Goal: Task Accomplishment & Management: Complete application form

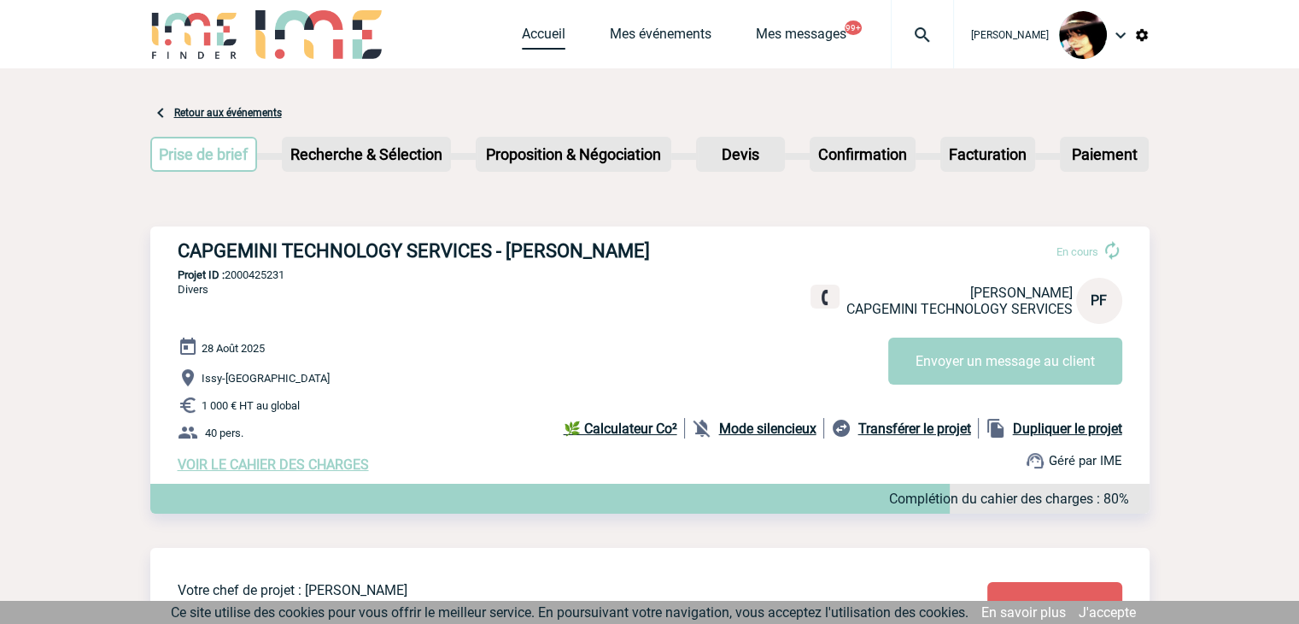
drag, startPoint x: 0, startPoint y: 0, endPoint x: 524, endPoint y: 42, distance: 526.1
click at [524, 42] on link "Accueil" at bounding box center [544, 38] width 44 height 24
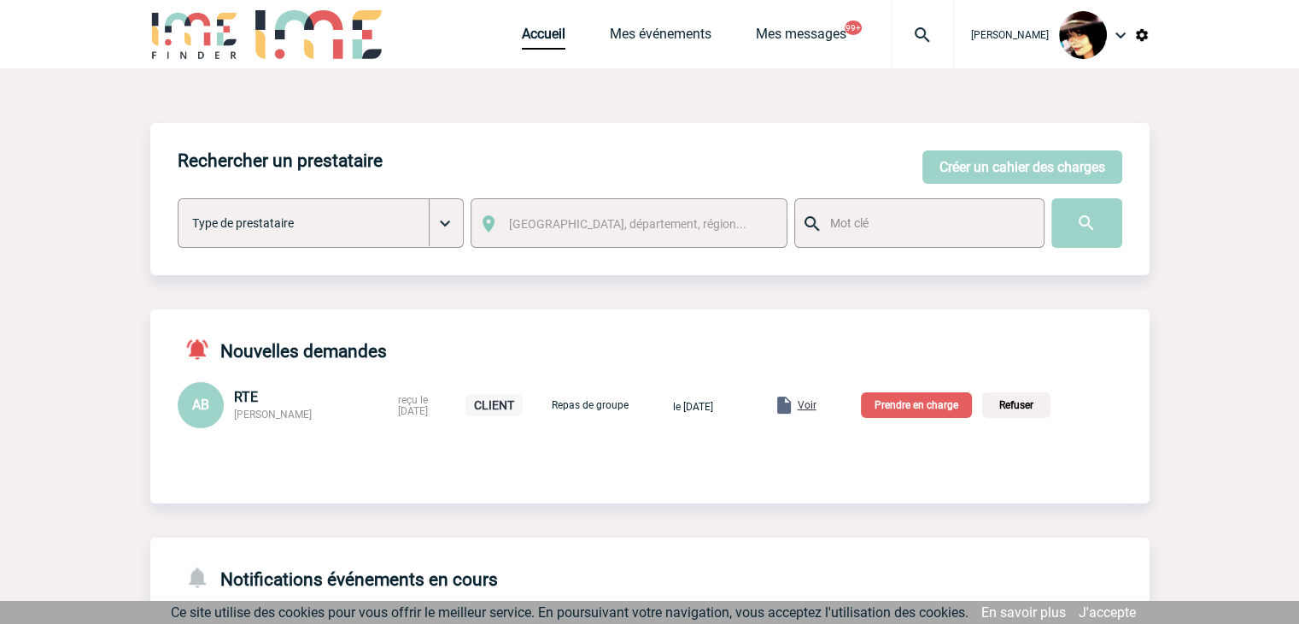
click at [817, 411] on span "Voir" at bounding box center [807, 405] width 19 height 12
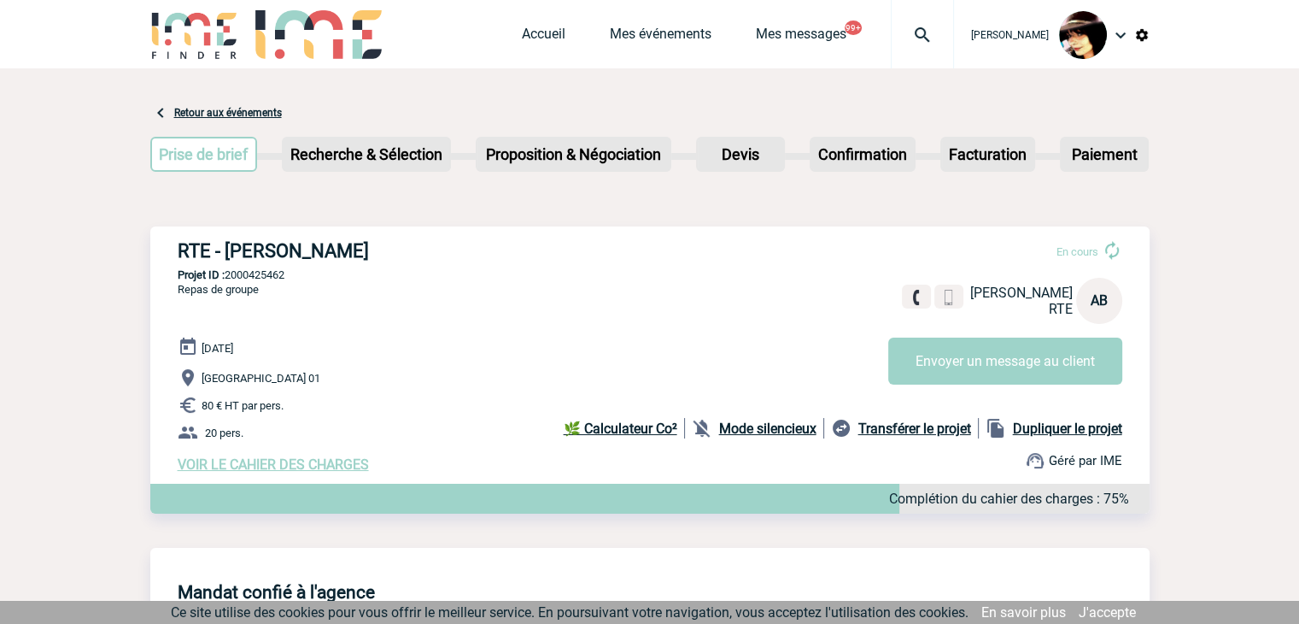
click at [299, 465] on span "VOIR LE CAHIER DES CHARGES" at bounding box center [273, 464] width 191 height 16
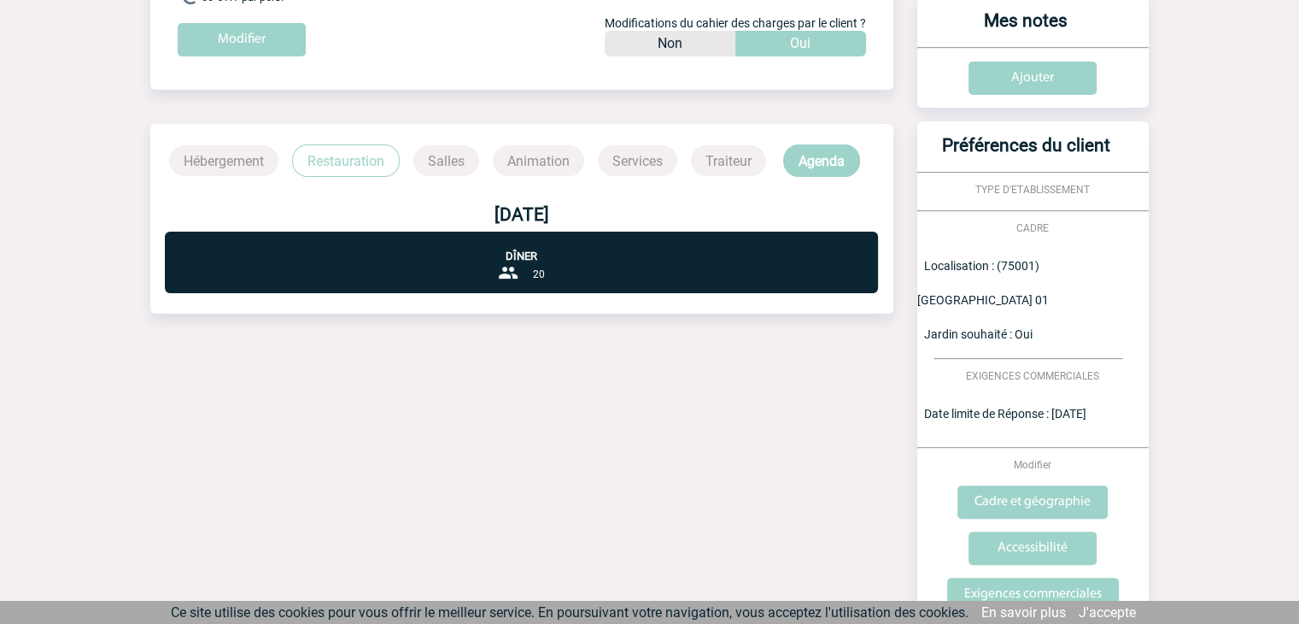
scroll to position [393, 0]
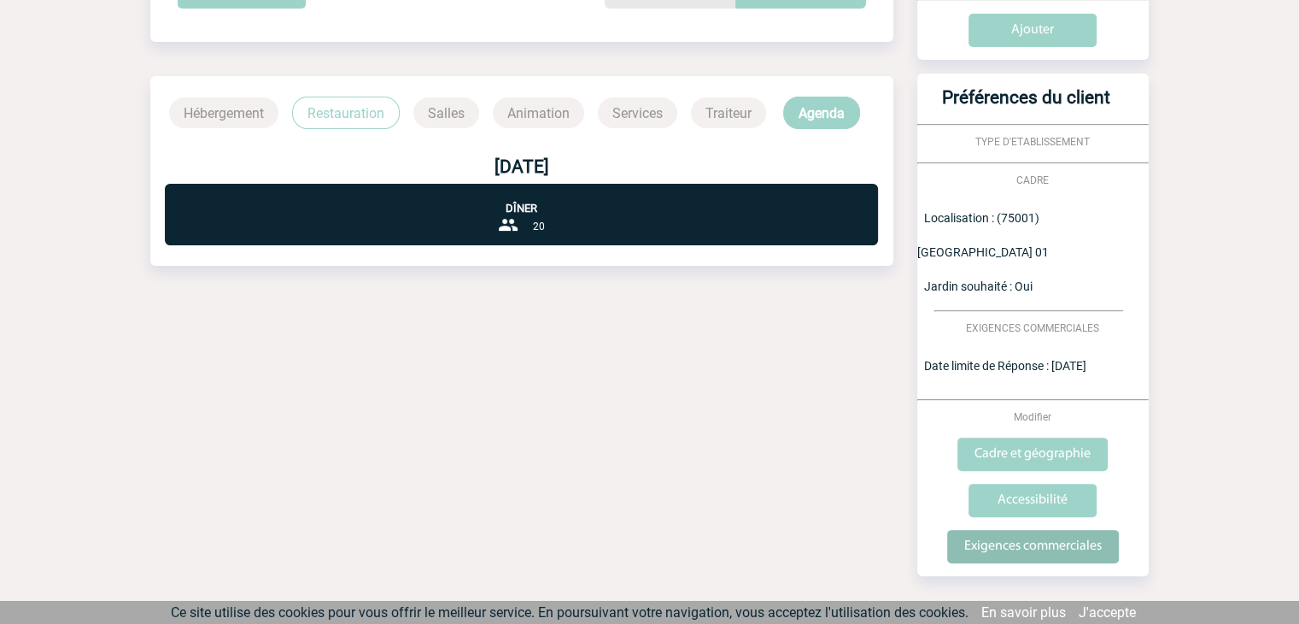
click at [1062, 530] on input "Exigences commerciales" at bounding box center [1033, 546] width 172 height 33
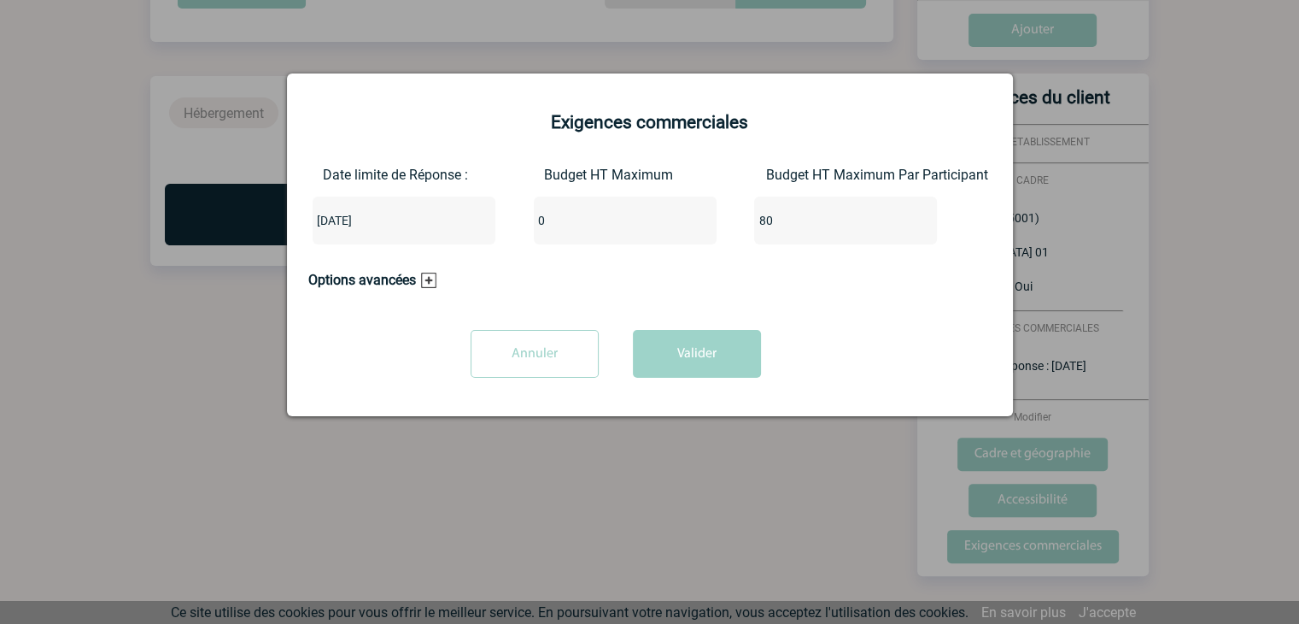
click at [612, 230] on input "0" at bounding box center [614, 220] width 161 height 22
type input "1600"
click at [784, 225] on input "80" at bounding box center [834, 220] width 161 height 22
type input "8"
click at [673, 368] on button "Valider" at bounding box center [697, 354] width 128 height 48
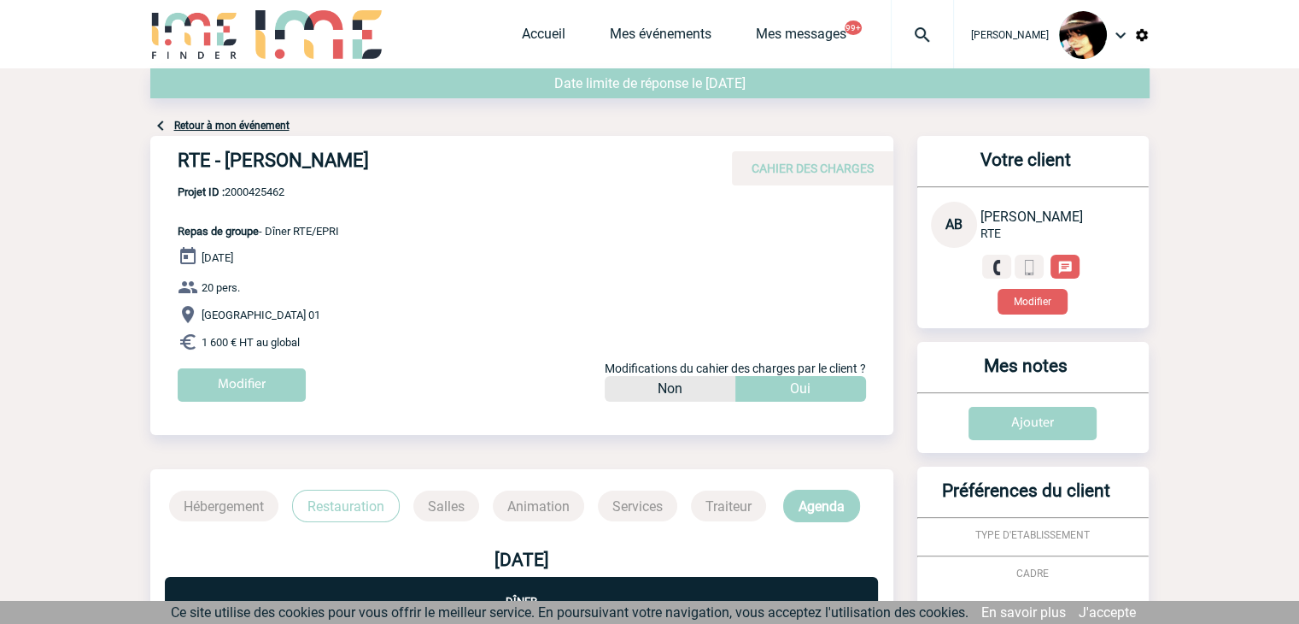
scroll to position [0, 0]
drag, startPoint x: 541, startPoint y: 296, endPoint x: 519, endPoint y: 34, distance: 262.2
click at [522, 34] on link "Accueil" at bounding box center [544, 38] width 44 height 24
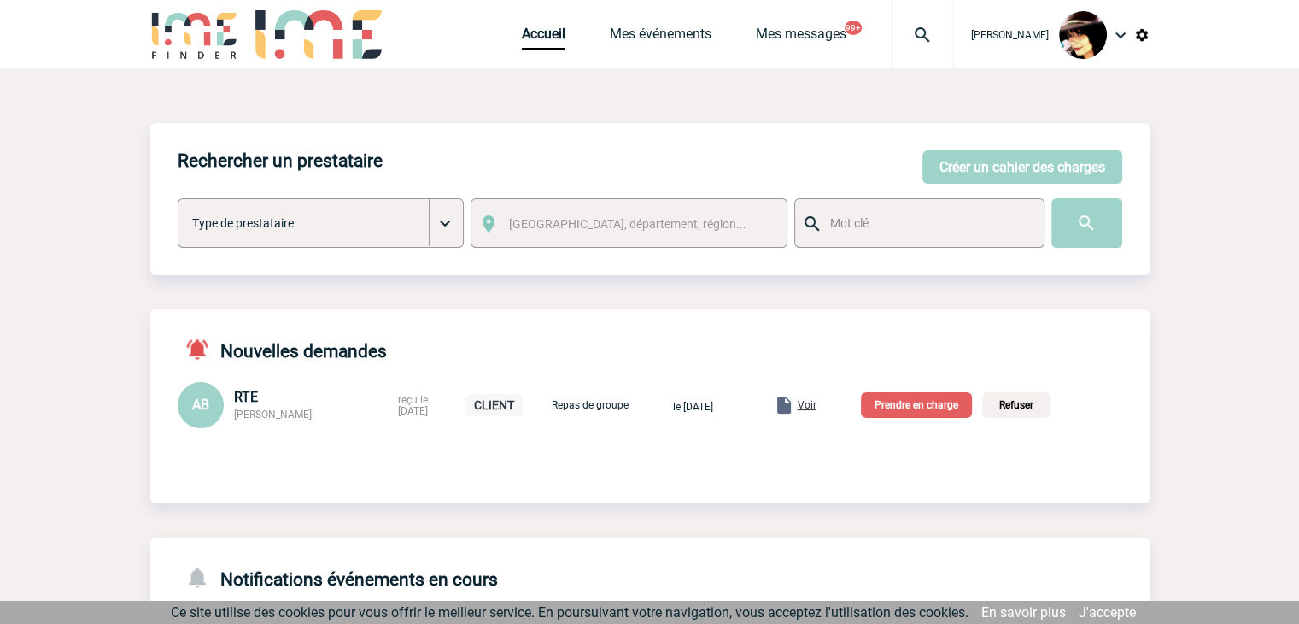
click at [911, 410] on p "Prendre en charge" at bounding box center [916, 405] width 111 height 26
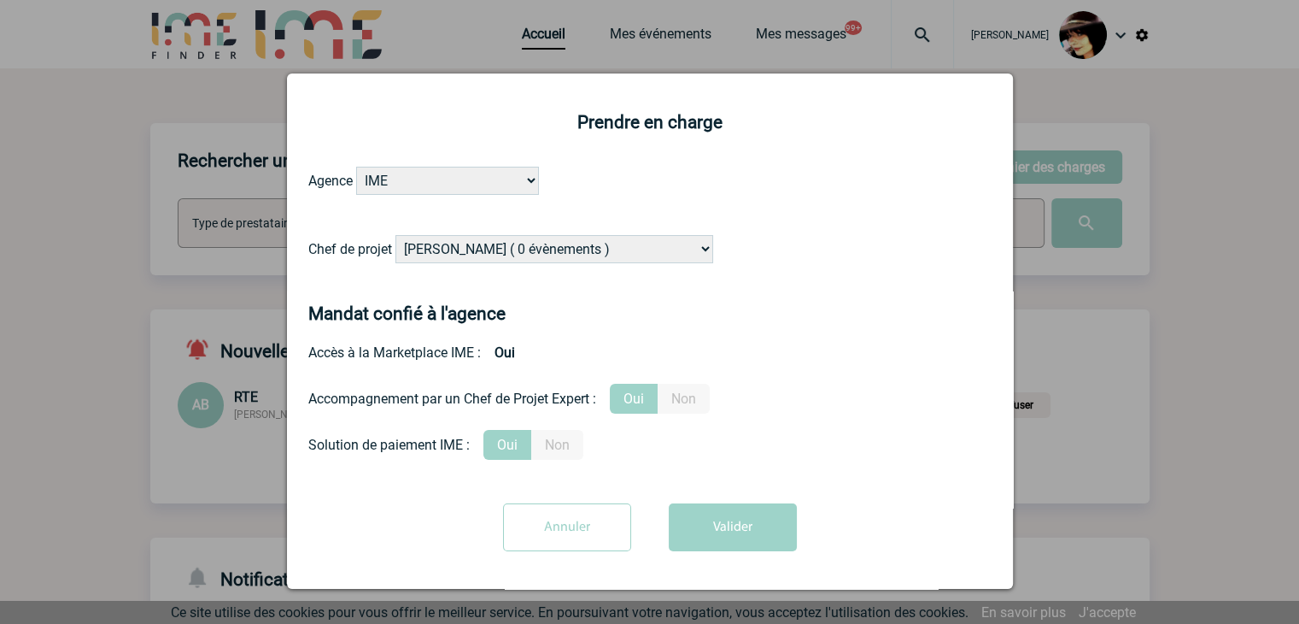
click at [525, 254] on select "Alizée VERLAGUET ( 0 évènements ) Anne GIRAUD ( 1196 évènements ) Anne-François…" at bounding box center [554, 249] width 318 height 28
select select "131612"
click at [395, 236] on select "Alizée VERLAGUET ( 0 évènements ) Anne GIRAUD ( 1196 évènements ) Anne-François…" at bounding box center [554, 249] width 318 height 28
click at [718, 527] on button "Valider" at bounding box center [733, 527] width 128 height 48
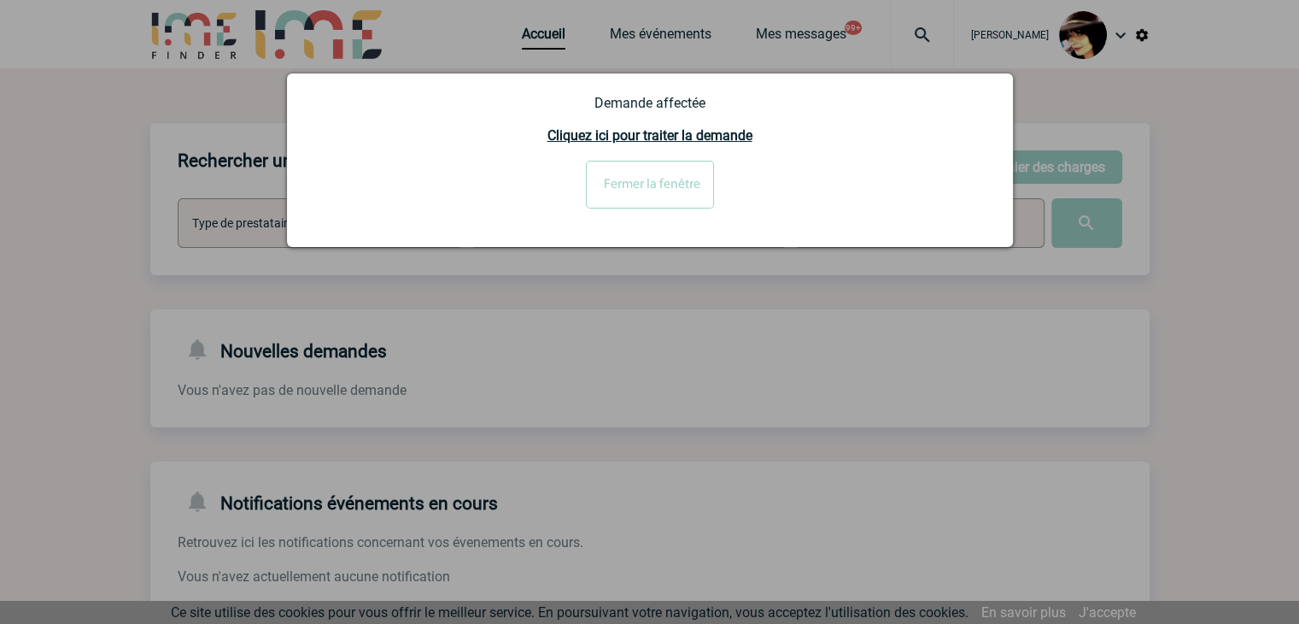
click at [679, 175] on input "Fermer la fenêtre" at bounding box center [650, 185] width 128 height 48
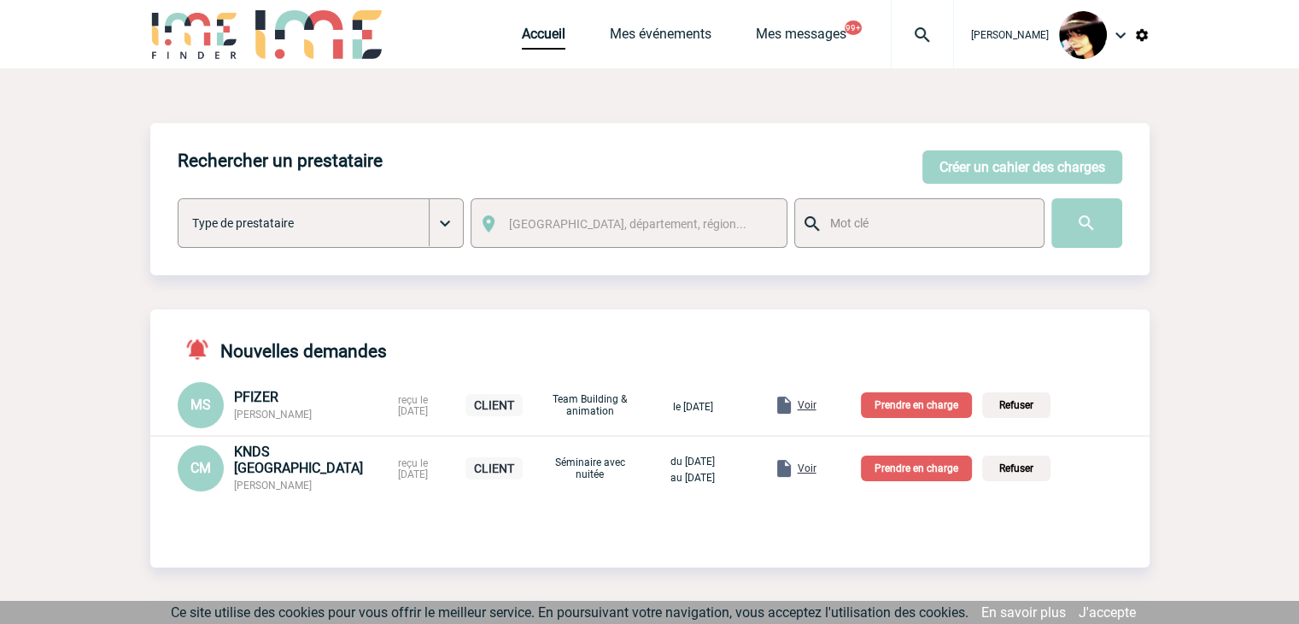
click at [817, 471] on span "Voir" at bounding box center [807, 468] width 19 height 12
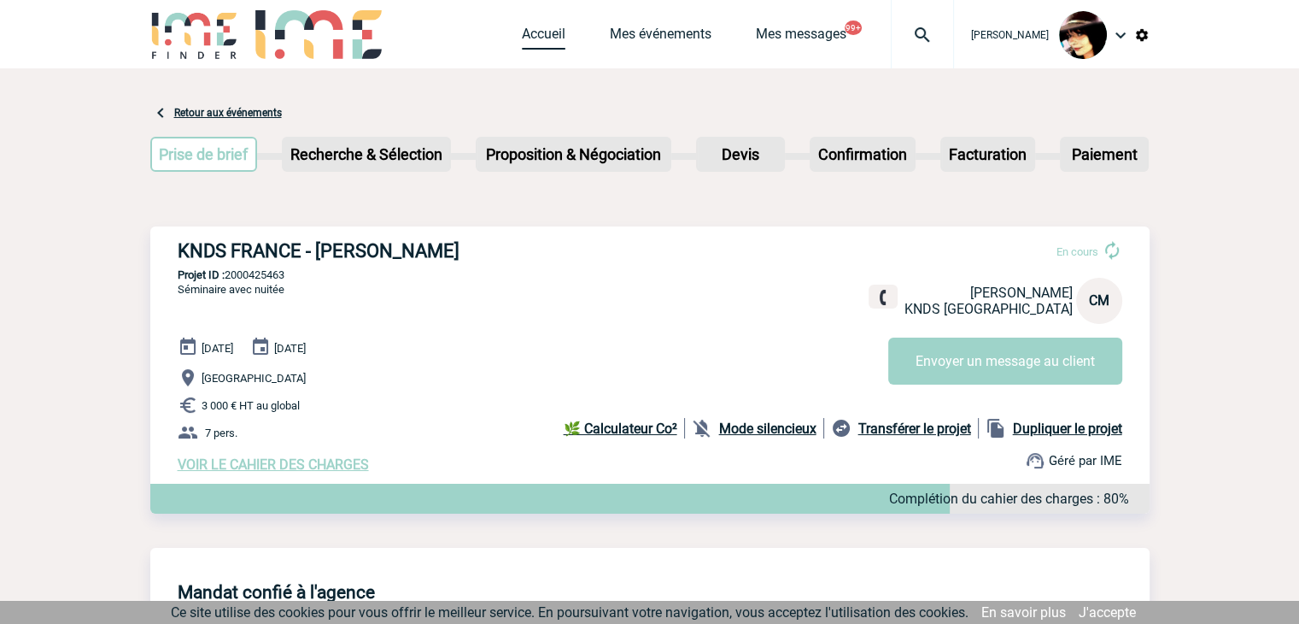
click at [523, 34] on link "Accueil" at bounding box center [544, 38] width 44 height 24
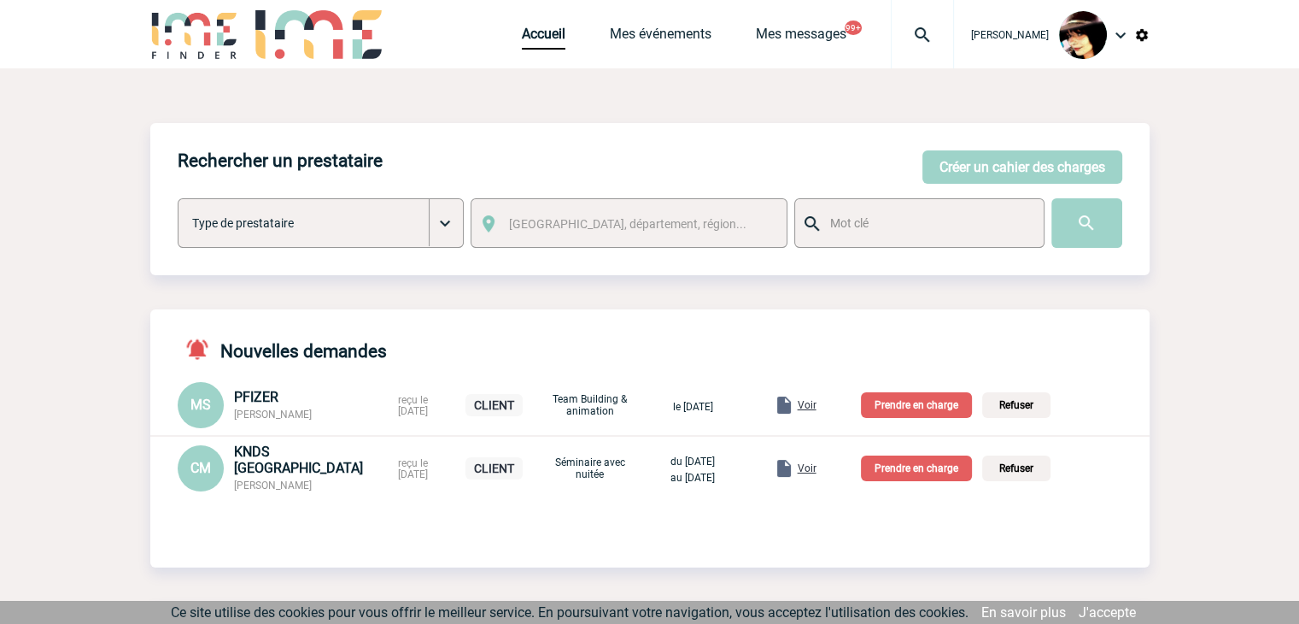
click at [932, 459] on p "Prendre en charge" at bounding box center [916, 468] width 111 height 26
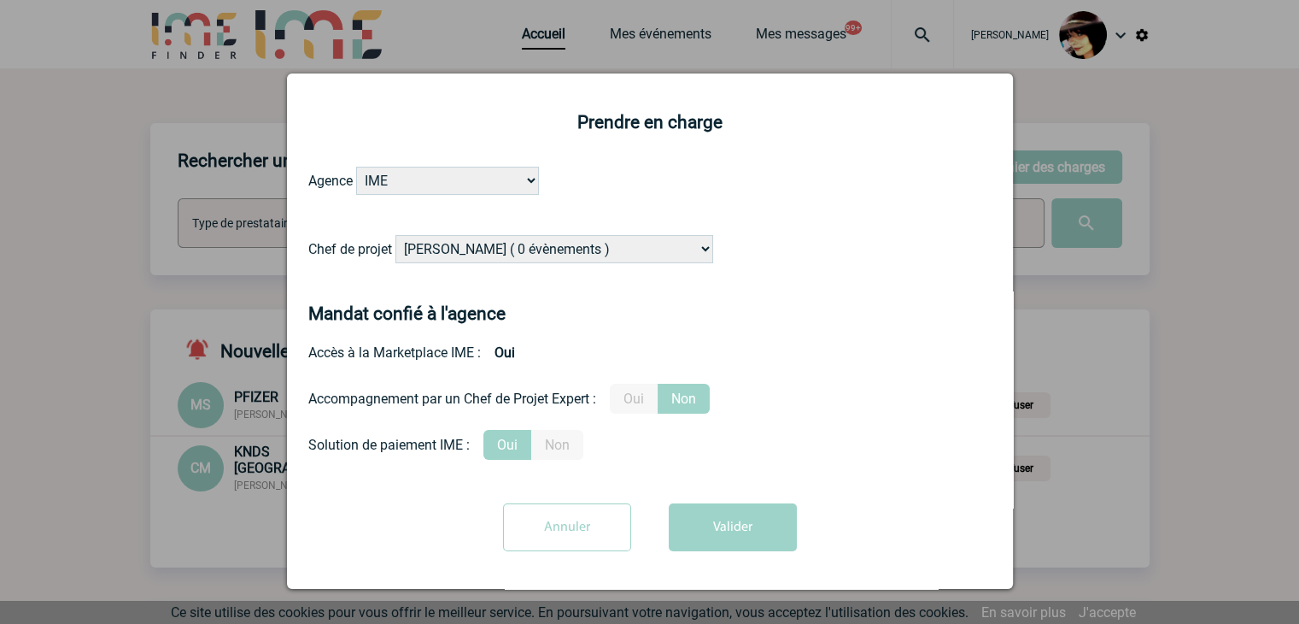
click at [542, 254] on select "Alizée VERLAGUET ( 0 évènements ) Anne GIRAUD ( 1196 évènements ) Anne-François…" at bounding box center [554, 249] width 318 height 28
select select "131349"
click at [395, 236] on select "Alizée VERLAGUET ( 0 évènements ) Anne GIRAUD ( 1196 évènements ) Anne-François…" at bounding box center [554, 249] width 318 height 28
click at [642, 393] on label "Oui" at bounding box center [634, 398] width 48 height 30
click at [0, 0] on input "Oui" at bounding box center [0, 0] width 0 height 0
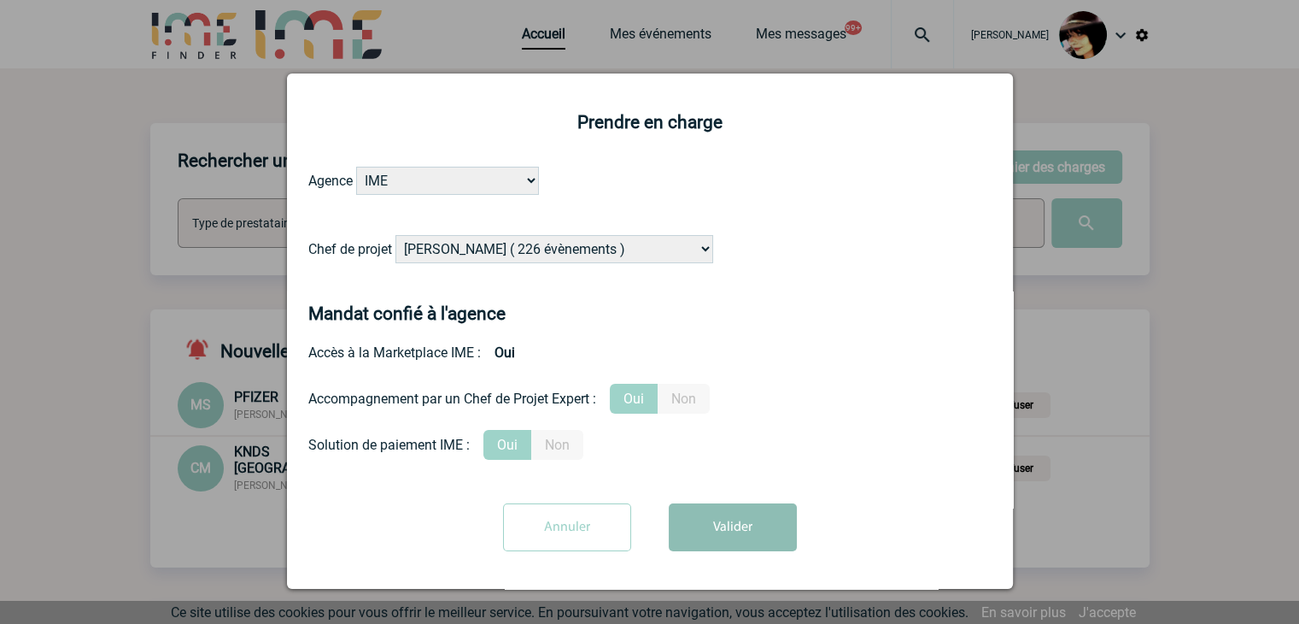
click at [700, 527] on button "Valider" at bounding box center [733, 527] width 128 height 48
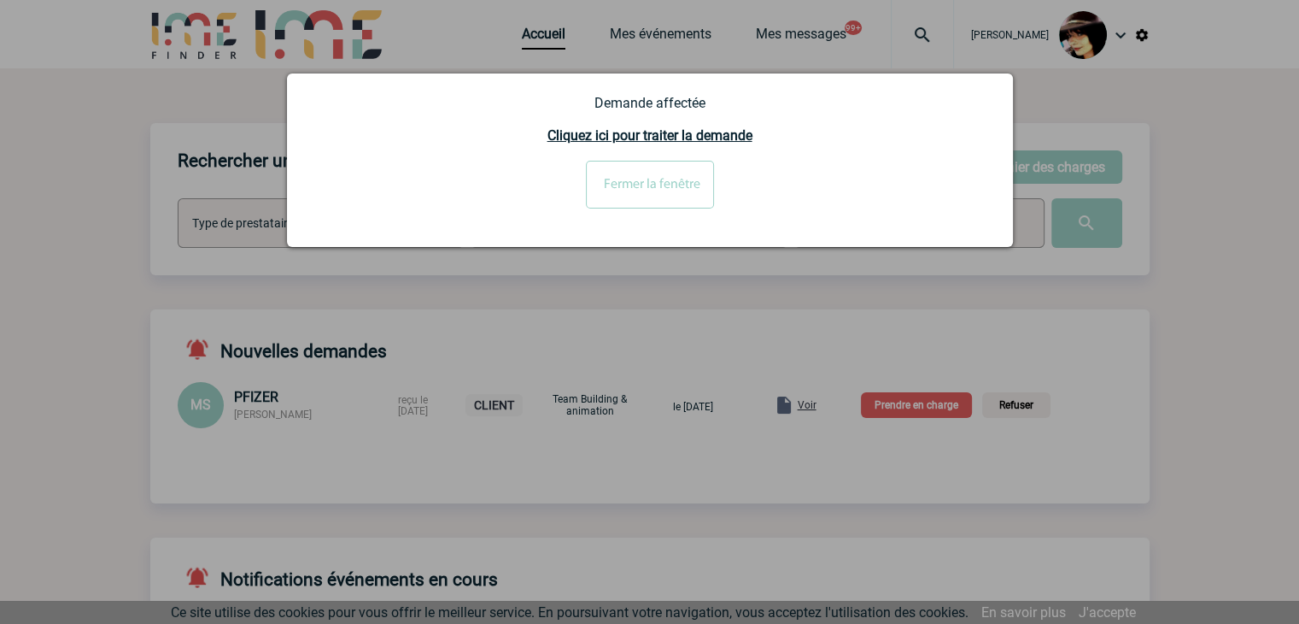
click at [823, 407] on div at bounding box center [649, 312] width 1299 height 624
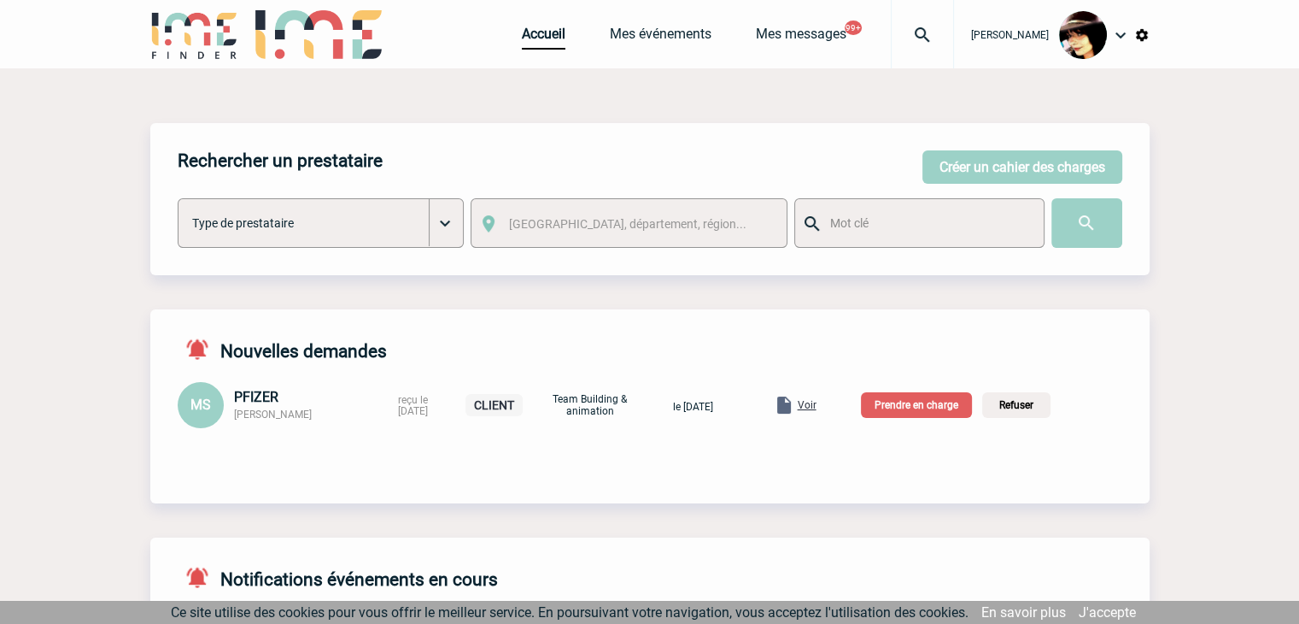
click at [823, 407] on body "Rachel SABOUREAU Accueil Mes événements 99+" at bounding box center [649, 558] width 1299 height 1116
click at [817, 407] on span "Voir" at bounding box center [807, 405] width 19 height 12
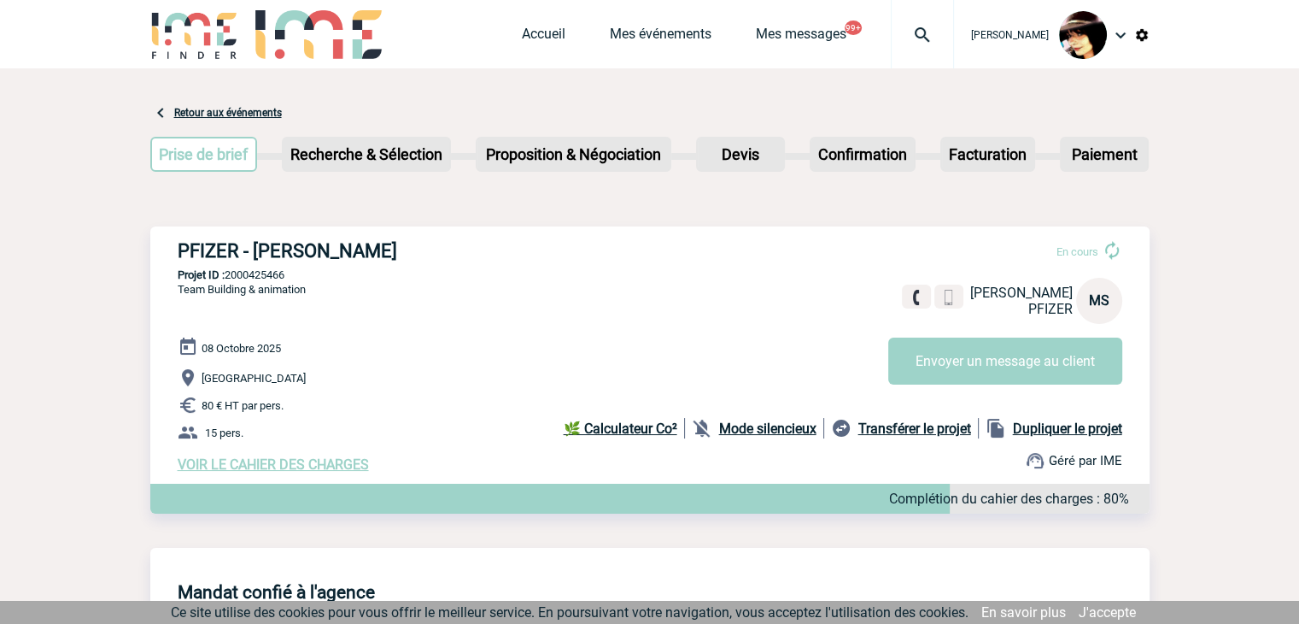
click at [316, 465] on span "VOIR LE CAHIER DES CHARGES" at bounding box center [273, 464] width 191 height 16
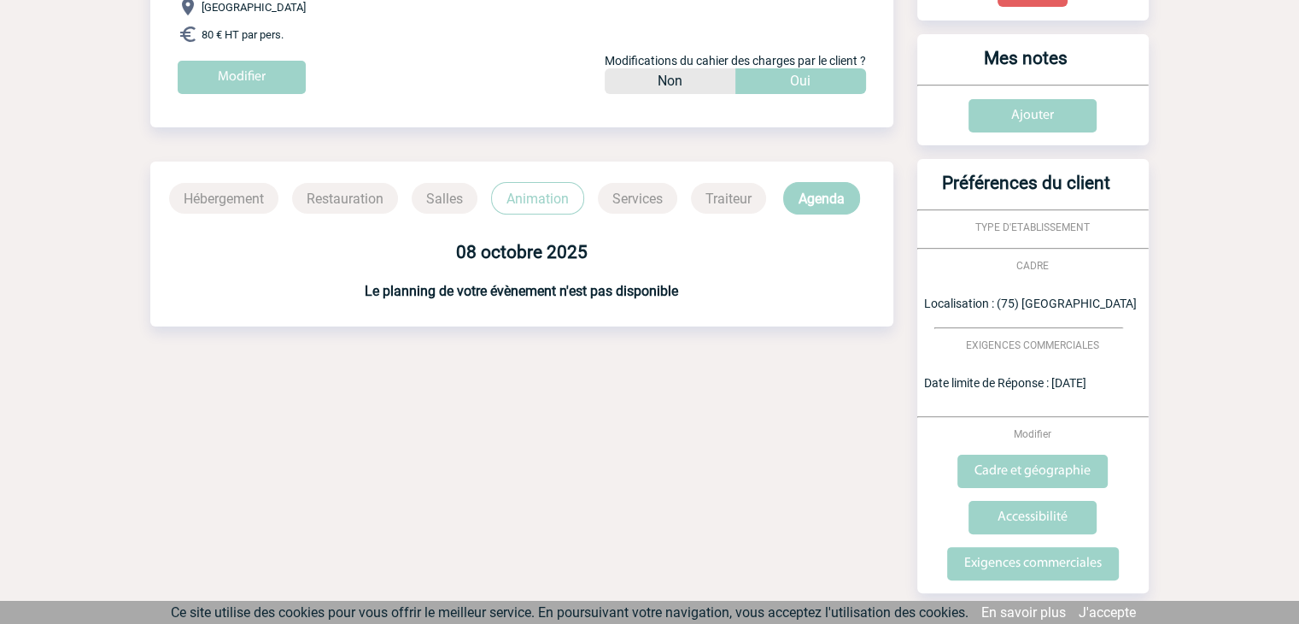
scroll to position [519, 0]
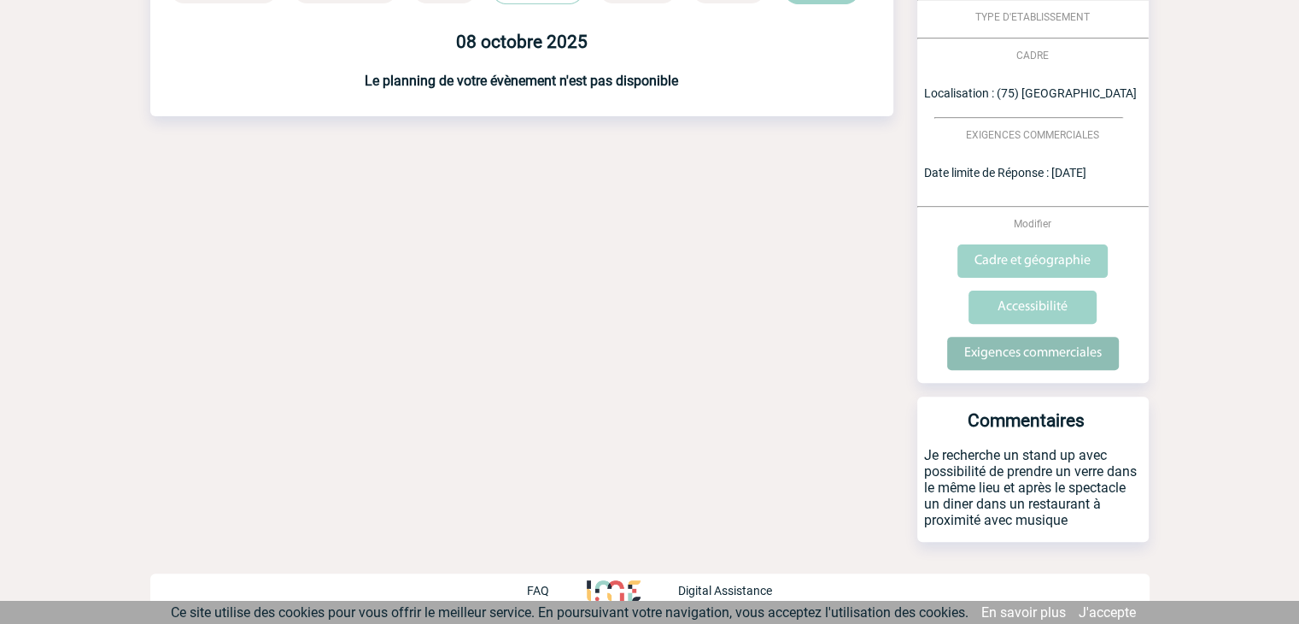
click at [1052, 360] on input "Exigences commerciales" at bounding box center [1033, 353] width 172 height 33
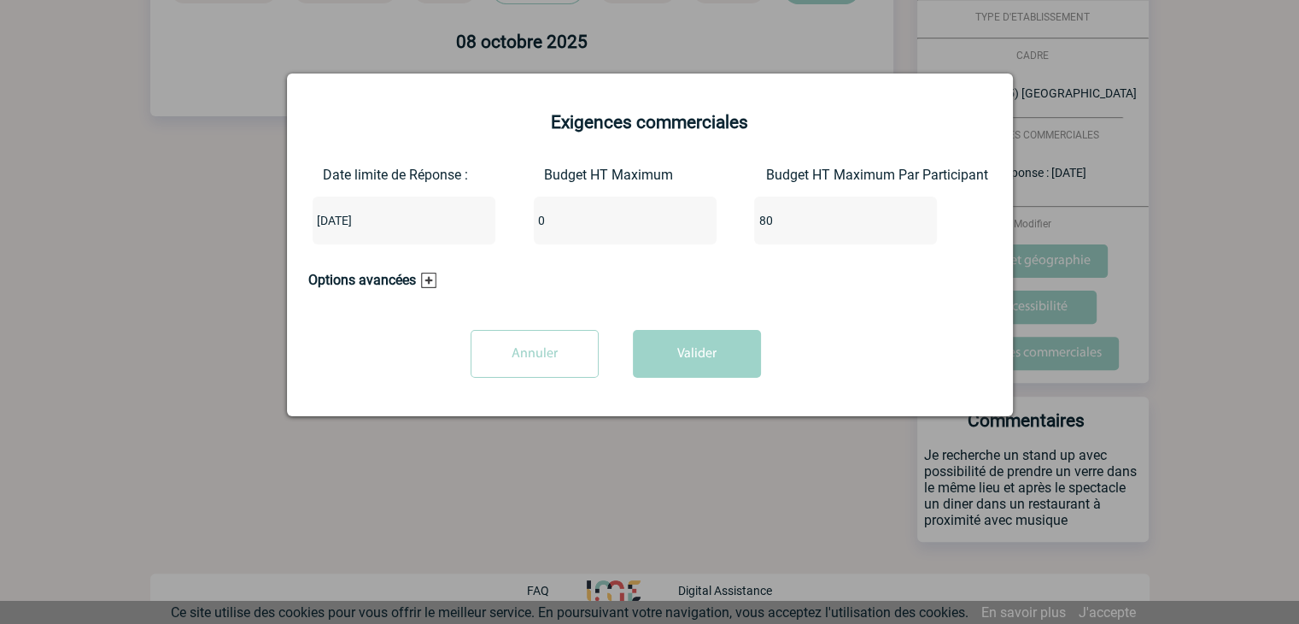
click at [584, 225] on input "0" at bounding box center [614, 220] width 161 height 22
type input "1200"
click at [662, 346] on button "Valider" at bounding box center [697, 354] width 128 height 48
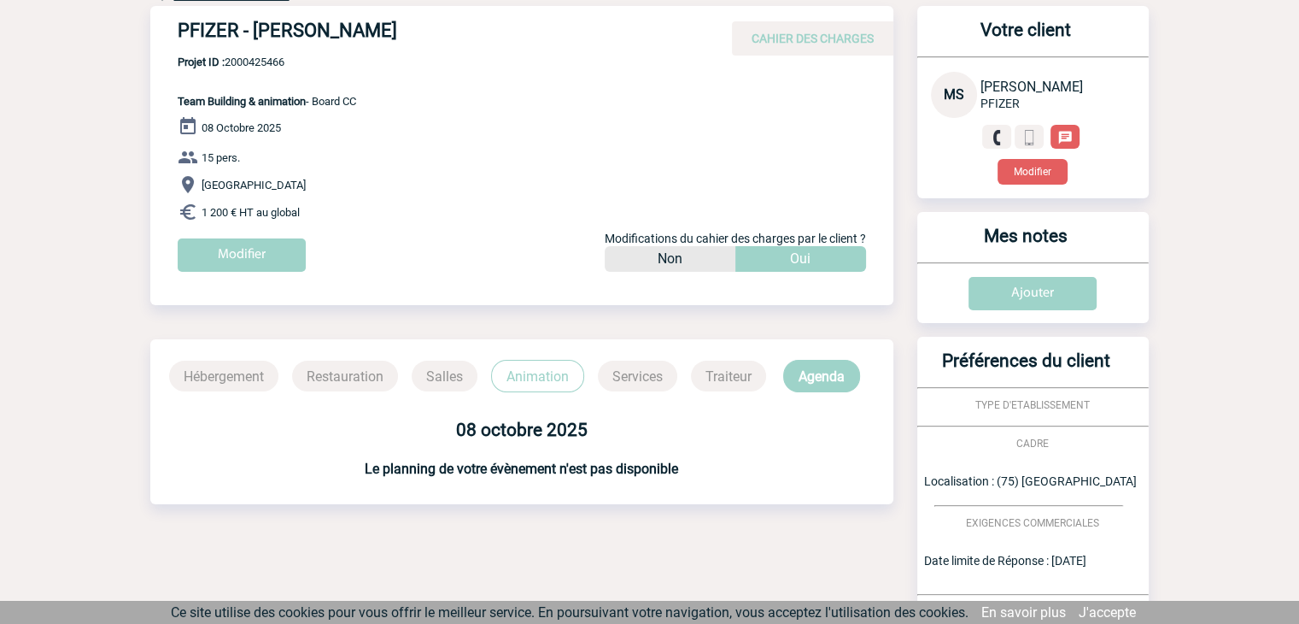
scroll to position [0, 0]
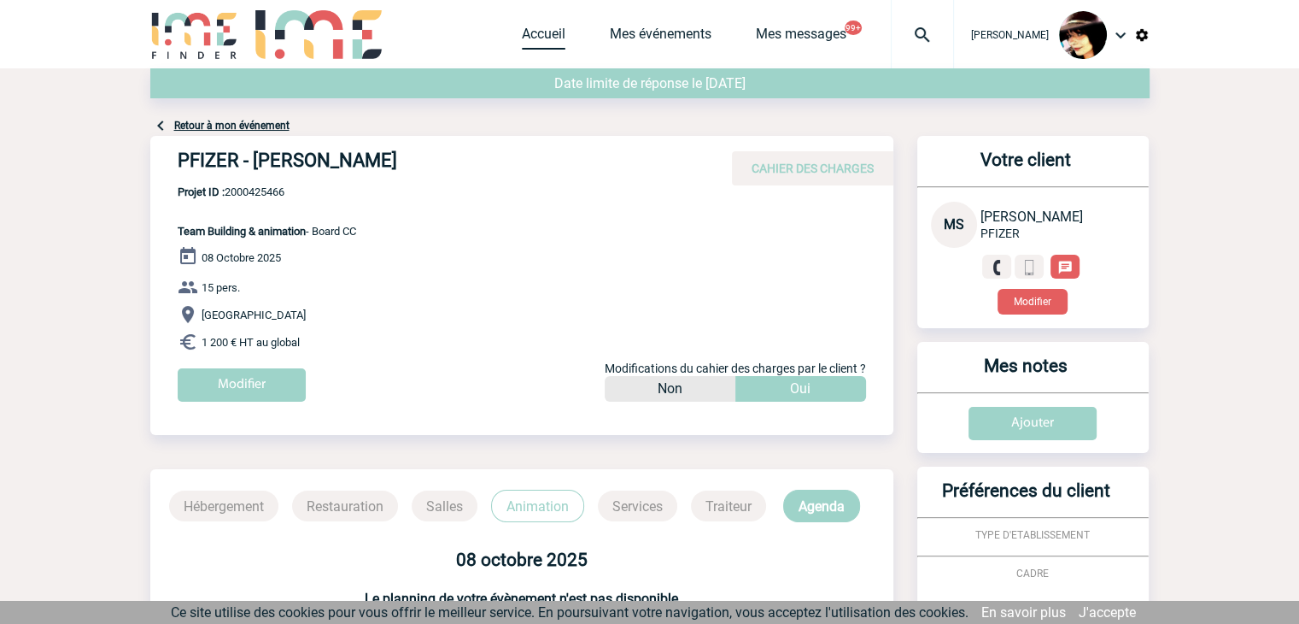
click at [522, 44] on link "Accueil" at bounding box center [544, 38] width 44 height 24
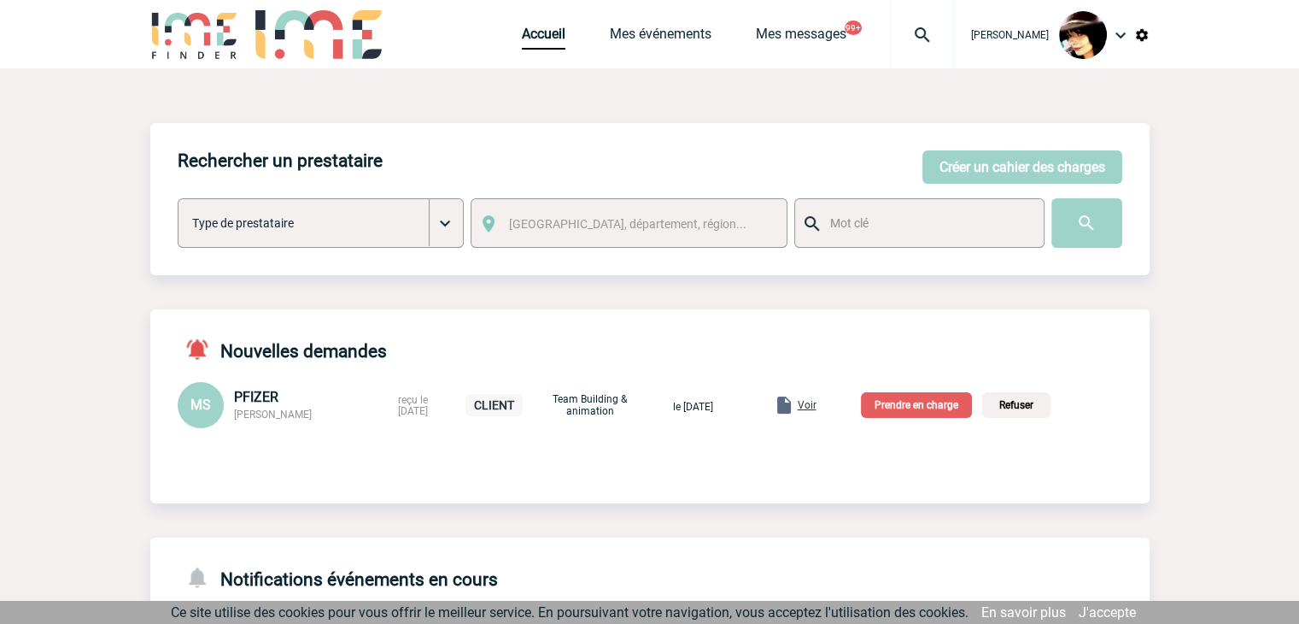
click at [899, 417] on p "Prendre en charge" at bounding box center [916, 405] width 111 height 26
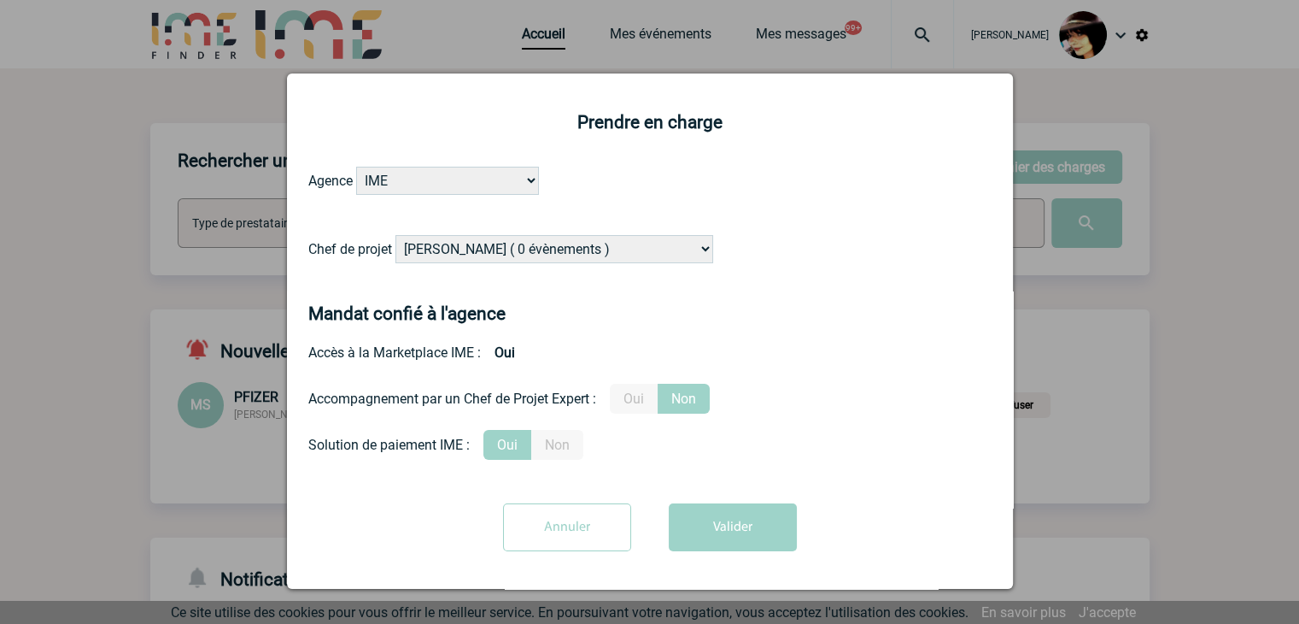
click at [590, 247] on select "Alizée VERLAGUET ( 0 évènements ) Anne GIRAUD ( 1196 évènements ) Anne-François…" at bounding box center [554, 249] width 318 height 28
select select "103019"
click at [395, 236] on select "Alizée VERLAGUET ( 0 évènements ) Anne GIRAUD ( 1196 évènements ) Anne-François…" at bounding box center [554, 249] width 318 height 28
click at [629, 401] on label "Oui" at bounding box center [634, 398] width 48 height 30
click at [0, 0] on input "Oui" at bounding box center [0, 0] width 0 height 0
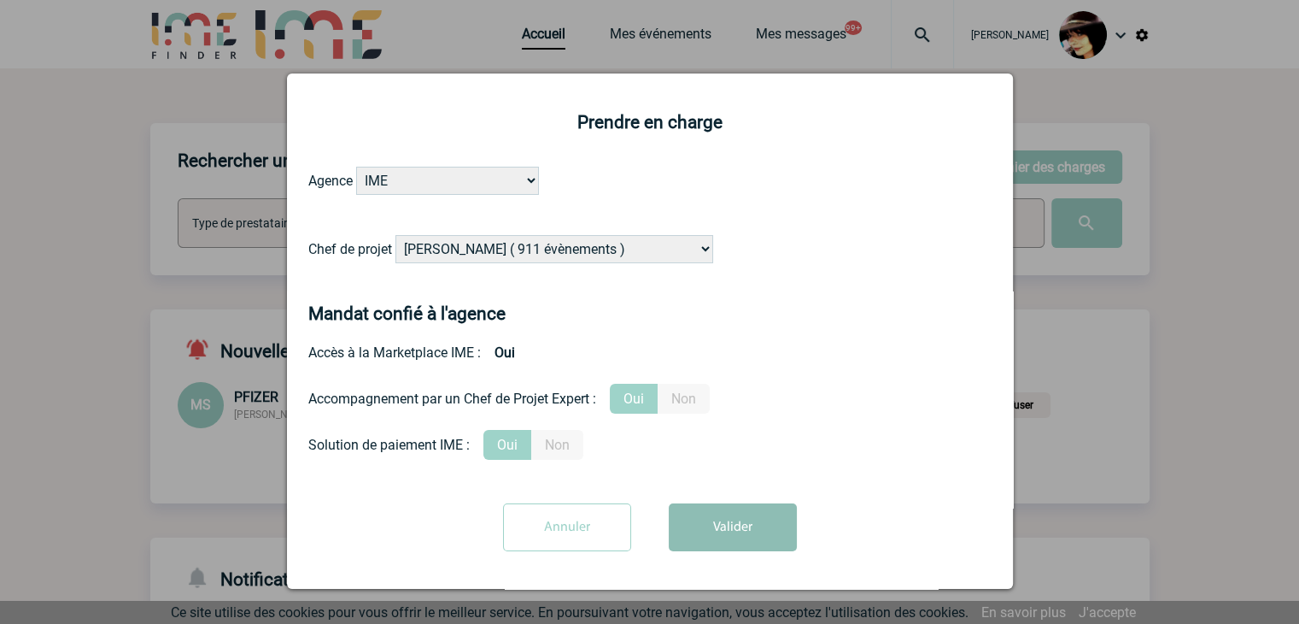
click at [716, 537] on button "Valider" at bounding box center [733, 527] width 128 height 48
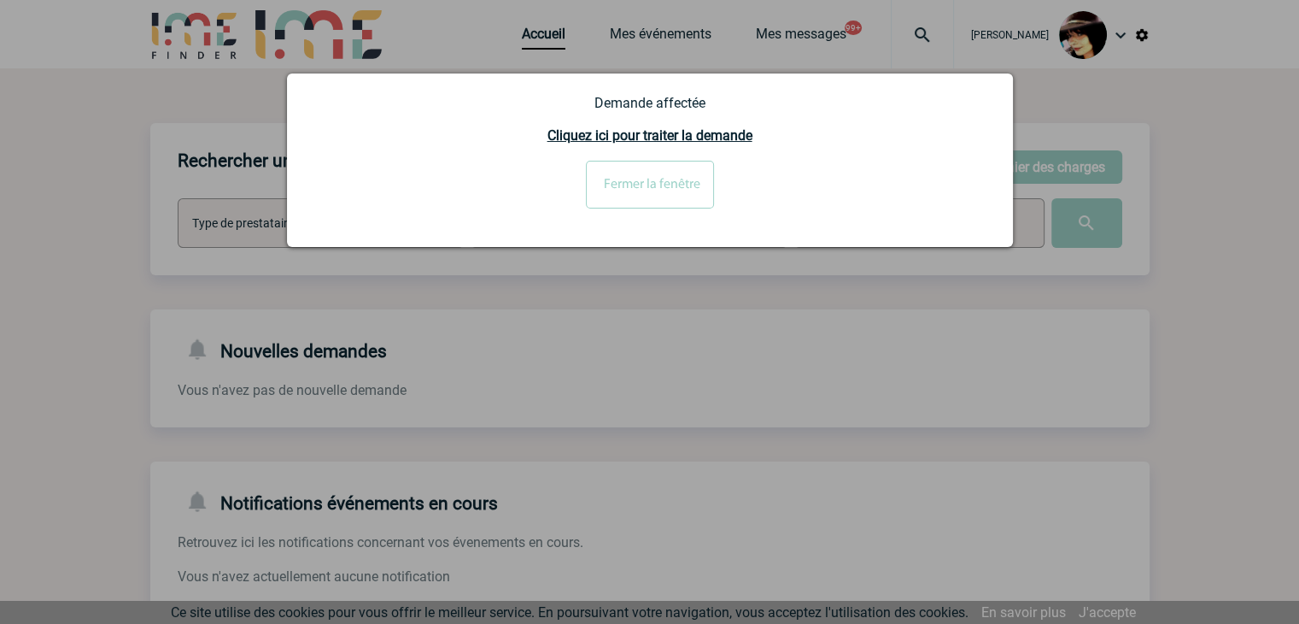
click at [663, 202] on input "Fermer la fenêtre" at bounding box center [650, 185] width 128 height 48
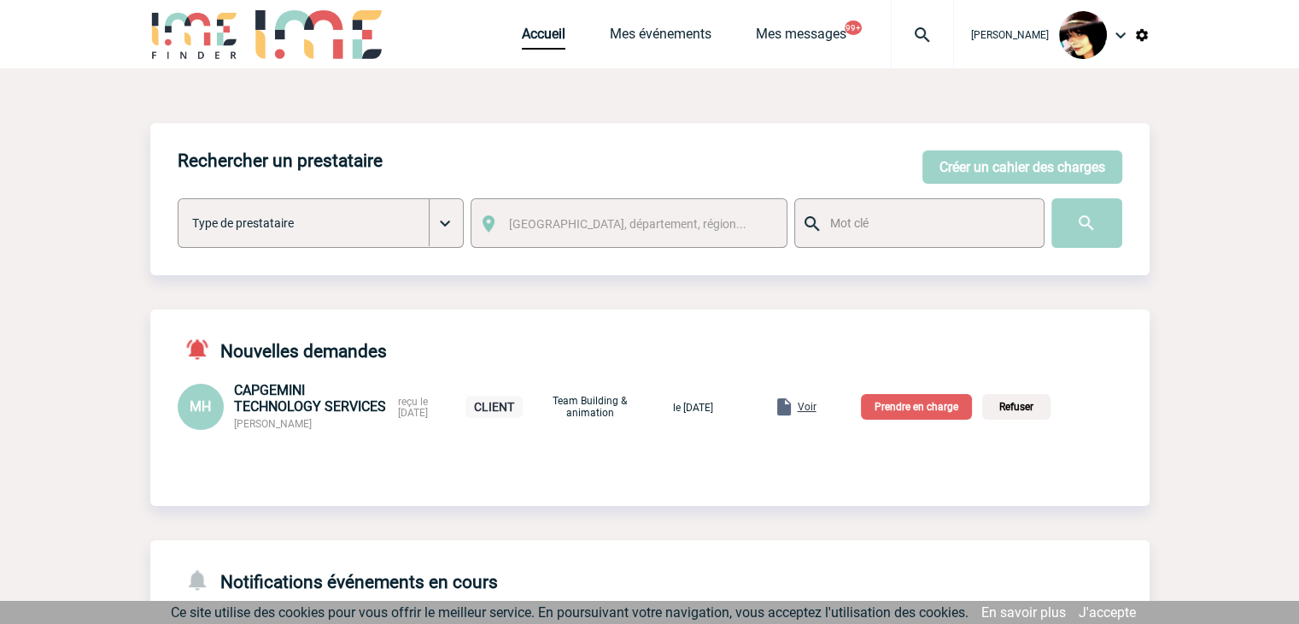
click at [817, 410] on span "Voir" at bounding box center [807, 407] width 19 height 12
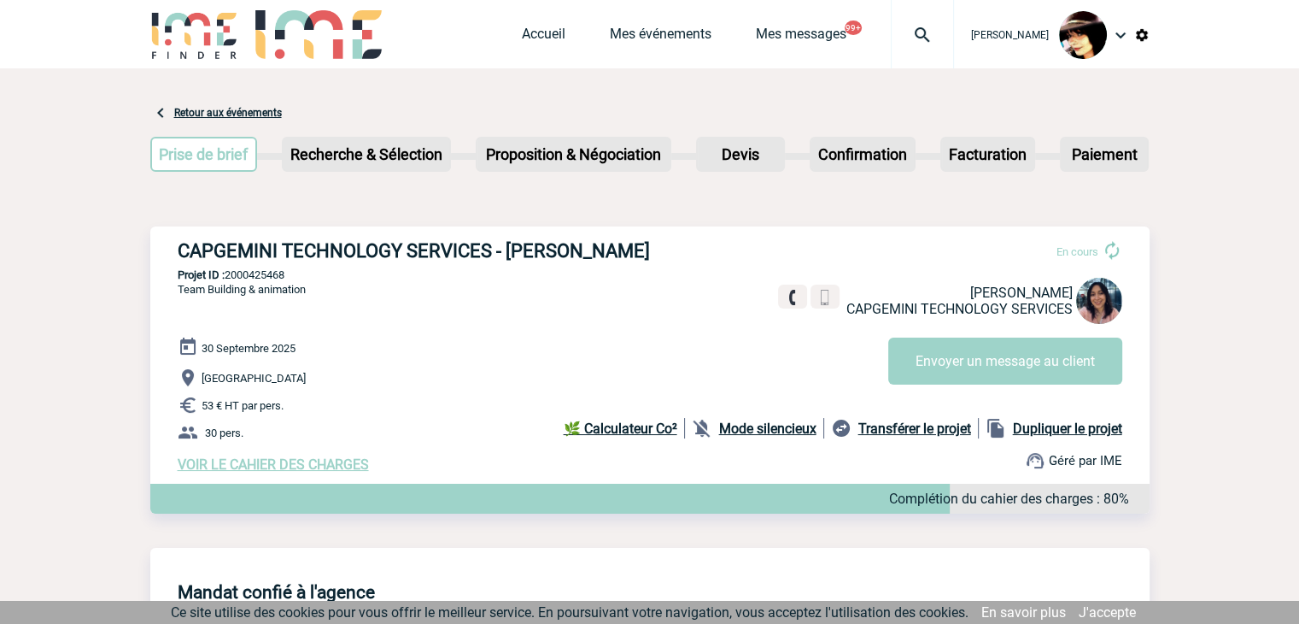
click at [307, 471] on span "VOIR LE CAHIER DES CHARGES" at bounding box center [273, 464] width 191 height 16
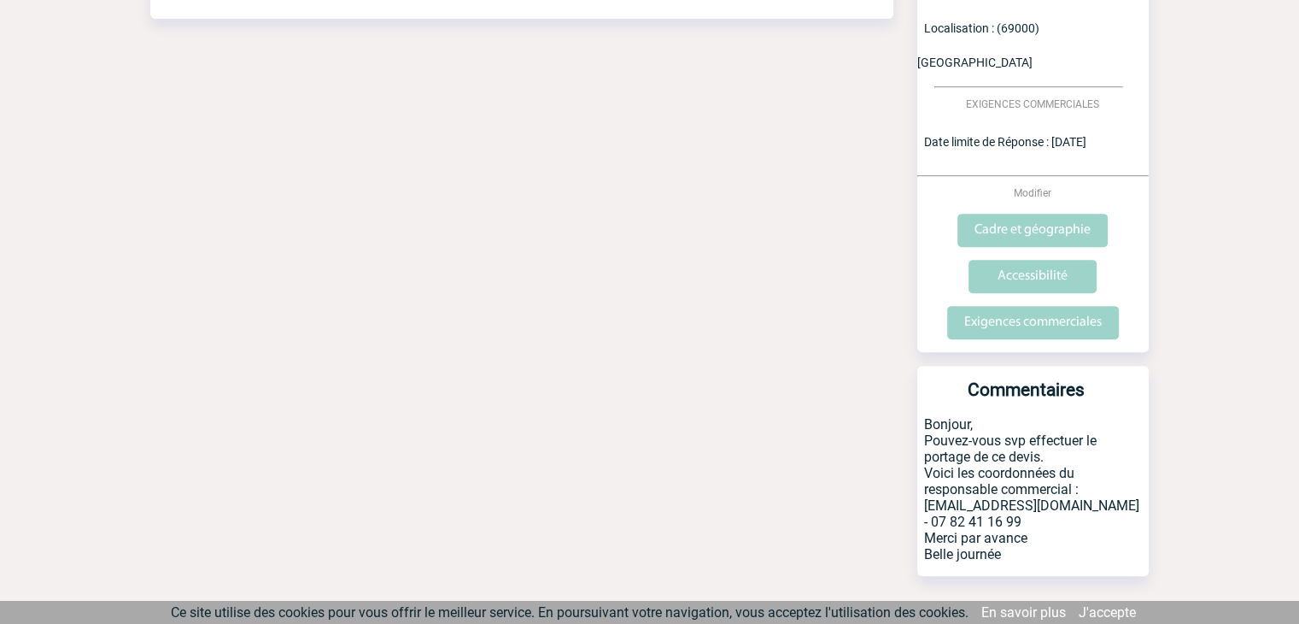
scroll to position [618, 0]
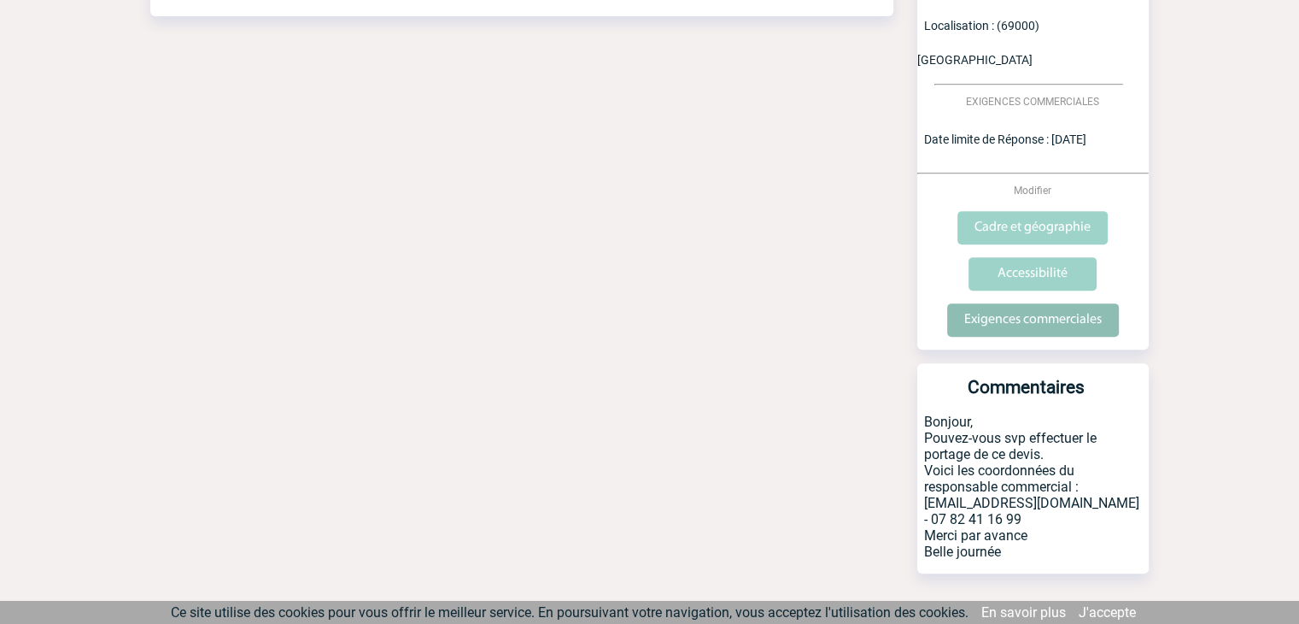
click at [1019, 303] on input "Exigences commerciales" at bounding box center [1033, 319] width 172 height 33
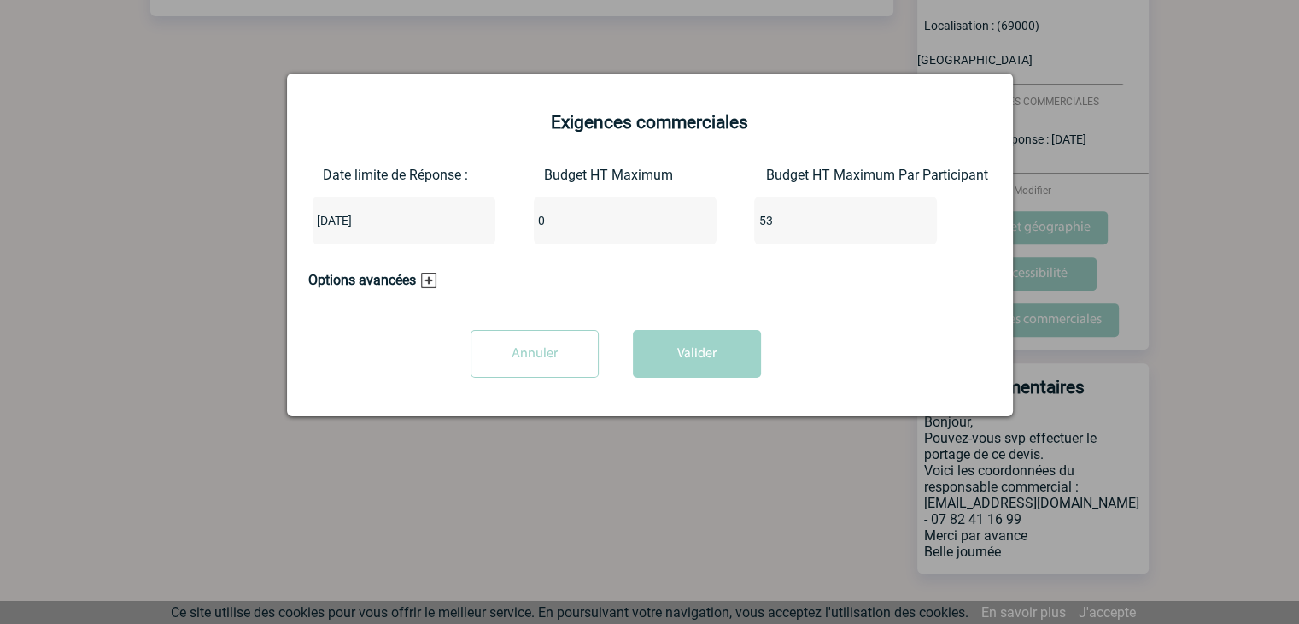
click at [552, 226] on input "0" at bounding box center [614, 220] width 161 height 22
type input "1590"
click at [655, 333] on button "Valider" at bounding box center [697, 354] width 128 height 48
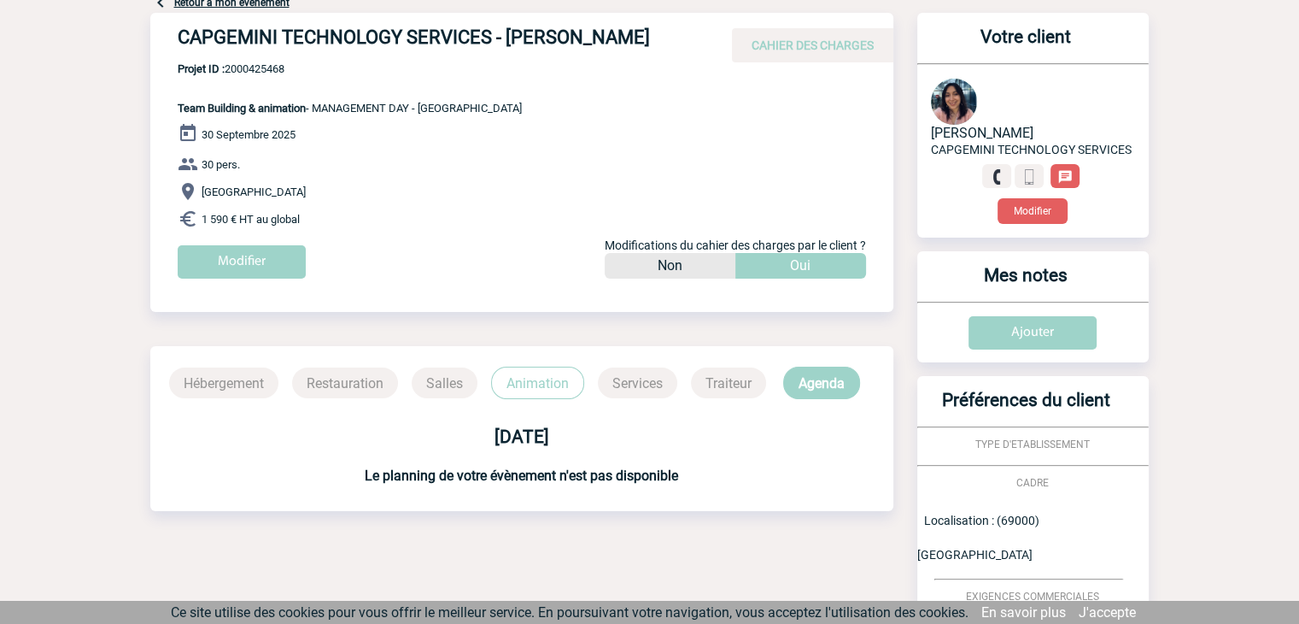
scroll to position [0, 0]
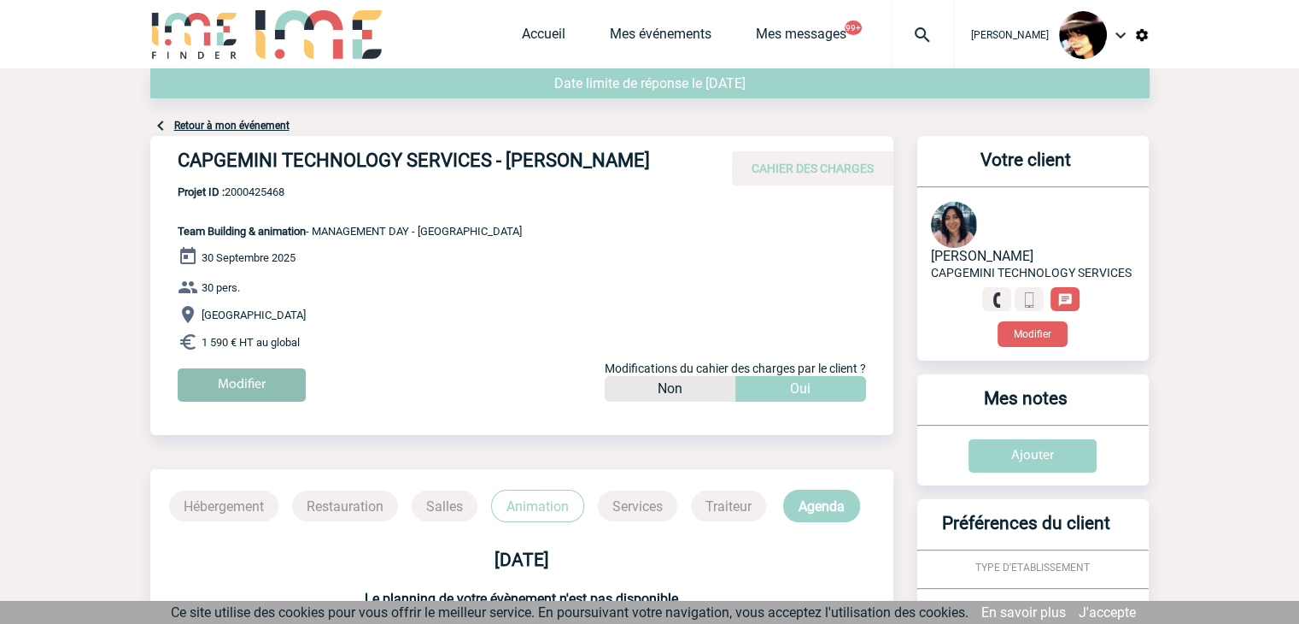
click at [260, 393] on input "Modifier" at bounding box center [242, 384] width 128 height 33
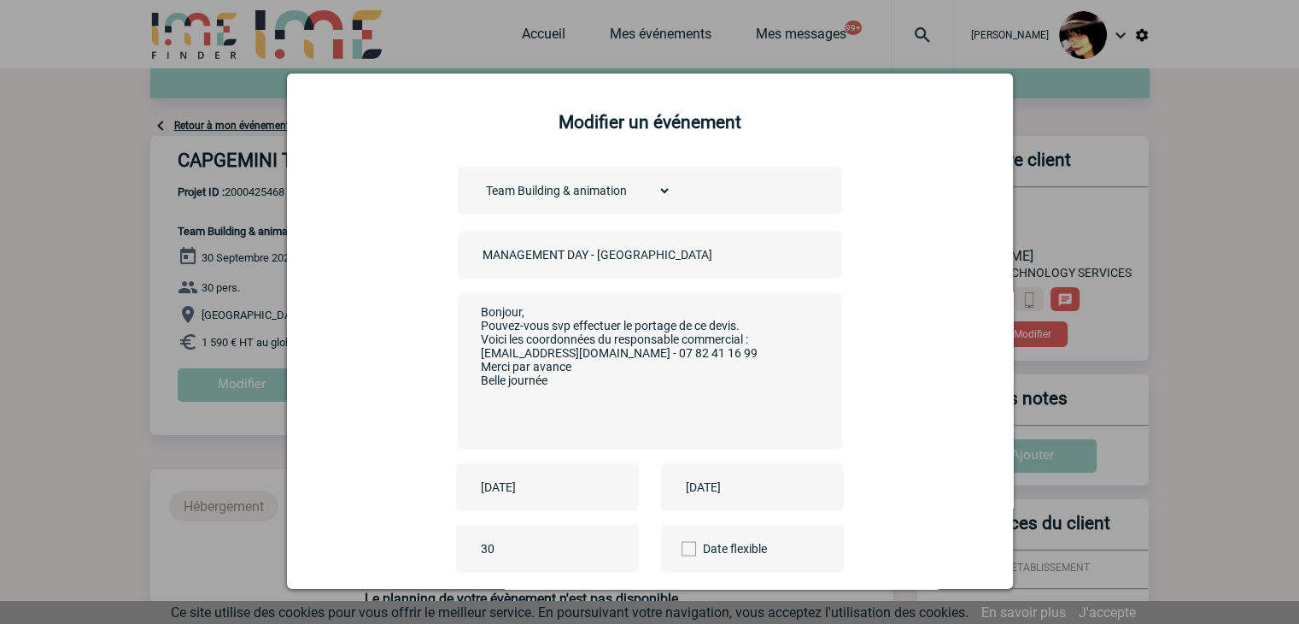
click at [478, 253] on input "MANAGEMENT DAY - LYON" at bounding box center [597, 254] width 239 height 22
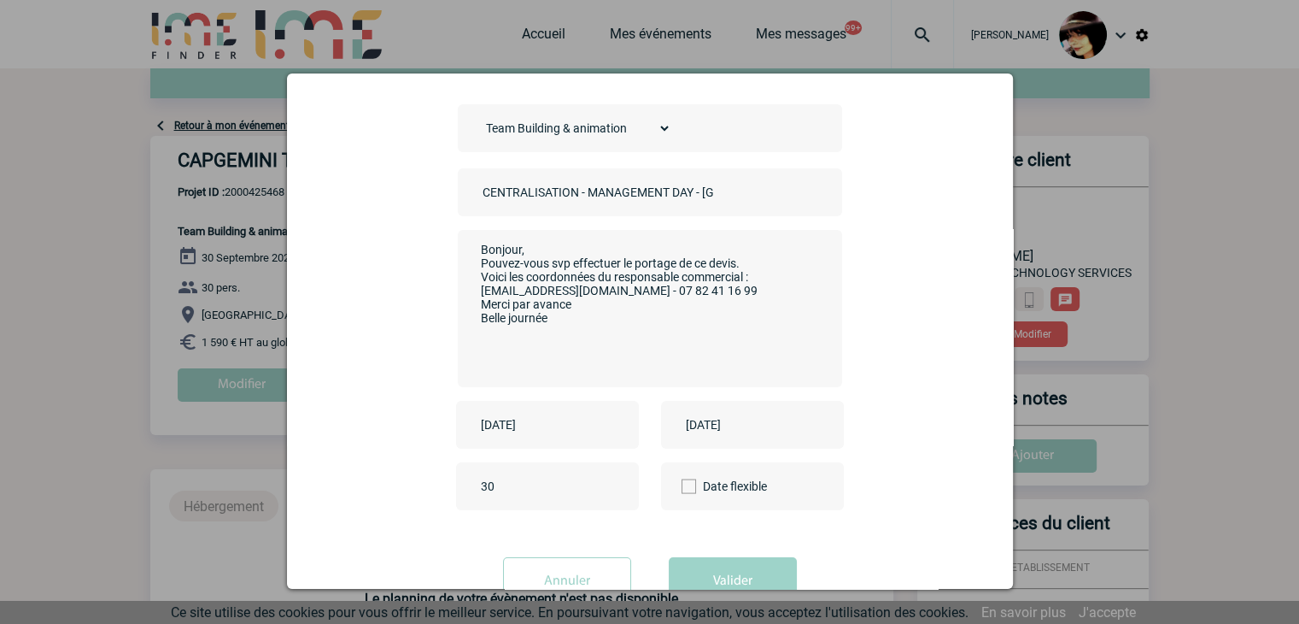
scroll to position [120, 0]
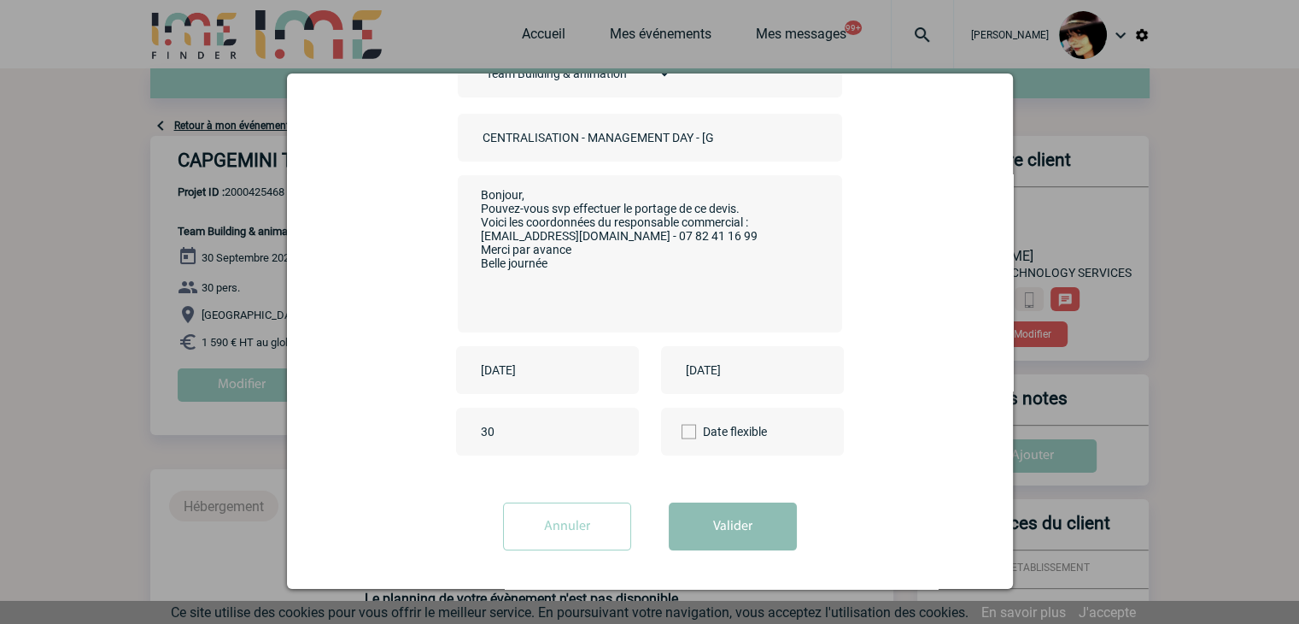
type input "CENTRALISATION - MANAGEMENT DAY - LYON"
click at [758, 522] on button "Valider" at bounding box center [733, 526] width 128 height 48
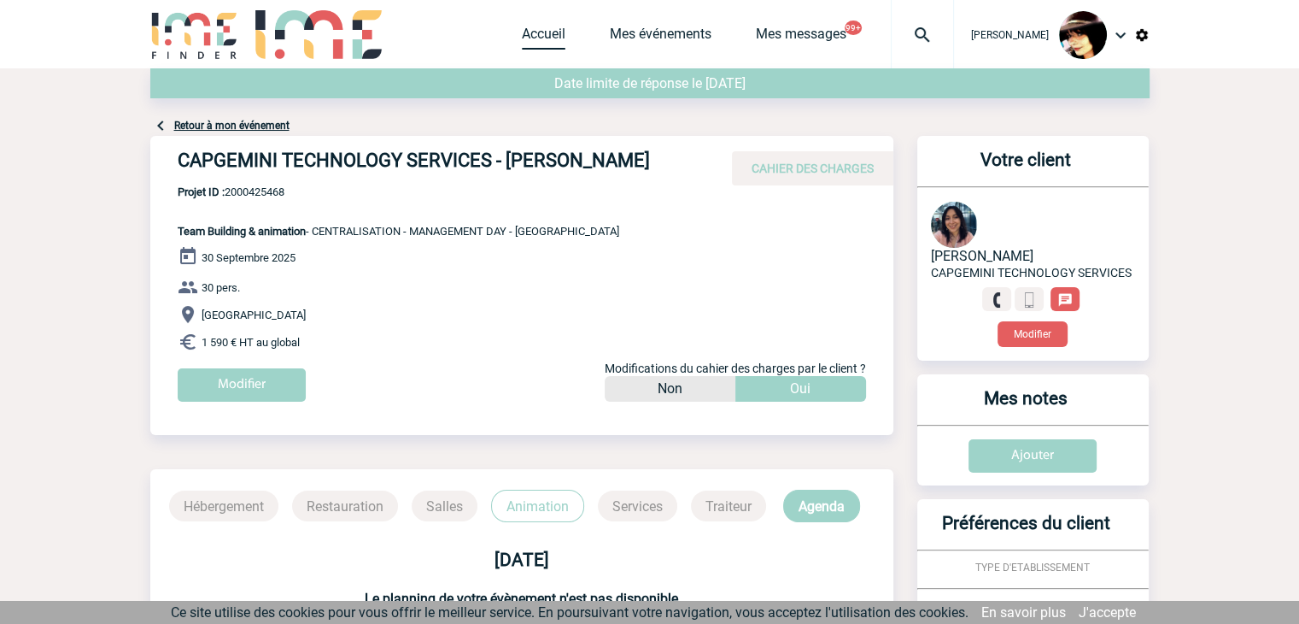
click at [530, 33] on link "Accueil" at bounding box center [544, 38] width 44 height 24
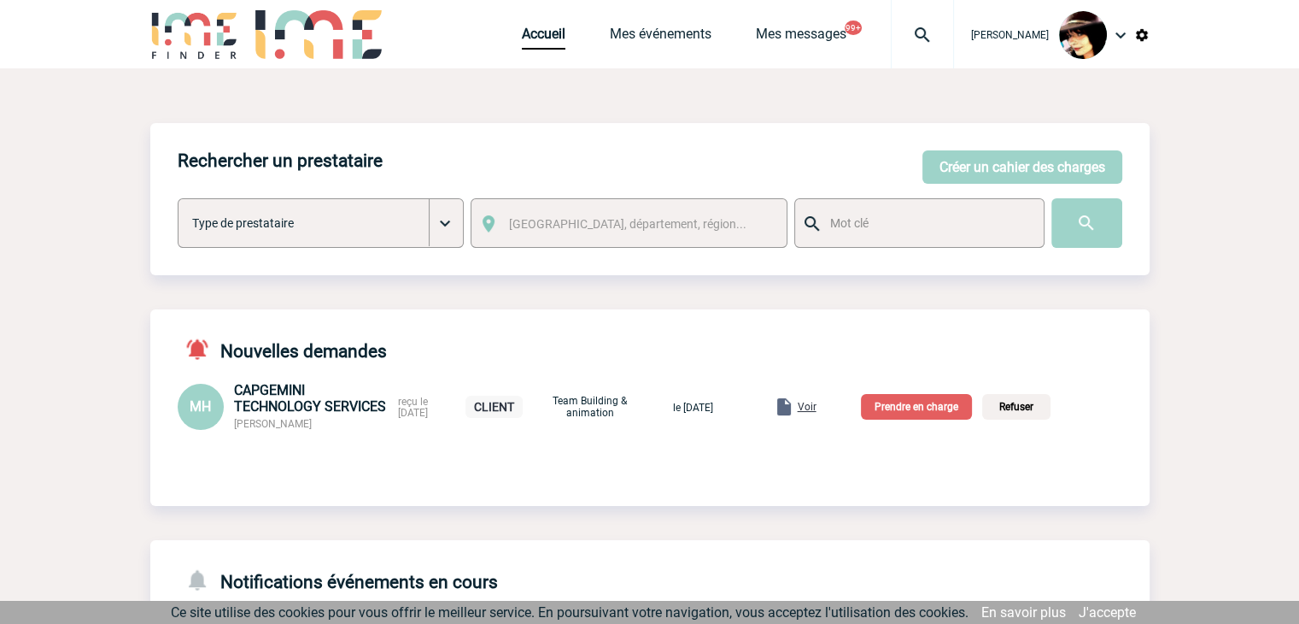
click at [922, 406] on p "Prendre en charge" at bounding box center [916, 407] width 111 height 26
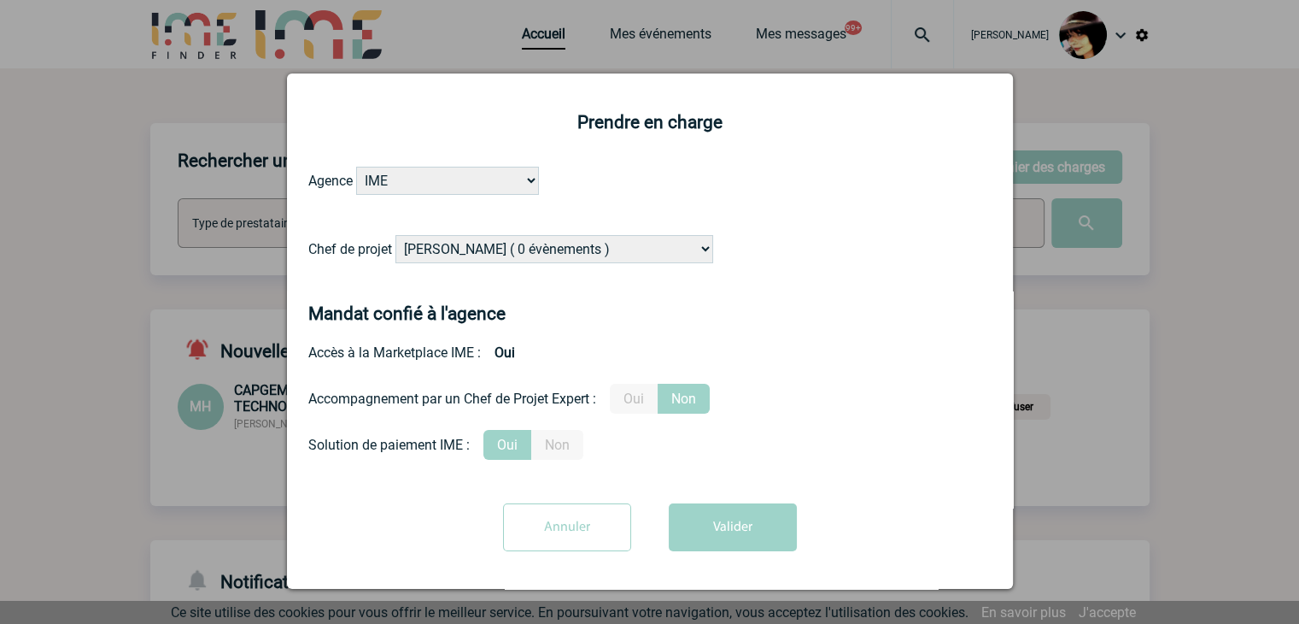
click at [572, 251] on select "Alizée VERLAGUET ( 0 évènements ) Anne GIRAUD ( 1196 évènements ) Anne-François…" at bounding box center [554, 249] width 318 height 28
select select "129834"
click at [395, 236] on select "Alizée VERLAGUET ( 0 évènements ) Anne GIRAUD ( 1196 évènements ) Anne-François…" at bounding box center [554, 249] width 318 height 28
click at [700, 532] on button "Valider" at bounding box center [733, 527] width 128 height 48
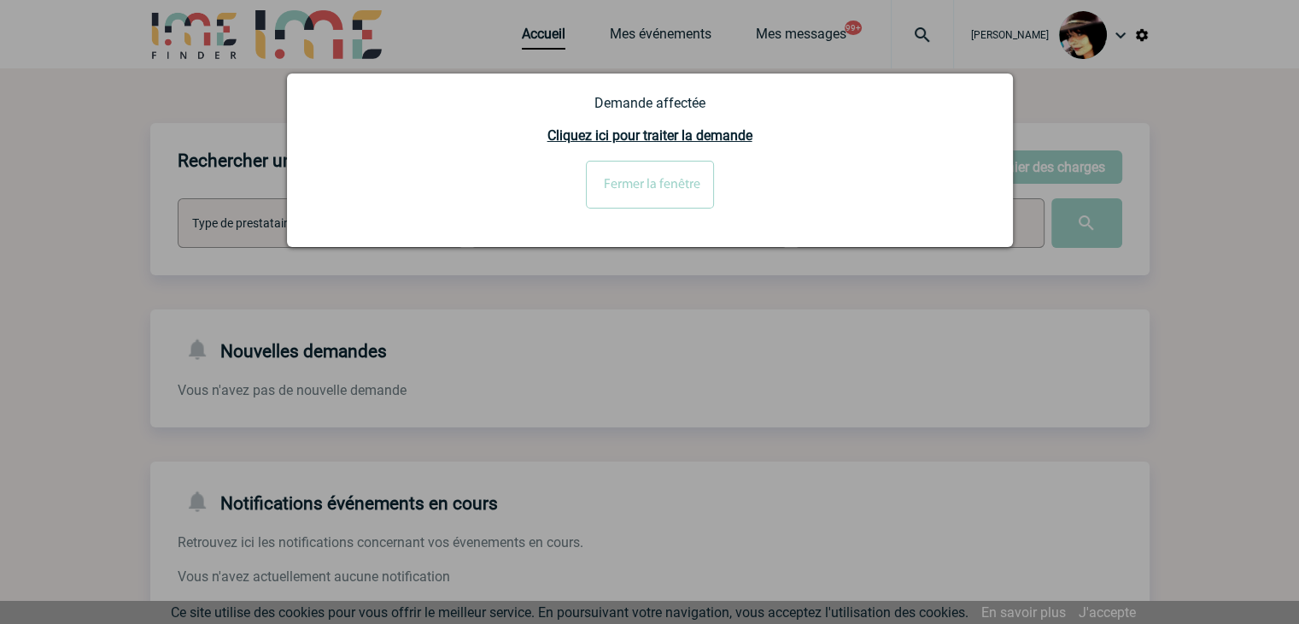
click at [659, 190] on input "Fermer la fenêtre" at bounding box center [650, 185] width 128 height 48
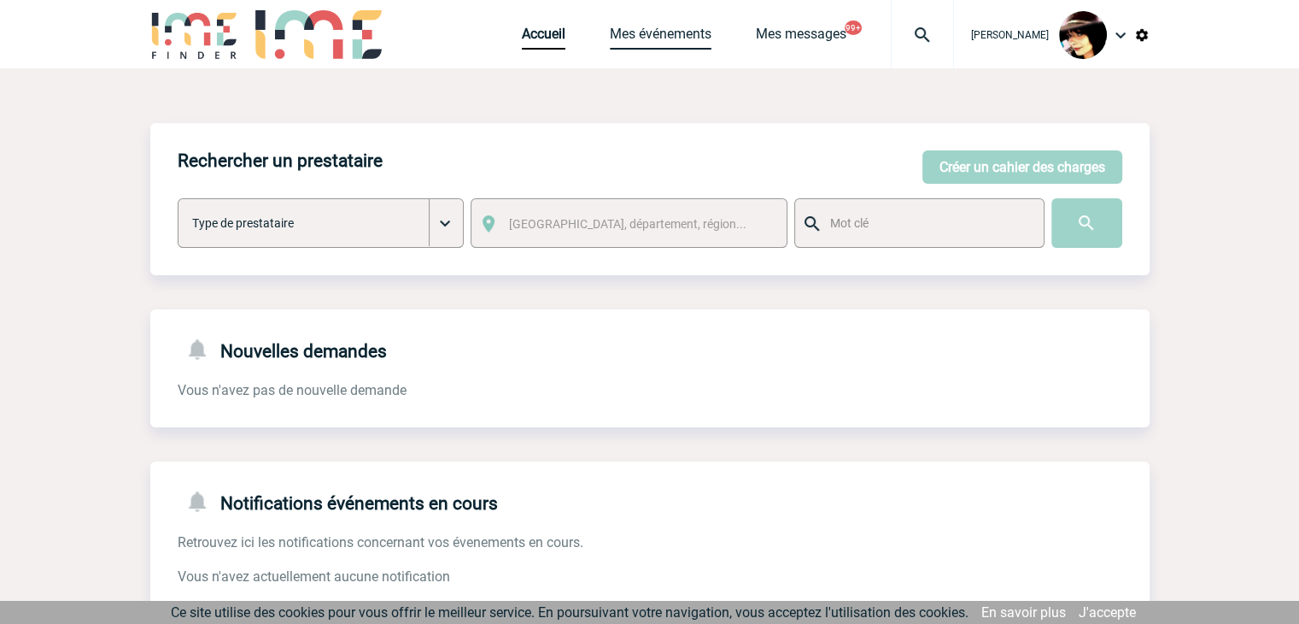
click at [687, 38] on link "Mes événements" at bounding box center [661, 38] width 102 height 24
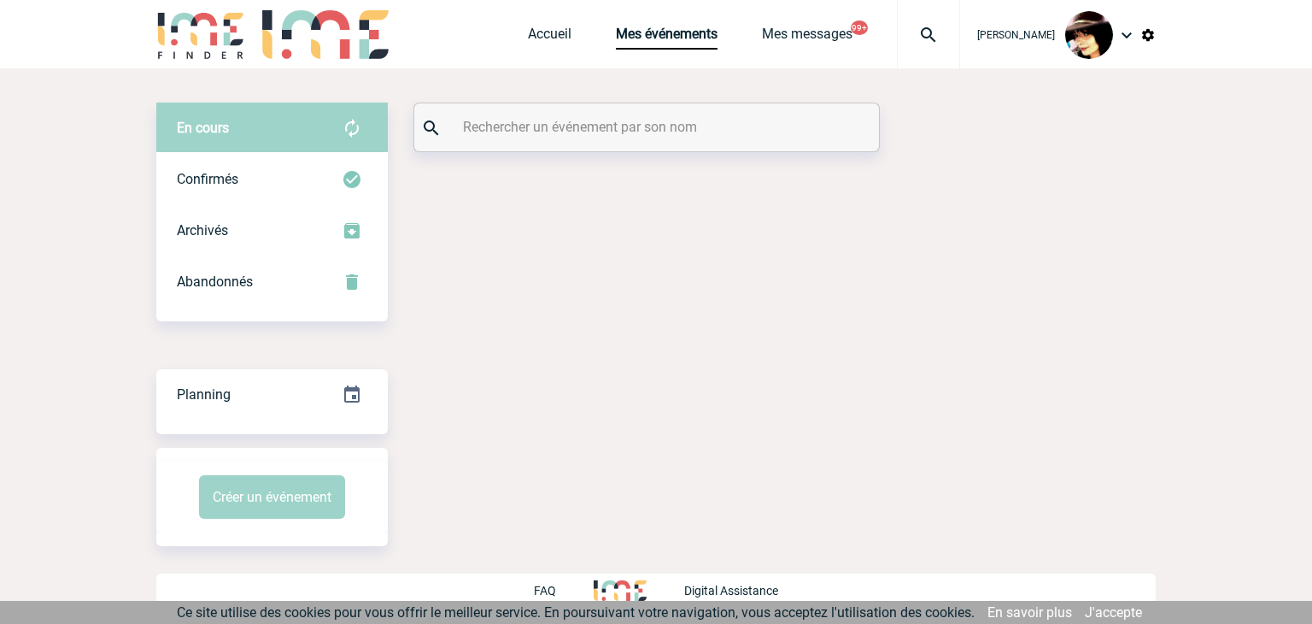
click at [532, 118] on input "text" at bounding box center [649, 126] width 380 height 25
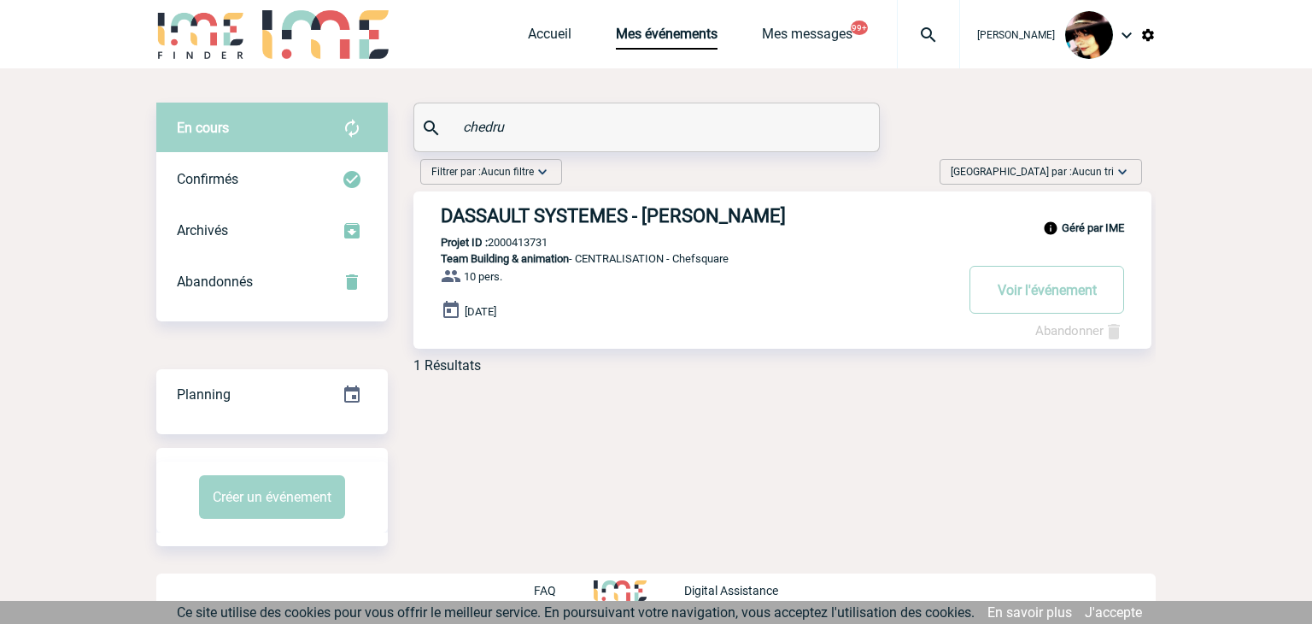
type input "chedru"
click at [533, 39] on link "Accueil" at bounding box center [550, 38] width 44 height 24
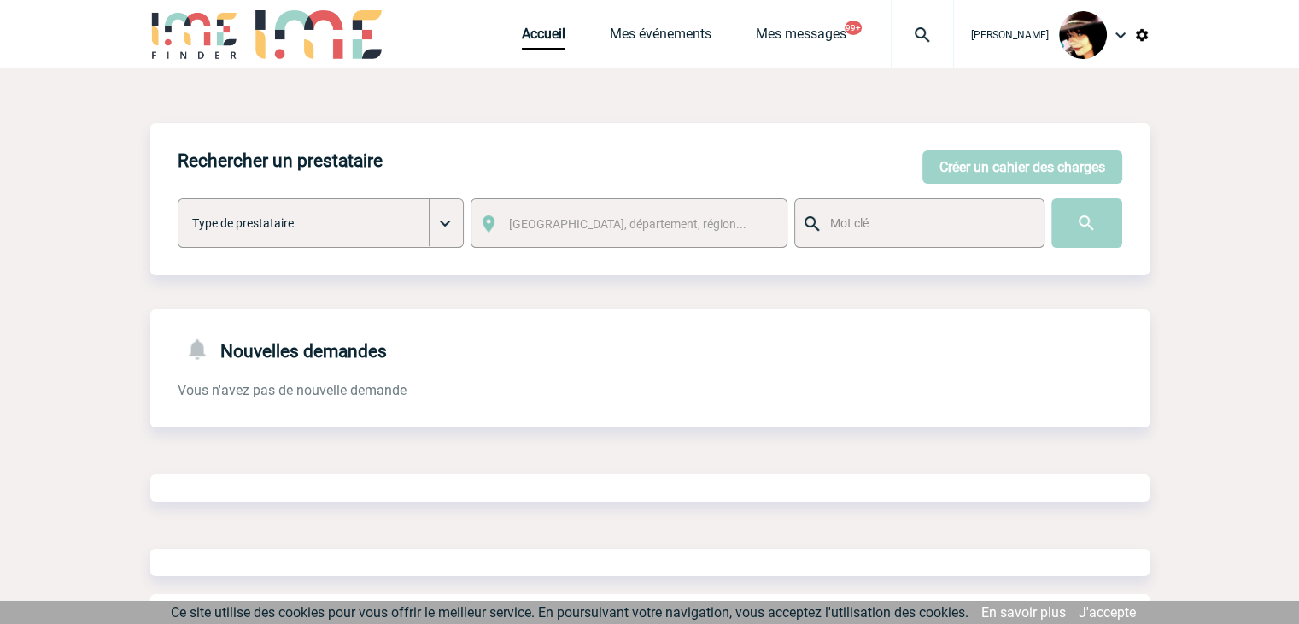
click at [908, 32] on img at bounding box center [922, 35] width 61 height 20
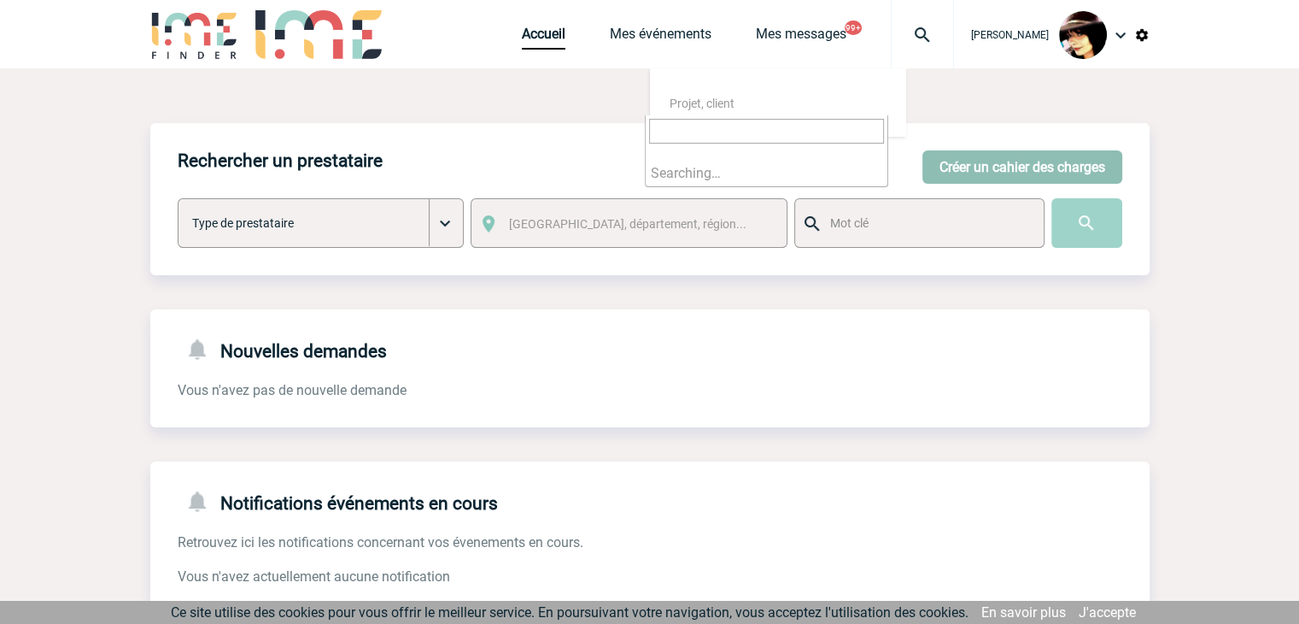
click at [963, 168] on button "Créer un cahier des charges" at bounding box center [1022, 166] width 200 height 33
click at [965, 157] on div at bounding box center [649, 311] width 1298 height 623
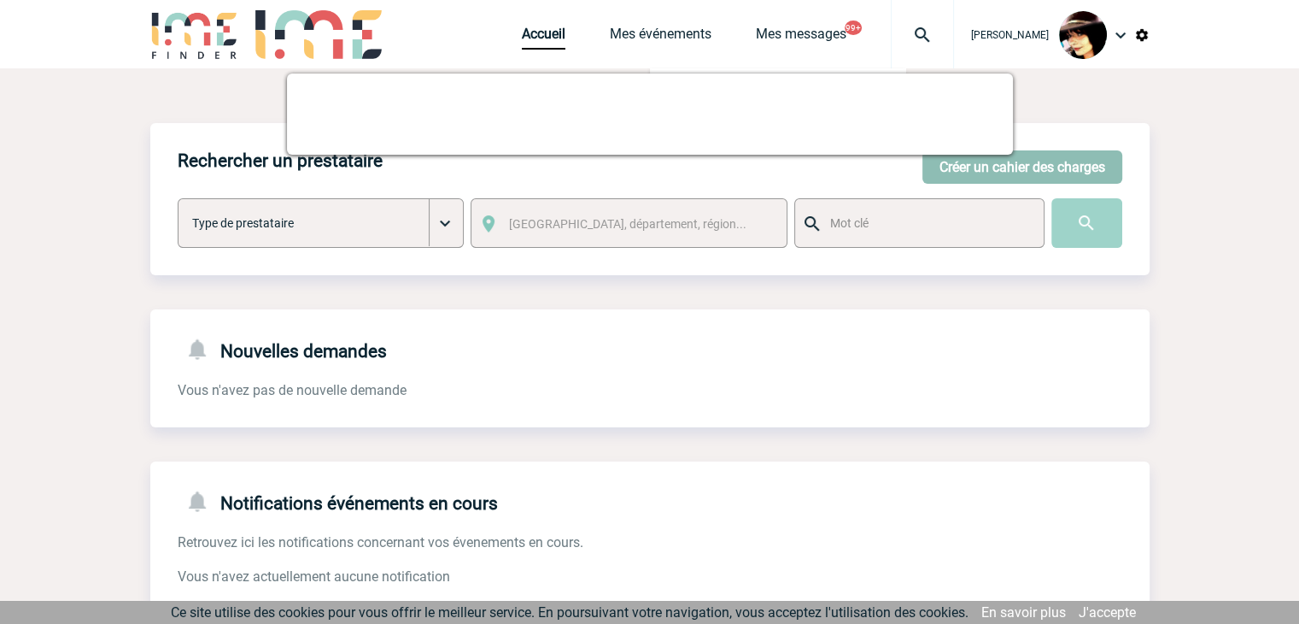
click at [995, 173] on button "Créer un cahier des charges" at bounding box center [1022, 166] width 200 height 33
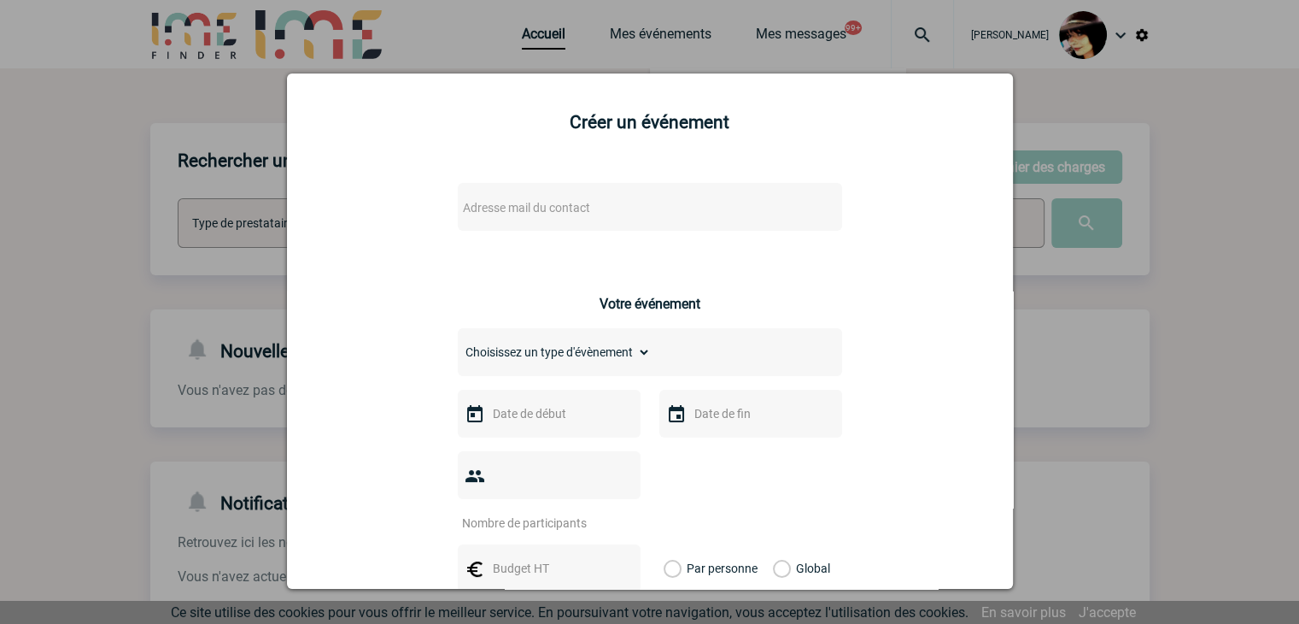
click at [665, 201] on span "Adresse mail du contact" at bounding box center [605, 208] width 299 height 24
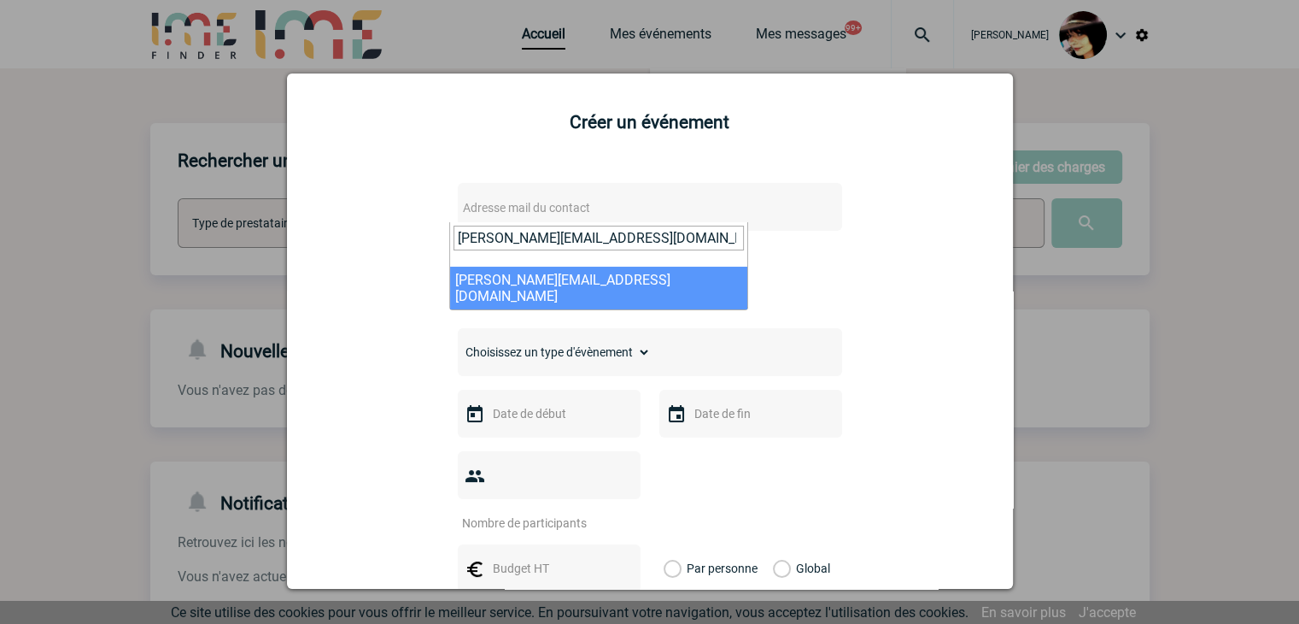
type input "c.charpentier@manitou-group.com"
select select "130256"
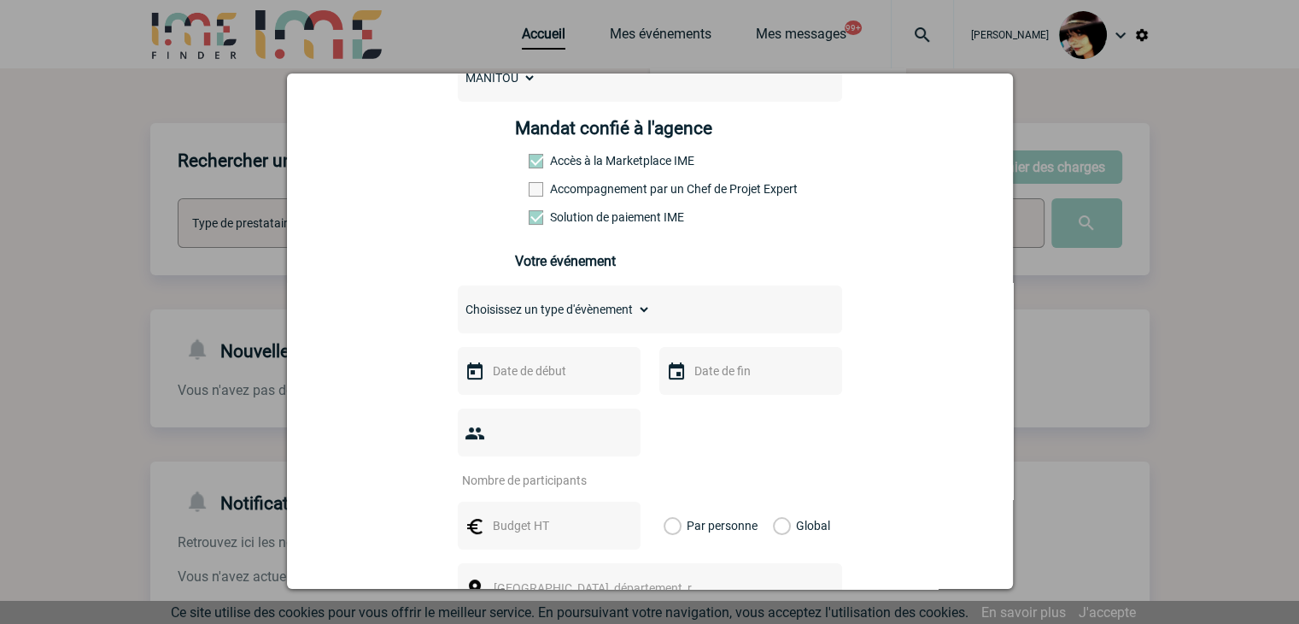
scroll to position [256, 0]
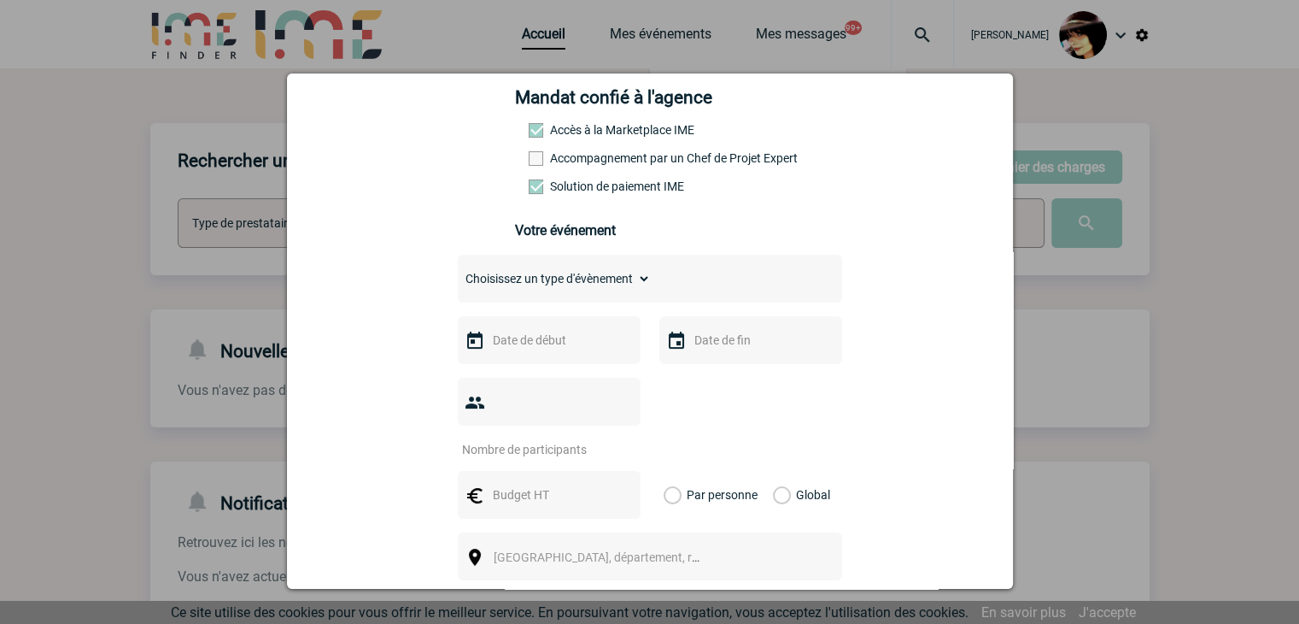
click at [506, 290] on select "Choisissez un type d'évènement Séminaire avec nuitée Séminaire sans nuitée Repa…" at bounding box center [554, 278] width 193 height 24
select select "9"
click at [458, 272] on select "Choisissez un type d'évènement Séminaire avec nuitée Séminaire sans nuitée Repa…" at bounding box center [554, 278] width 193 height 24
click at [524, 343] on input "text" at bounding box center [548, 340] width 118 height 22
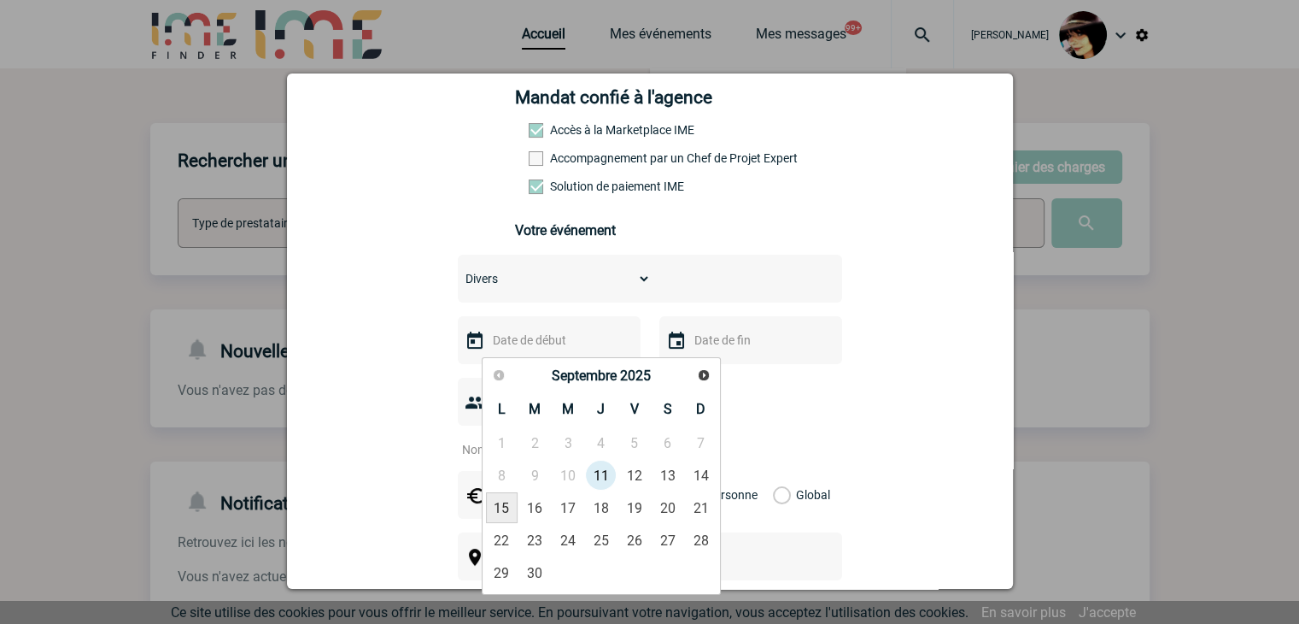
click at [506, 507] on link "15" at bounding box center [502, 507] width 32 height 31
type input "15-09-2025"
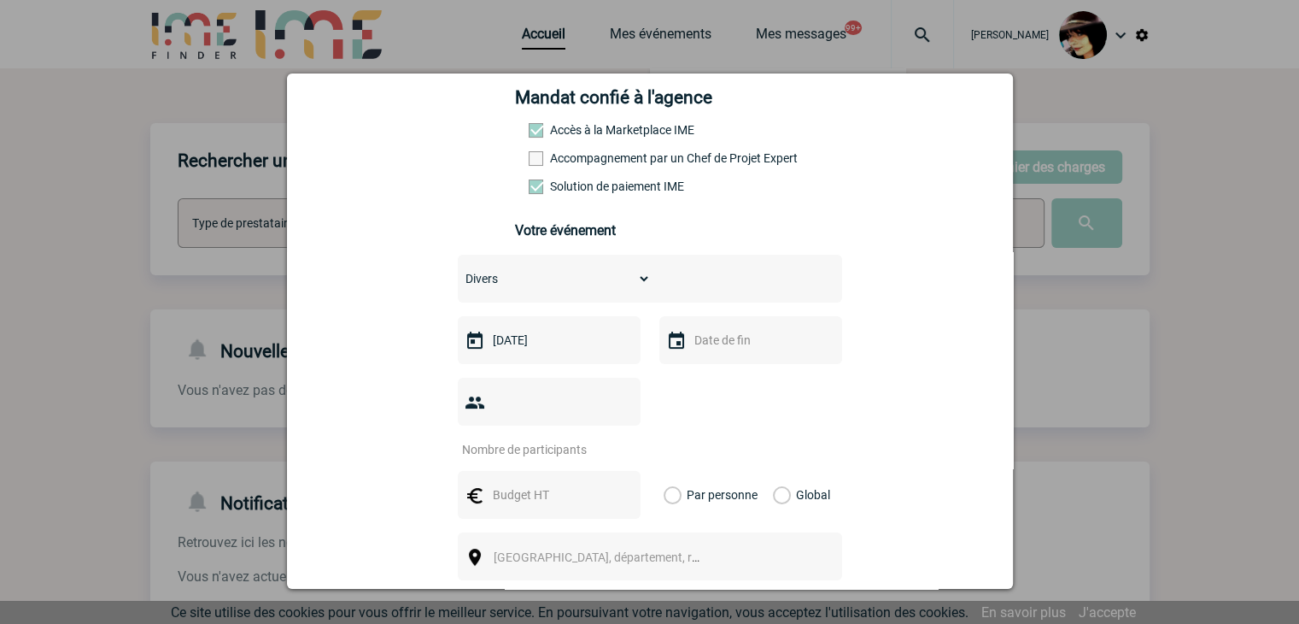
click at [512, 438] on input "number" at bounding box center [538, 449] width 161 height 22
type input "1"
click at [512, 483] on input "text" at bounding box center [548, 494] width 118 height 22
type input "500"
click at [773, 471] on label "Global" at bounding box center [778, 495] width 11 height 48
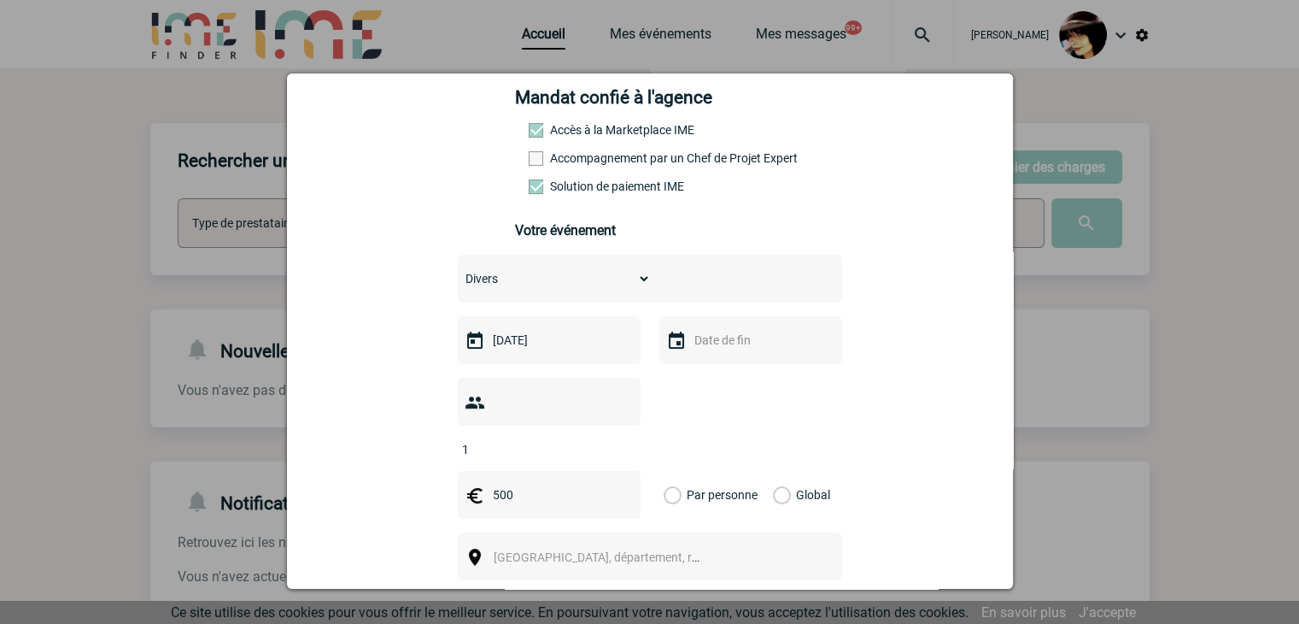
click at [0, 0] on input "Global" at bounding box center [0, 0] width 0 height 0
click at [572, 550] on span "Ville, département, région..." at bounding box center [612, 557] width 237 height 14
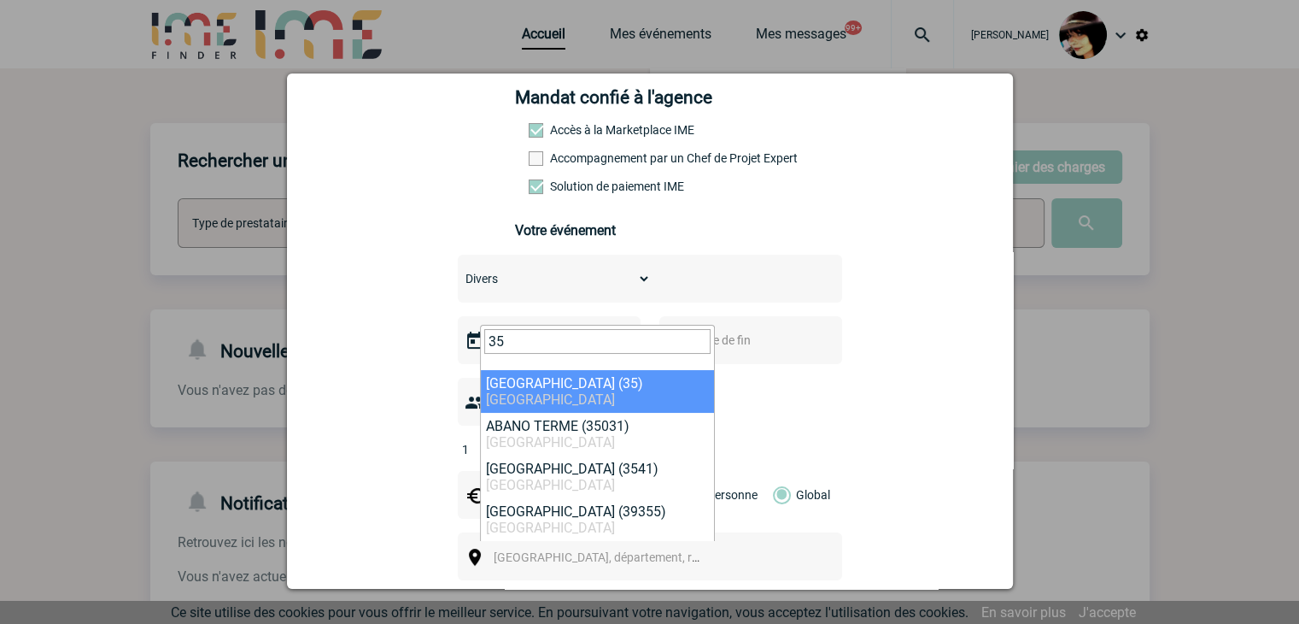
type input "35"
select select "1978"
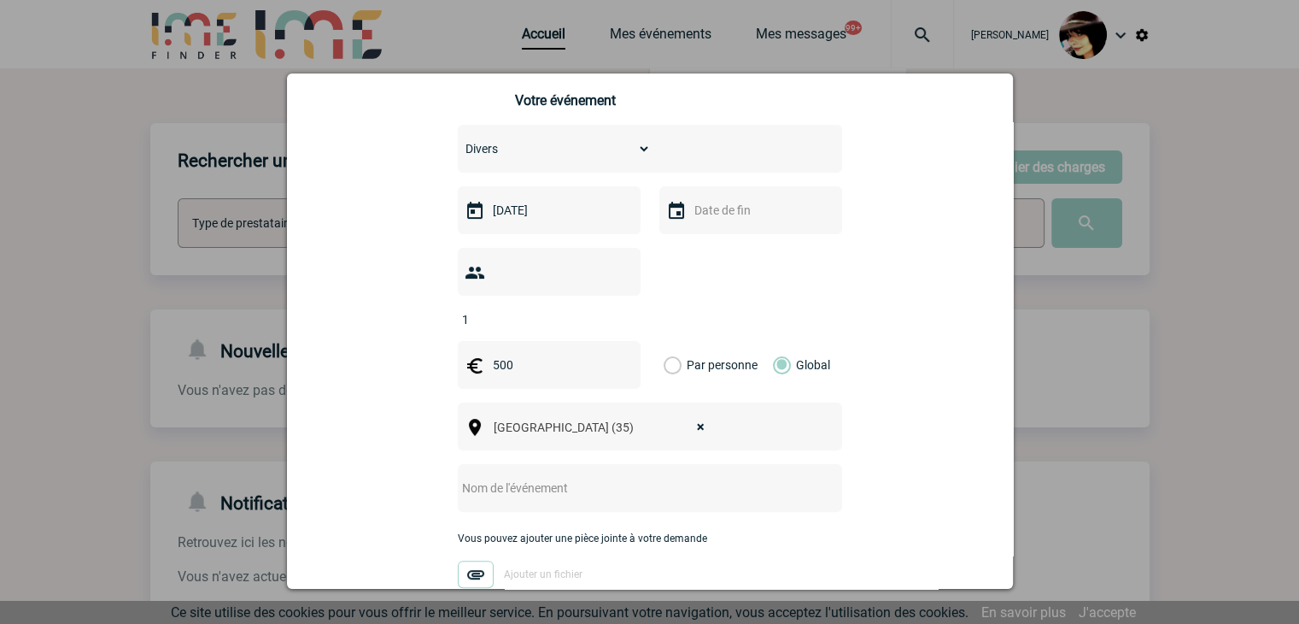
scroll to position [512, 0]
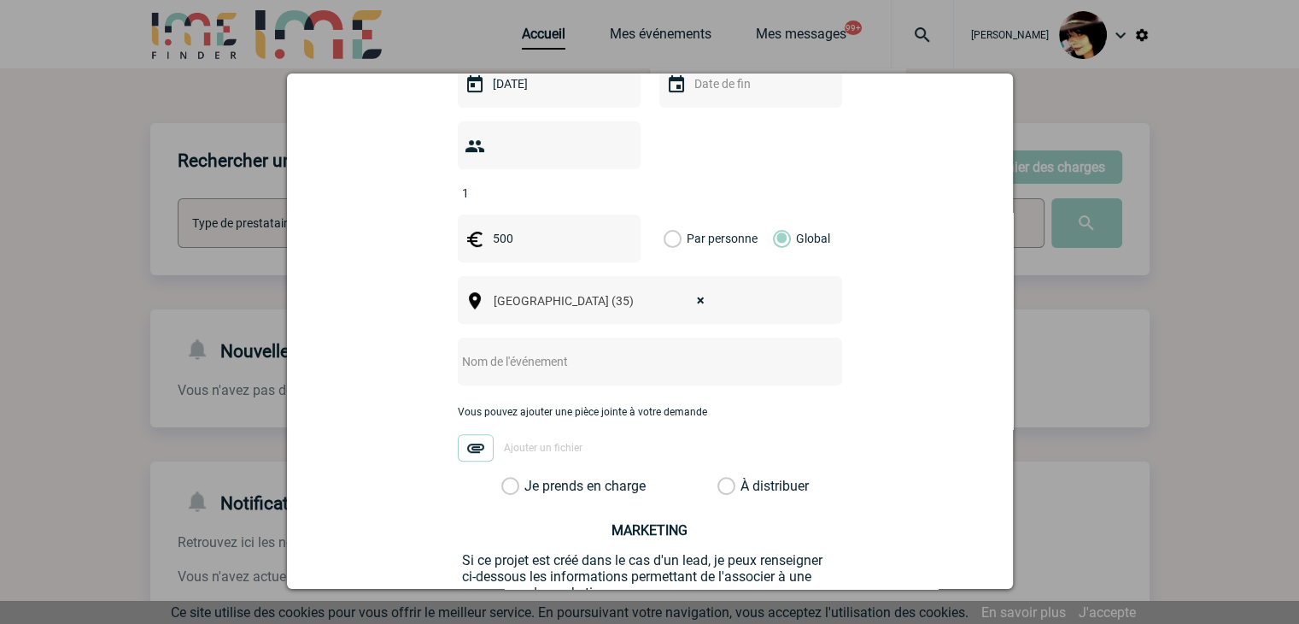
click at [511, 350] on input "text" at bounding box center [627, 361] width 339 height 22
drag, startPoint x: 629, startPoint y: 340, endPoint x: 637, endPoint y: 339, distance: 8.6
click at [629, 350] on input "CENTRALISATION -" at bounding box center [627, 361] width 339 height 22
paste input "PRODUCTION NÉOLINE / MANITOU"
type input "CENTRALISATION - PRODUCTION NÉOLINE / MANITOU"
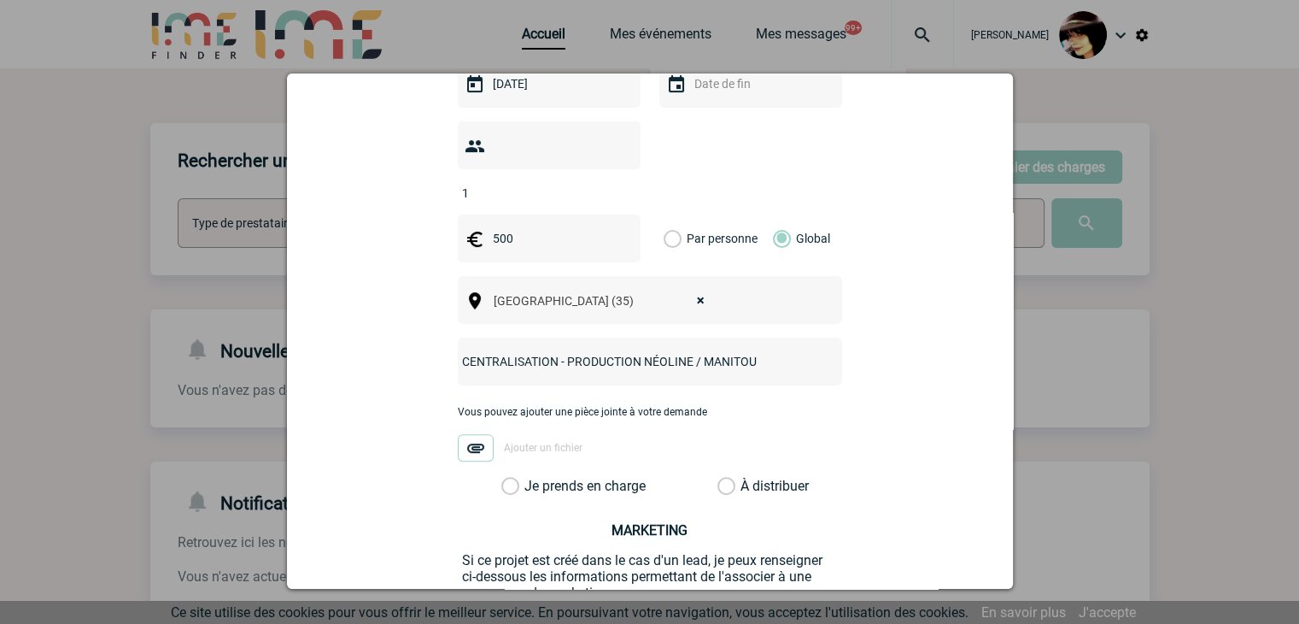
click at [717, 477] on label "À distribuer" at bounding box center [726, 485] width 18 height 17
click at [0, 0] on input "À distribuer" at bounding box center [0, 0] width 0 height 0
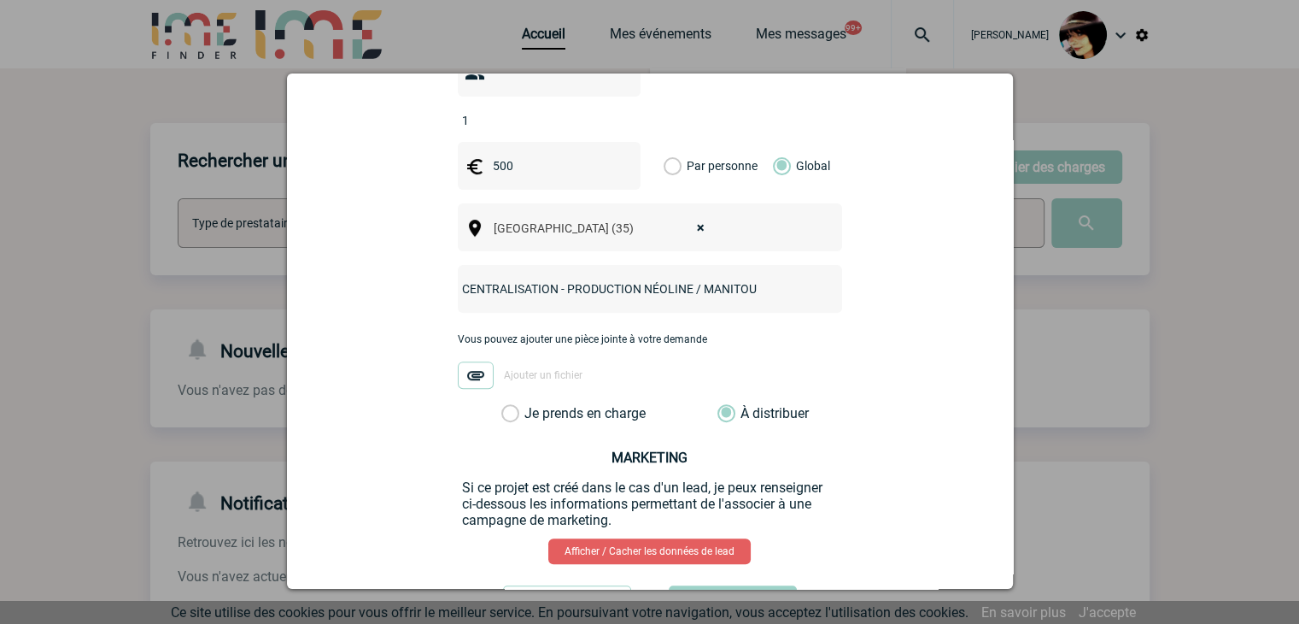
scroll to position [642, 0]
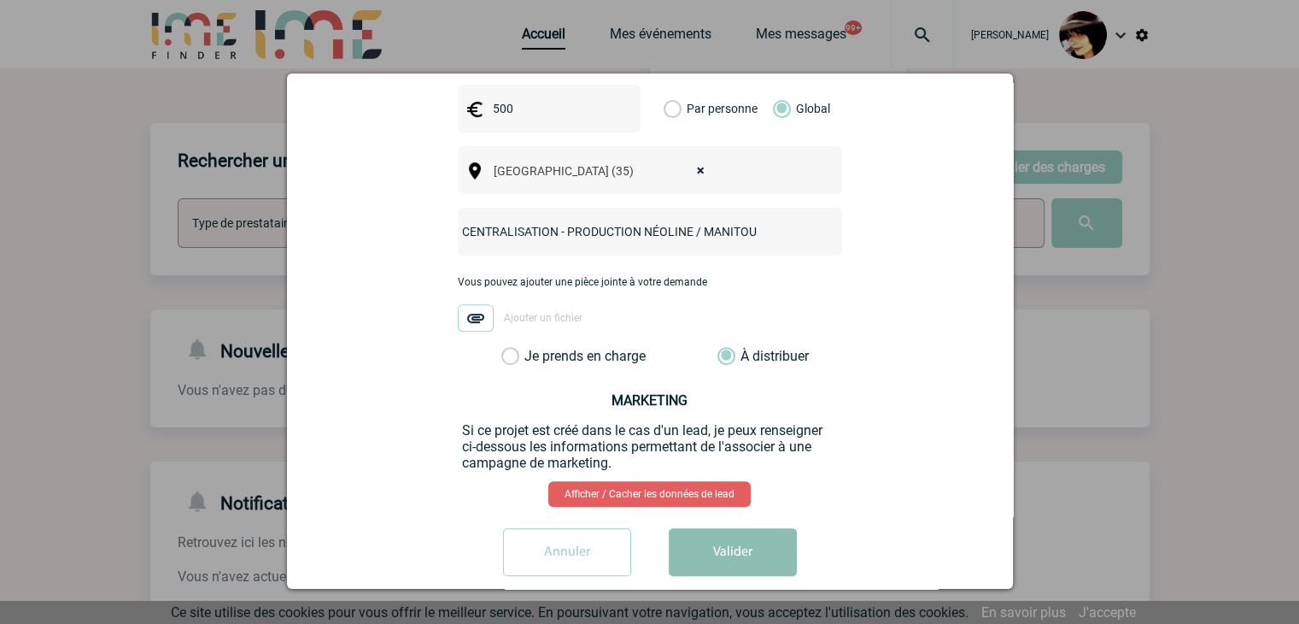
click at [745, 538] on button "Valider" at bounding box center [733, 552] width 128 height 48
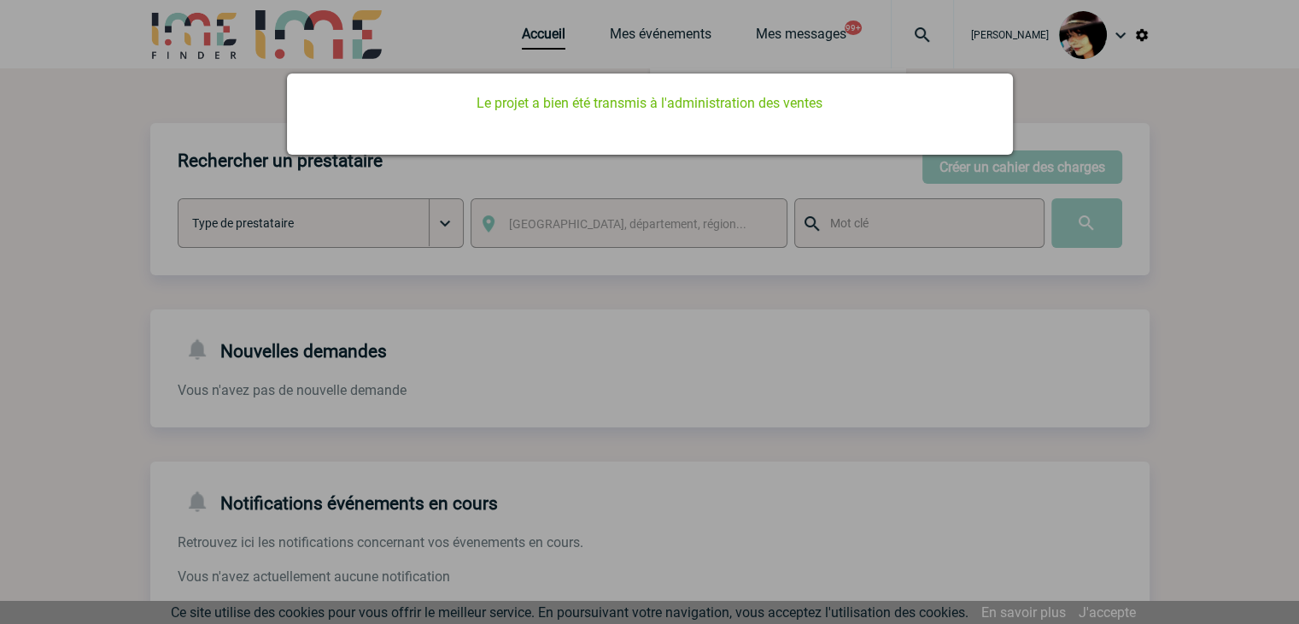
scroll to position [0, 0]
click at [1171, 202] on div at bounding box center [649, 312] width 1299 height 624
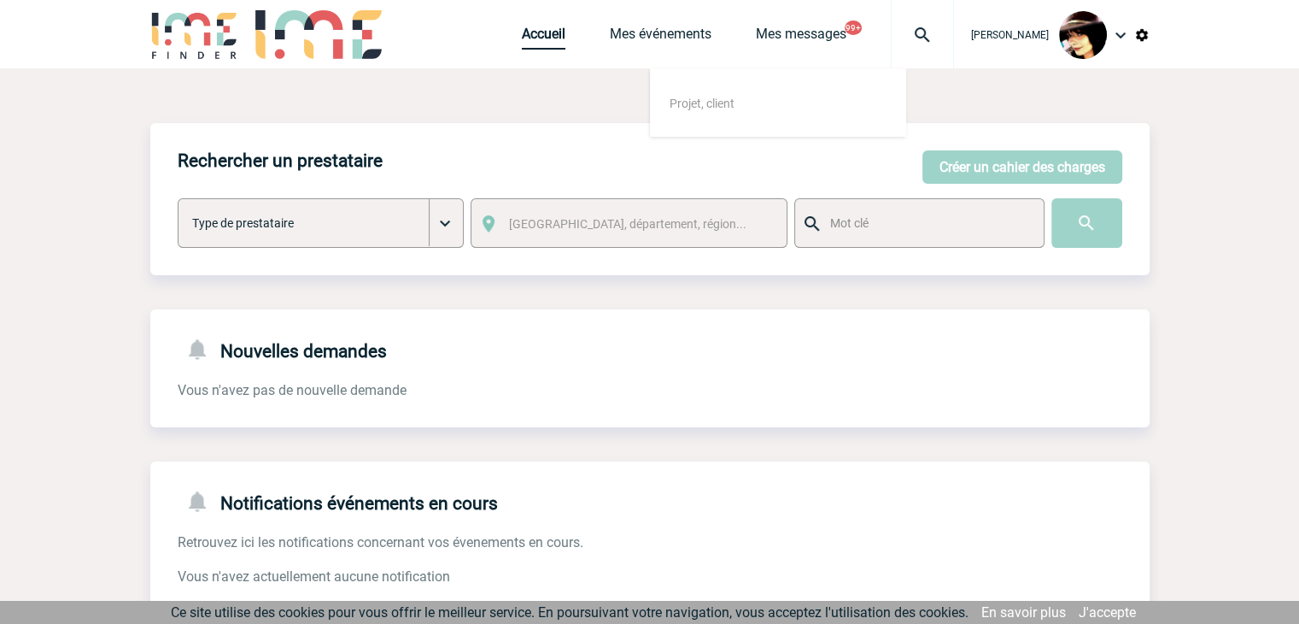
click at [522, 37] on link "Accueil" at bounding box center [544, 38] width 44 height 24
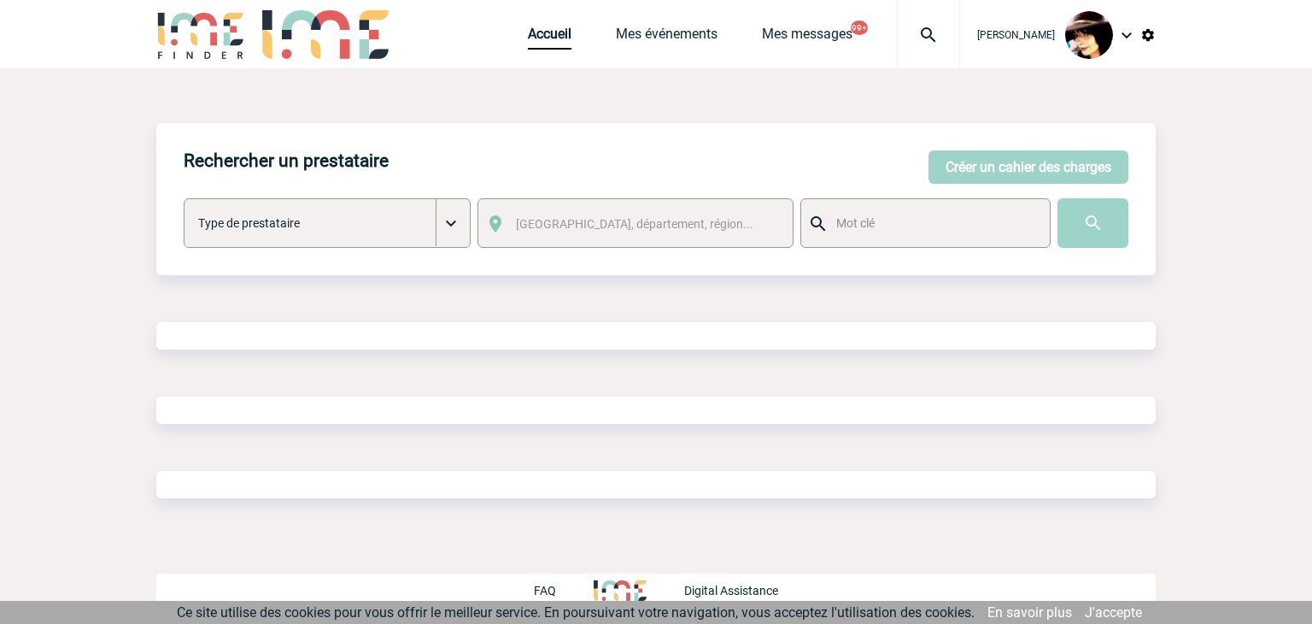
click at [830, 410] on div at bounding box center [655, 409] width 999 height 27
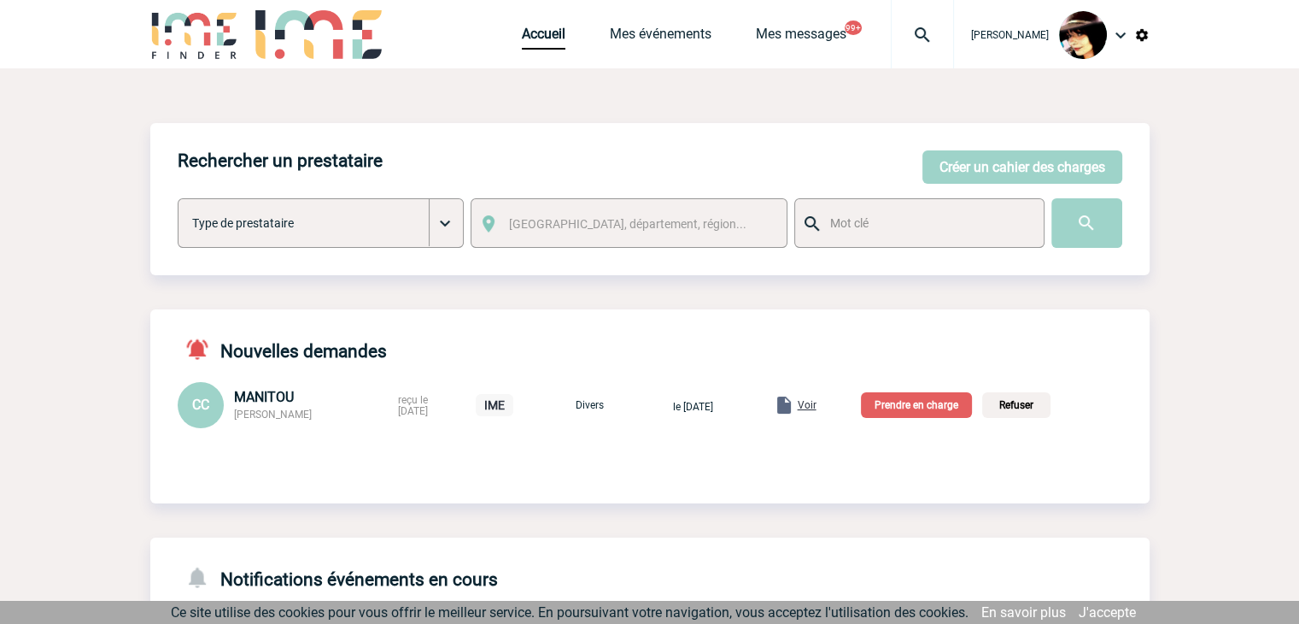
drag, startPoint x: 0, startPoint y: 0, endPoint x: 829, endPoint y: 410, distance: 925.1
click at [817, 408] on span "Voir" at bounding box center [807, 405] width 19 height 12
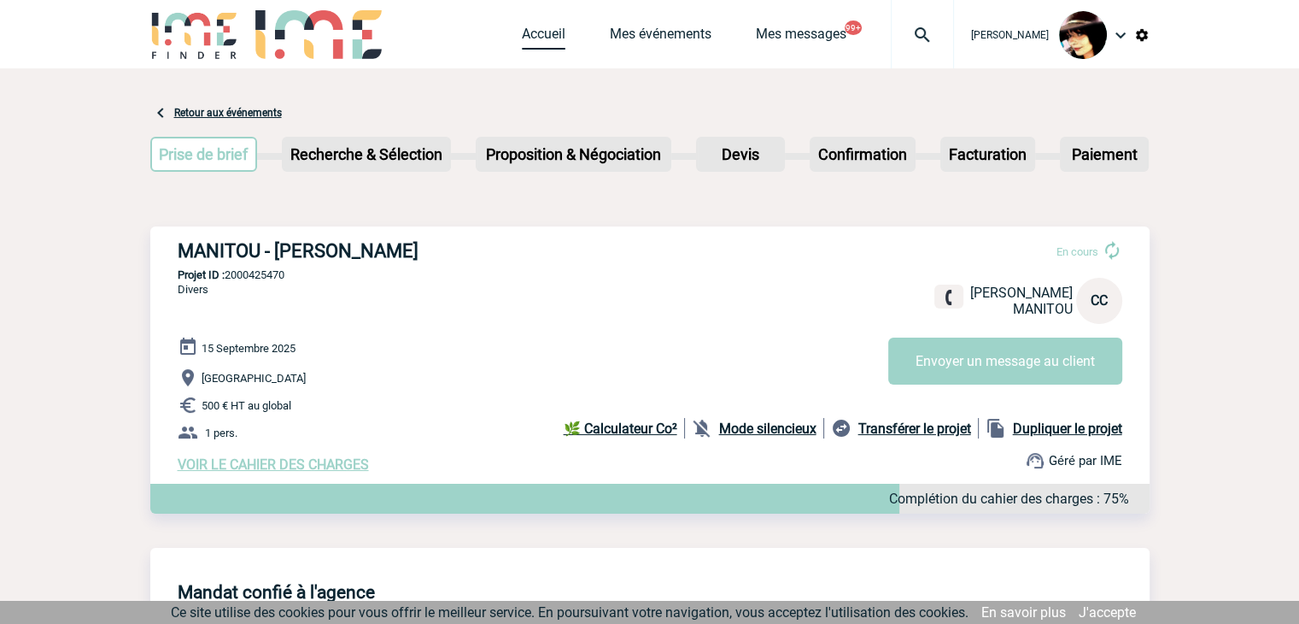
click at [535, 32] on link "Accueil" at bounding box center [544, 38] width 44 height 24
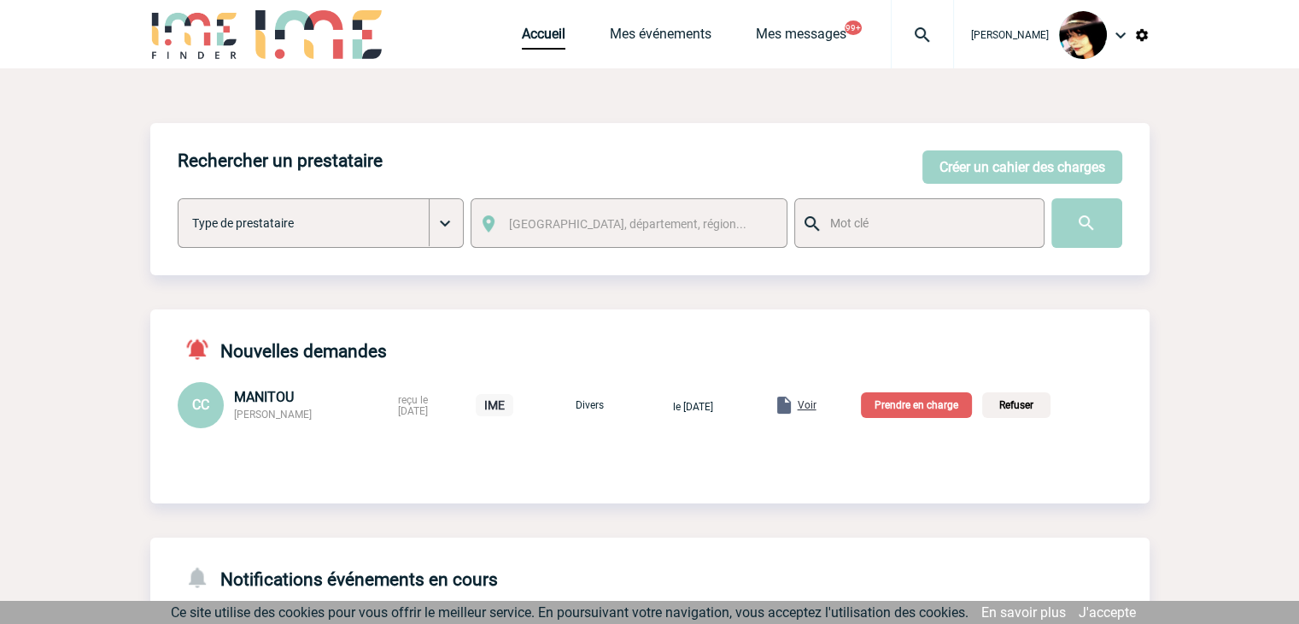
click at [912, 401] on p "Prendre en charge" at bounding box center [916, 405] width 111 height 26
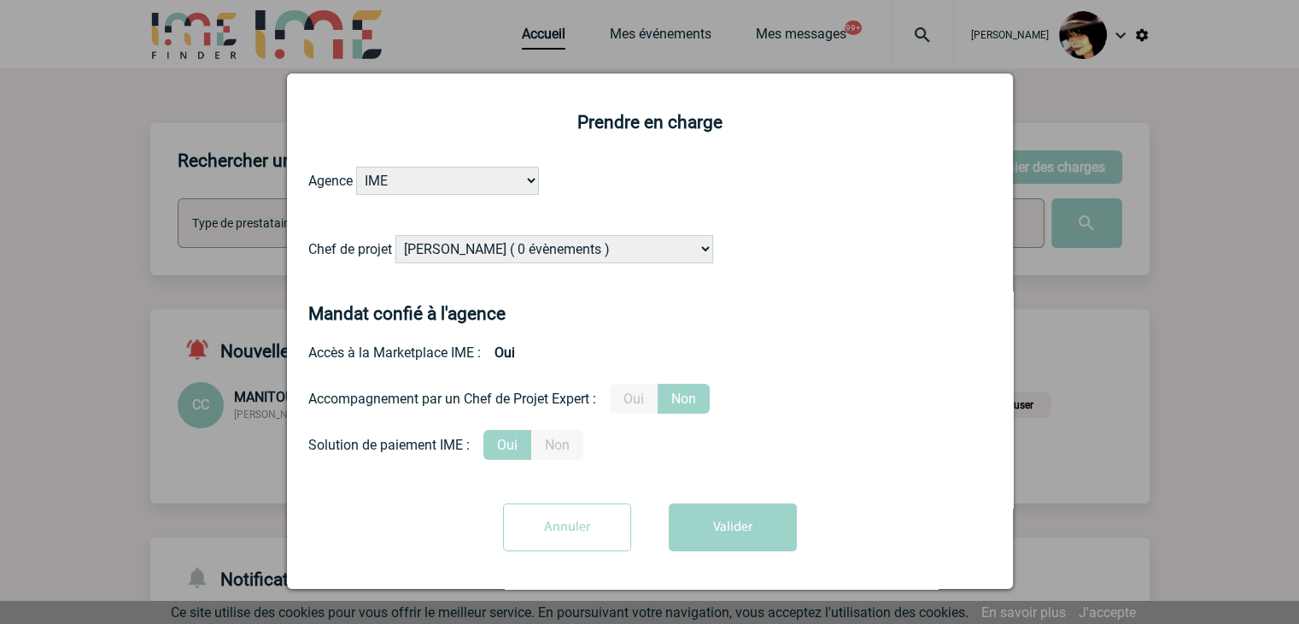
click at [477, 252] on select "[PERSON_NAME] ( 0 évènements ) [PERSON_NAME] ( 1196 évènements ) [PERSON_NAME] …" at bounding box center [554, 249] width 318 height 28
click at [511, 250] on select "Alizée VERLAGUET ( 0 évènements ) Anne GIRAUD ( 1196 évènements ) Anne-François…" at bounding box center [554, 249] width 318 height 28
click at [516, 245] on select "Alizée VERLAGUET ( 0 évènements ) Anne GIRAUD ( 1196 évènements ) Anne-François…" at bounding box center [554, 249] width 318 height 28
click at [516, 247] on select "Alizée VERLAGUET ( 0 évènements ) Anne GIRAUD ( 1196 évènements ) Anne-François…" at bounding box center [554, 249] width 318 height 28
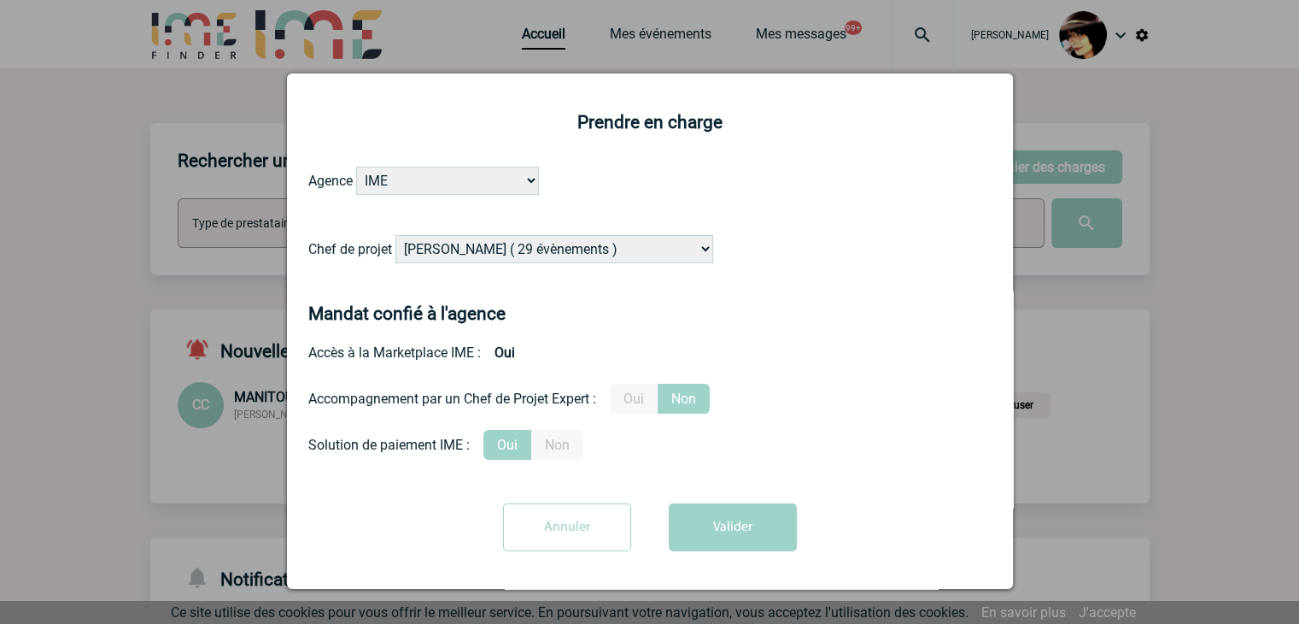
select select "131347"
click at [395, 236] on select "Alizée VERLAGUET ( 0 évènements ) Anne GIRAUD ( 1196 évènements ) Anne-François…" at bounding box center [554, 249] width 318 height 28
click at [709, 522] on button "Valider" at bounding box center [733, 527] width 128 height 48
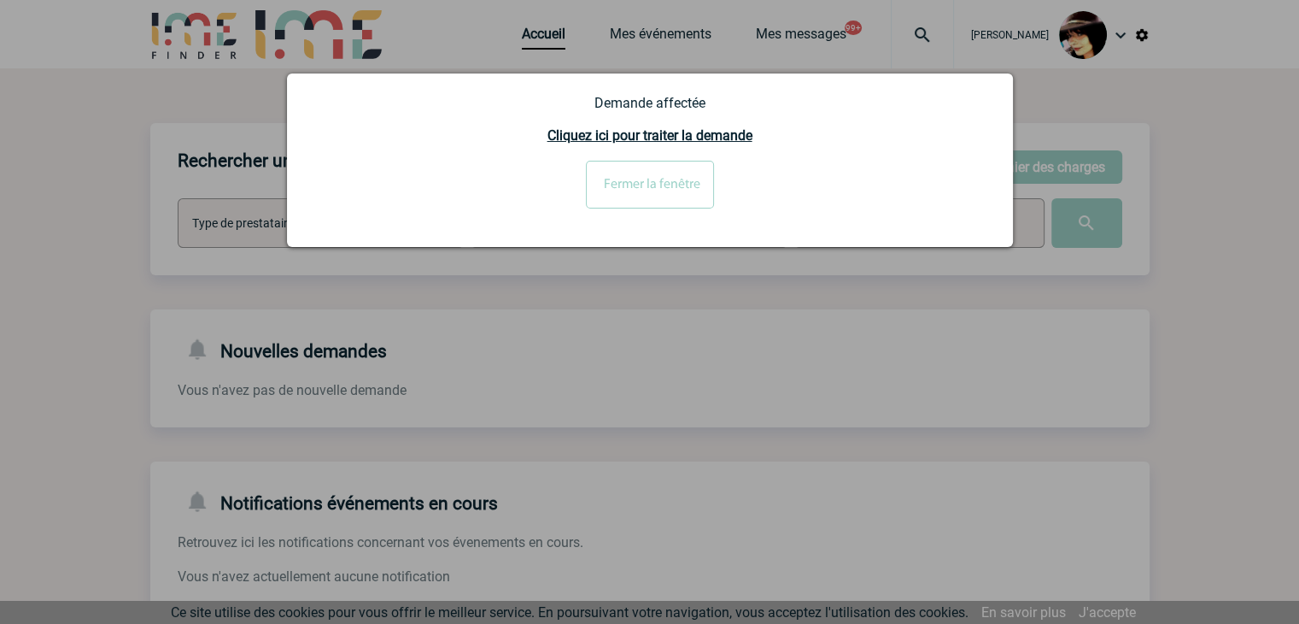
click at [635, 186] on input "Fermer la fenêtre" at bounding box center [650, 185] width 128 height 48
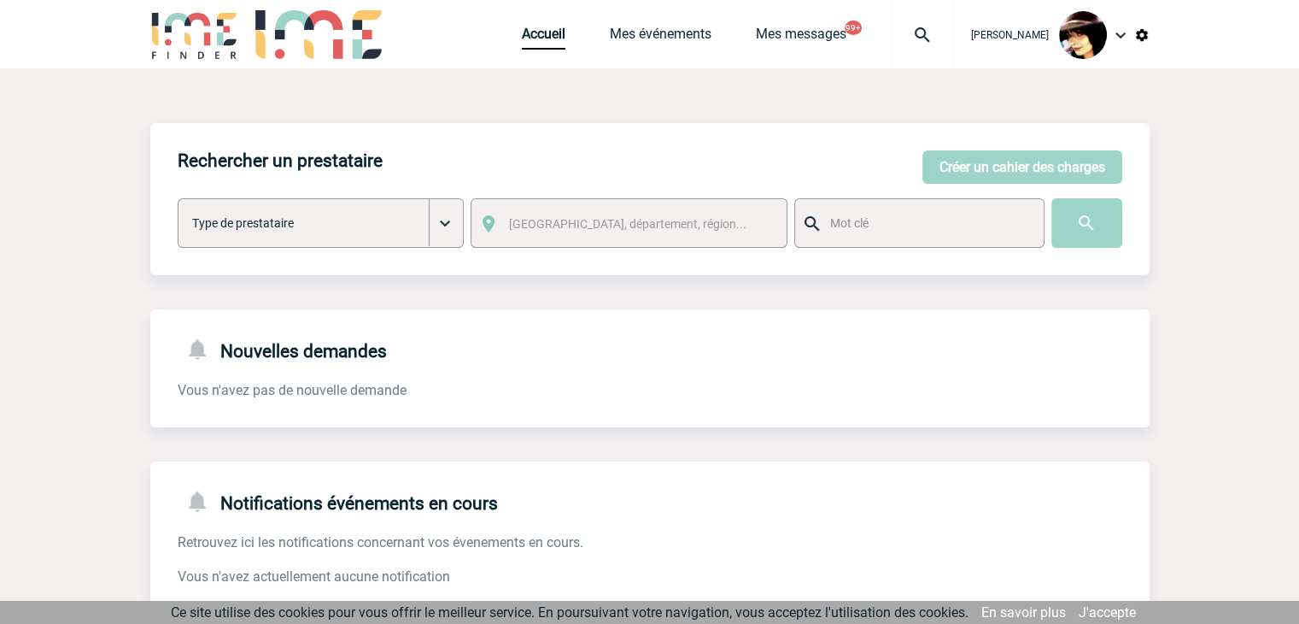
click at [529, 18] on div "Accueil Mes événements Mes messages 99+ Projet, client Projet, client" at bounding box center [738, 34] width 432 height 68
click at [529, 32] on link "Accueil" at bounding box center [544, 38] width 44 height 24
click at [901, 40] on img at bounding box center [922, 35] width 61 height 20
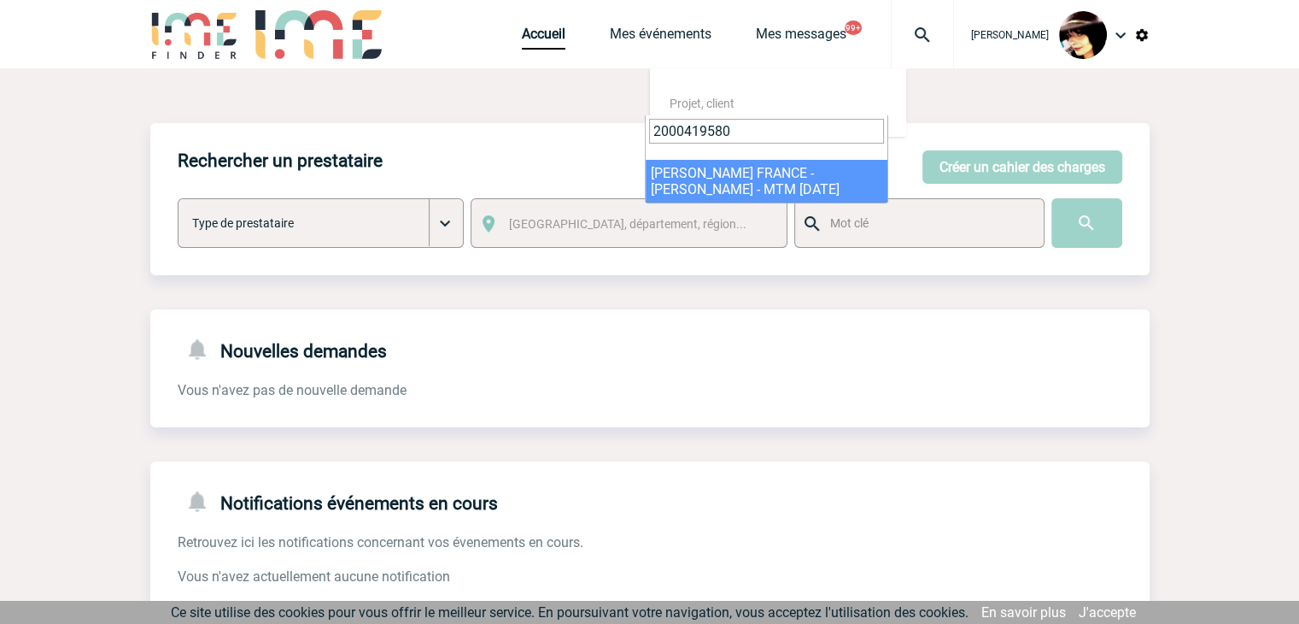
type input "2000419580"
select select "19081"
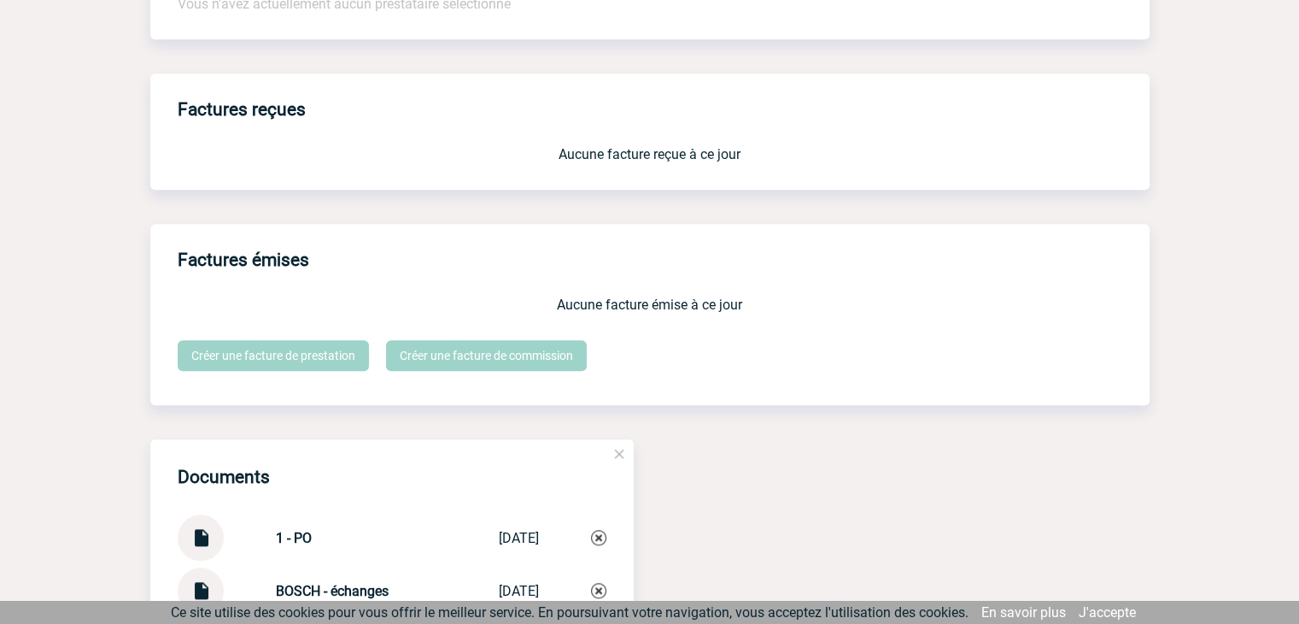
scroll to position [1964, 0]
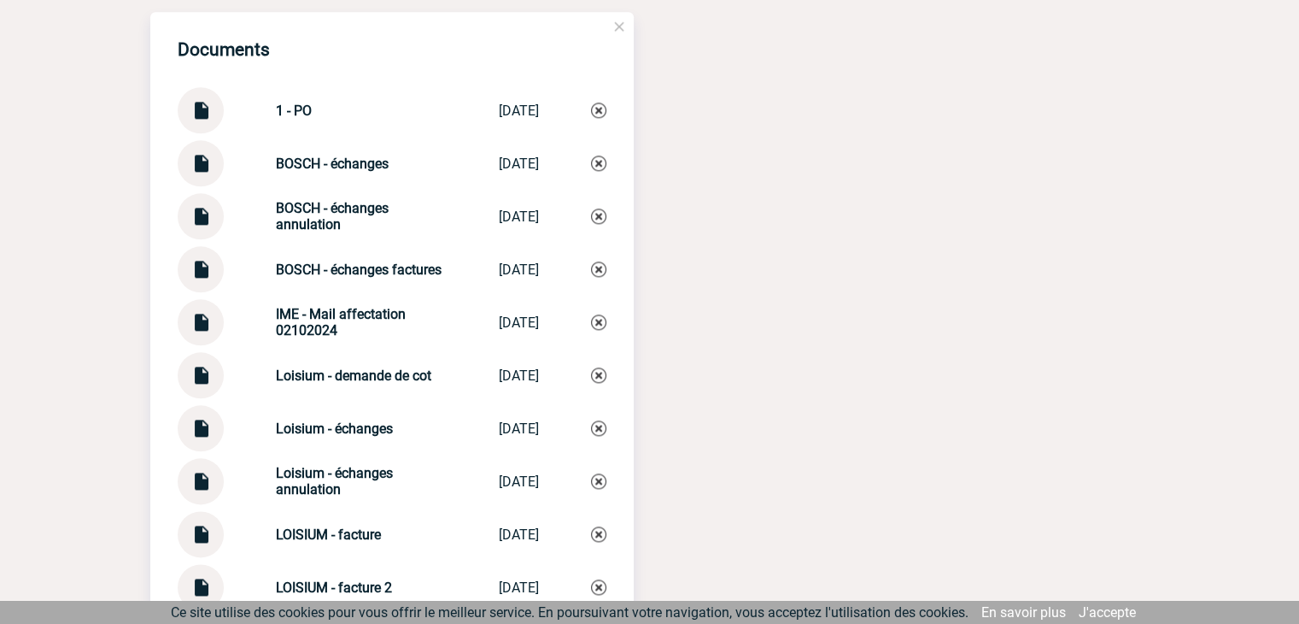
click at [198, 120] on img at bounding box center [201, 103] width 22 height 33
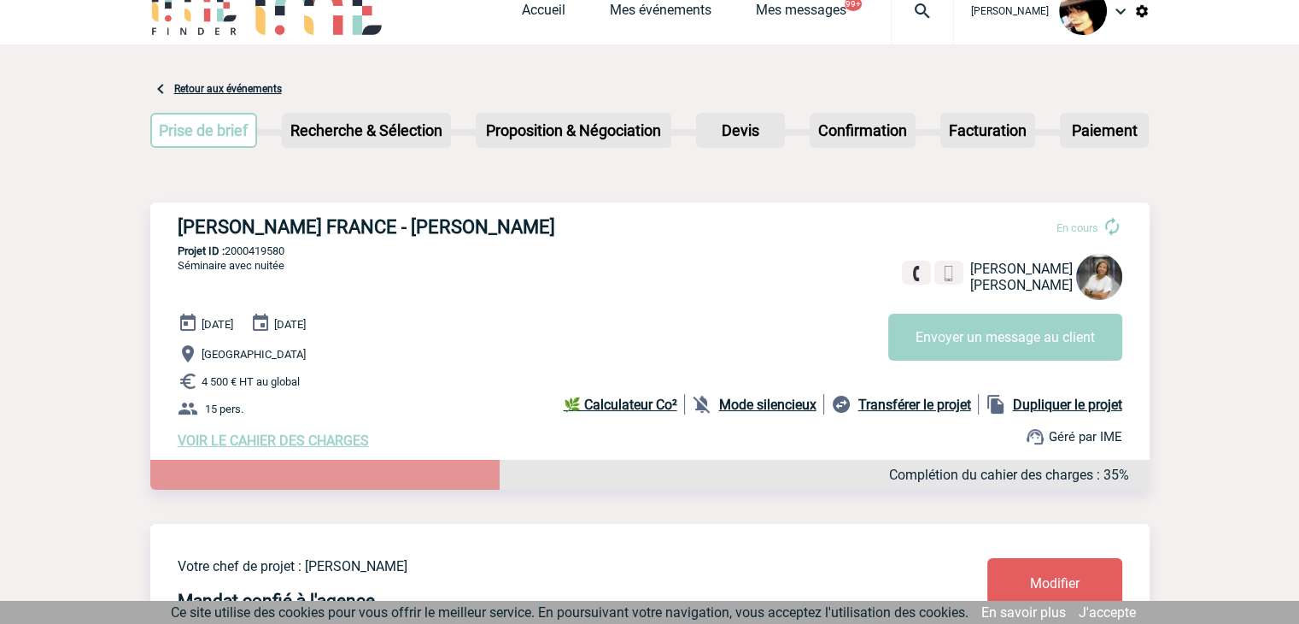
scroll to position [0, 0]
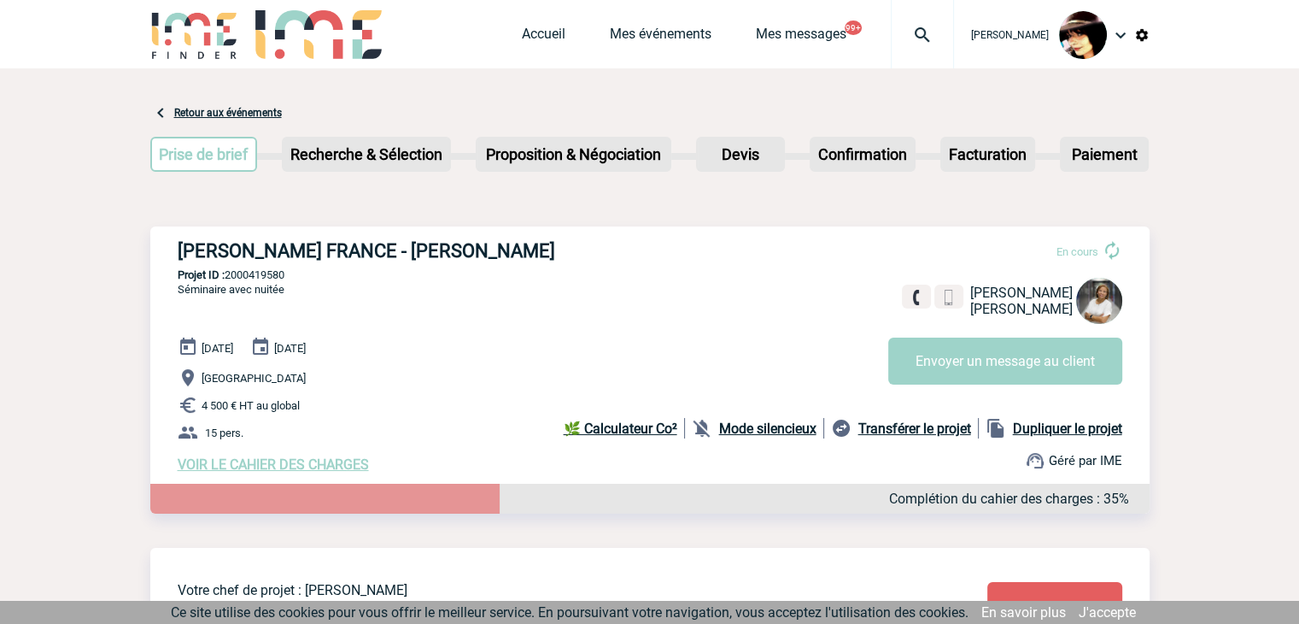
click at [893, 28] on img at bounding box center [922, 35] width 61 height 20
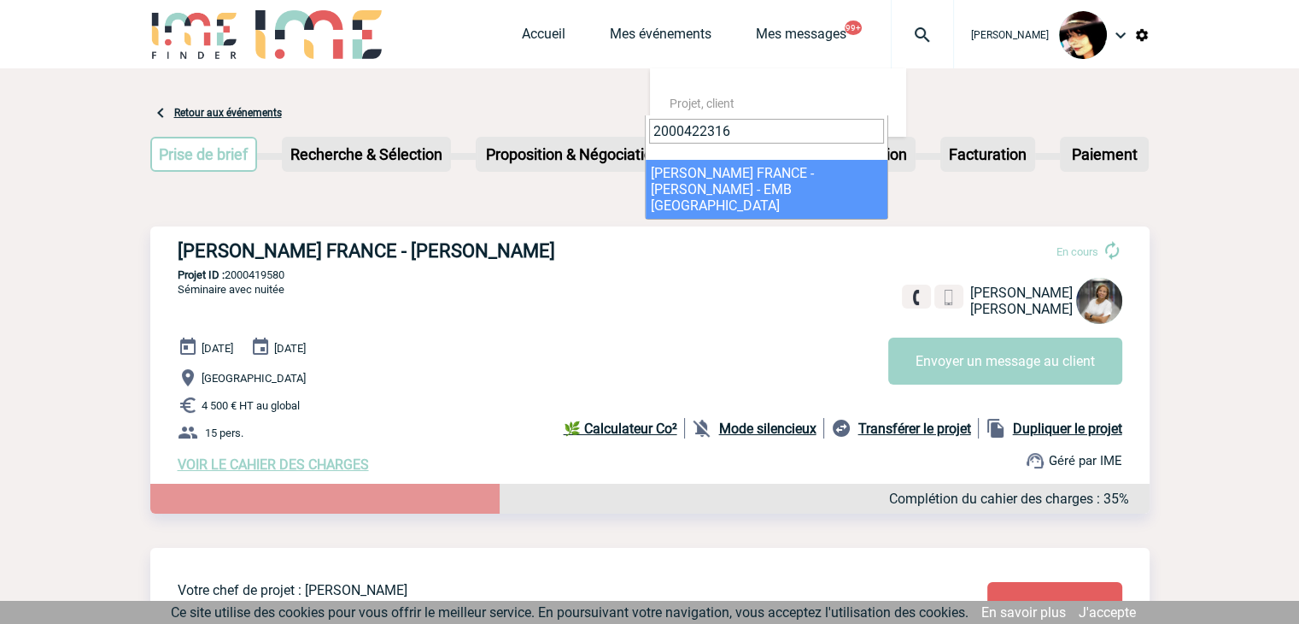
type input "2000422316"
select select "21817"
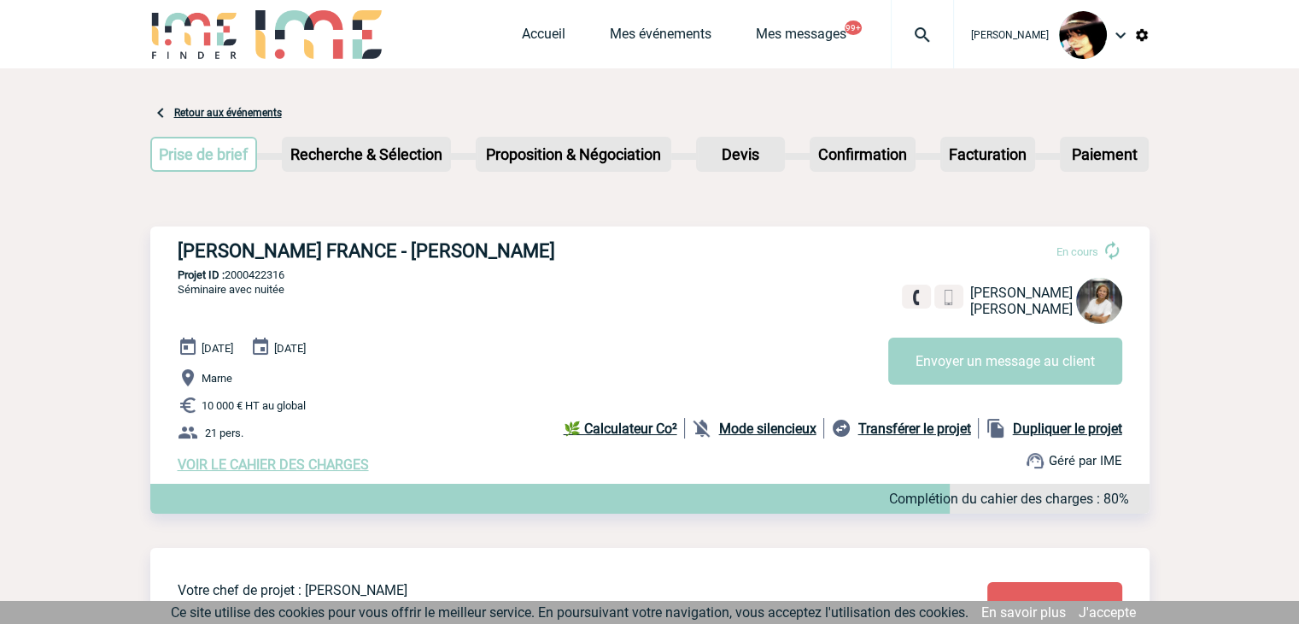
click at [915, 32] on img at bounding box center [922, 35] width 61 height 20
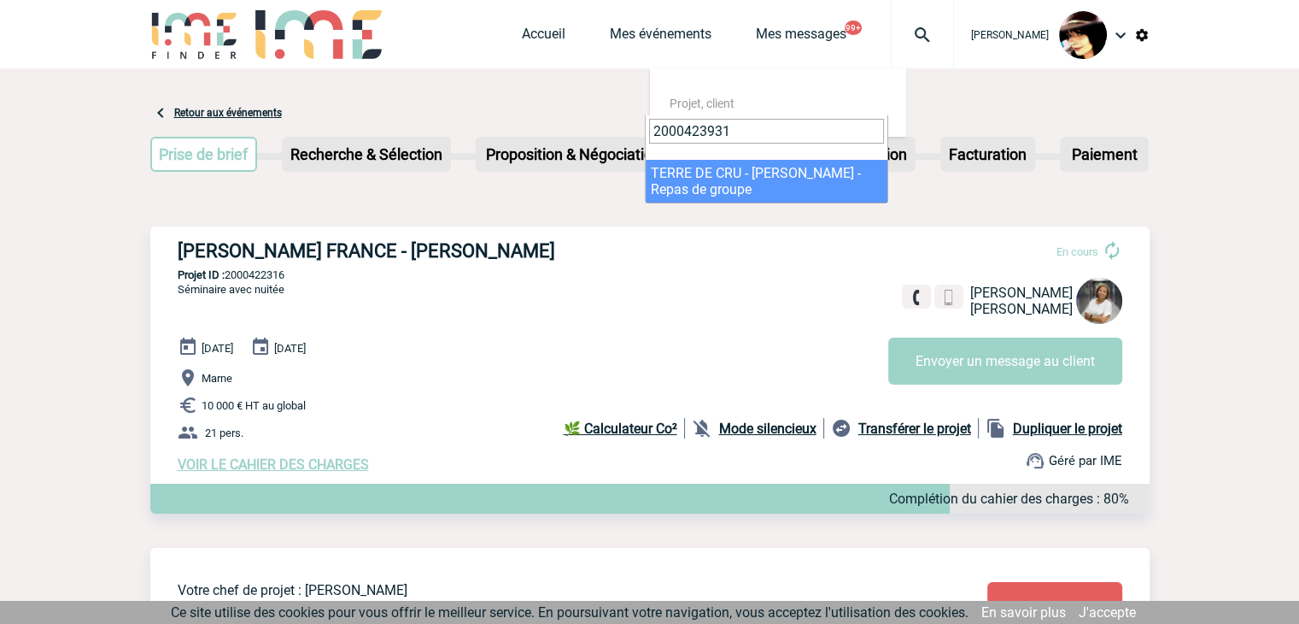
type input "2000423931"
select select "23432"
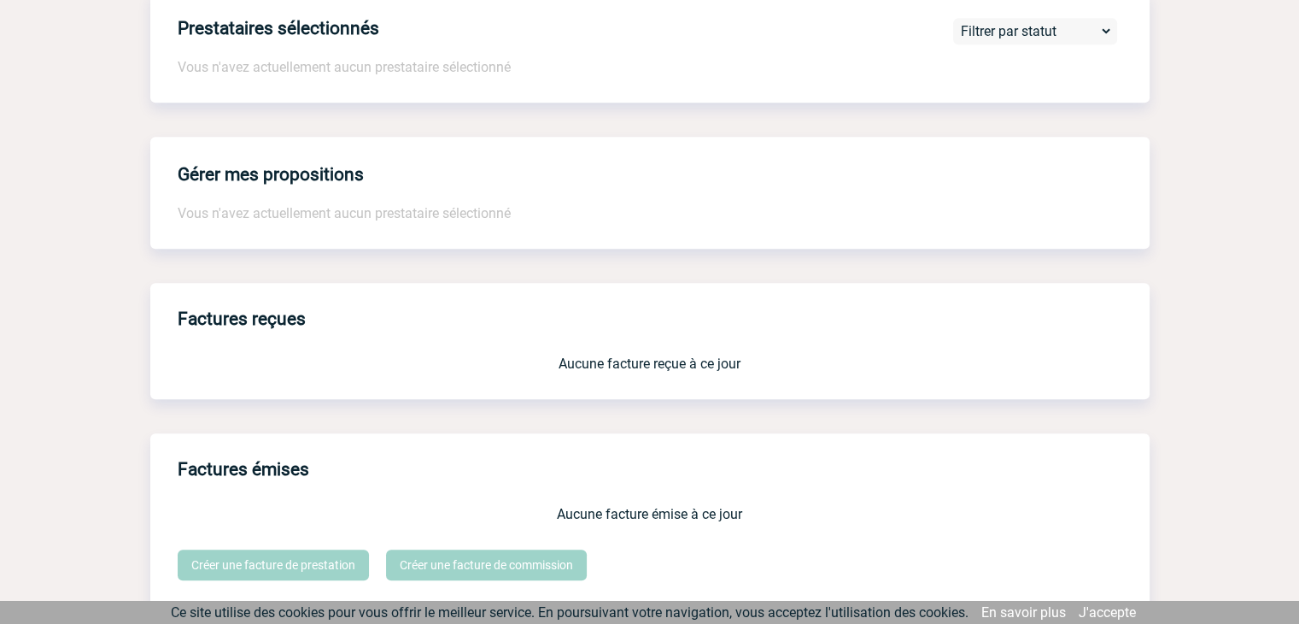
scroll to position [1412, 0]
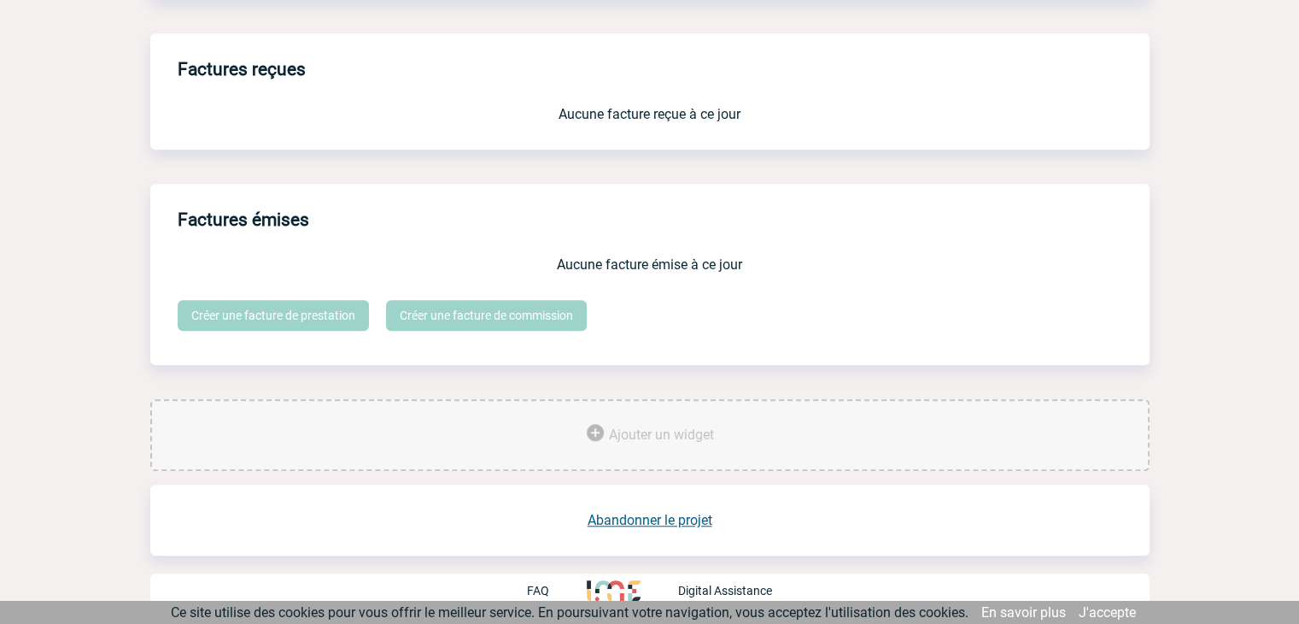
click at [673, 517] on link "Abandonner le projet" at bounding box center [650, 520] width 125 height 16
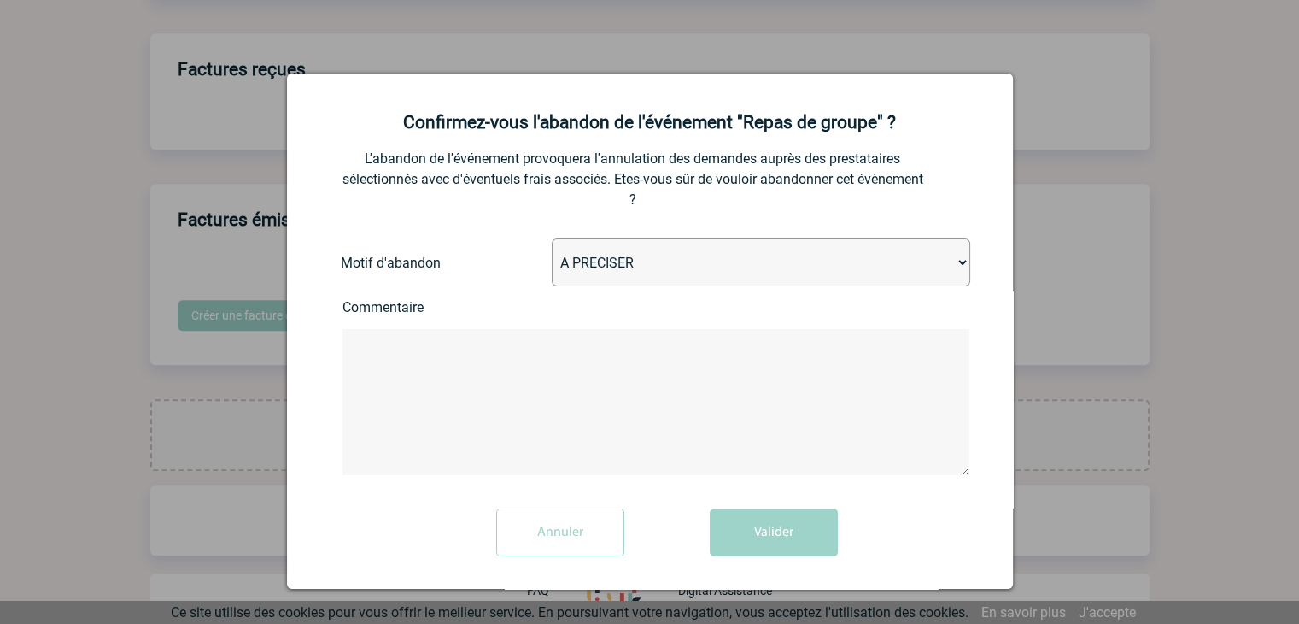
click at [601, 265] on select "A PRECISER Projet annulé Projet reporté Evénement organisé en interne A fait ap…" at bounding box center [761, 262] width 419 height 48
select select "ABANDON_PROJET_02"
click at [552, 240] on select "A PRECISER Projet annulé Projet reporté Evénement organisé en interne A fait ap…" at bounding box center [761, 262] width 419 height 48
click at [769, 539] on button "Valider" at bounding box center [774, 532] width 128 height 48
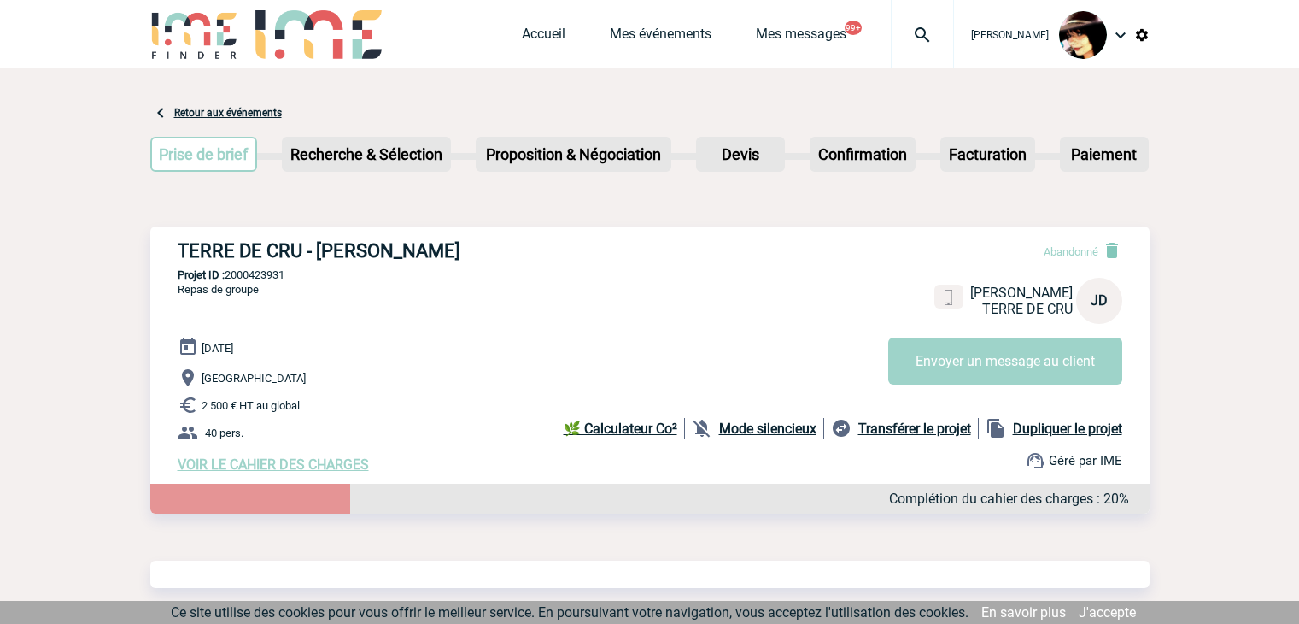
scroll to position [816, 0]
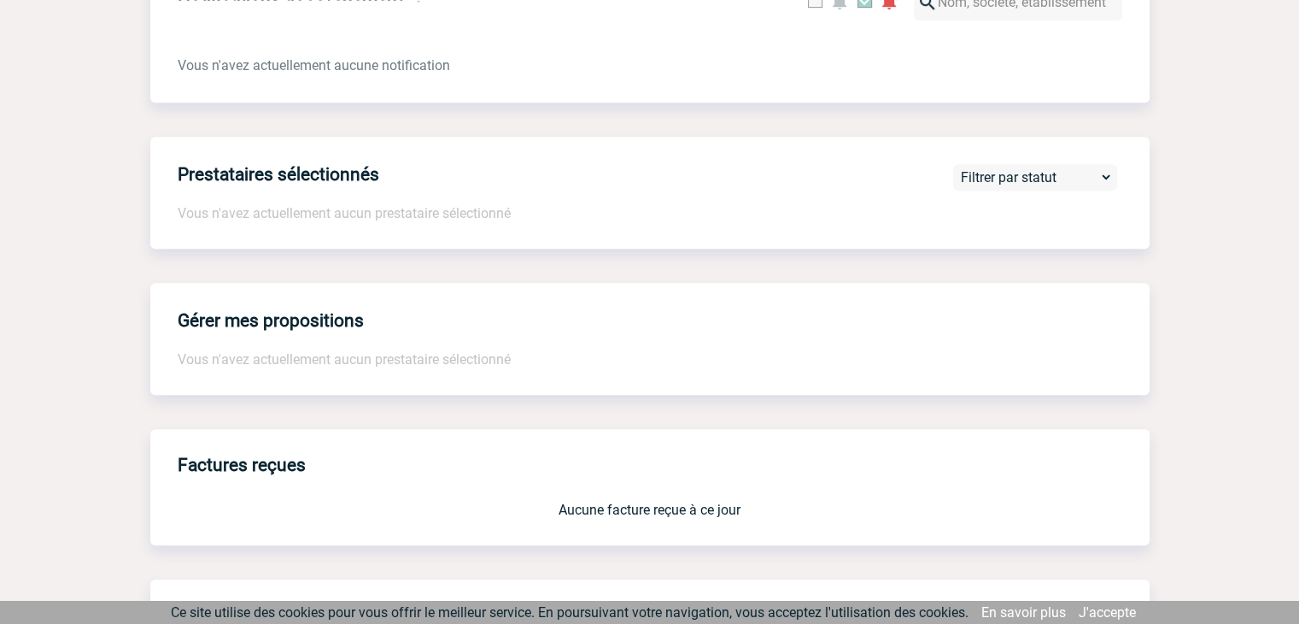
click at [834, 279] on div "Retour aux événements Prise de brief Etape suivante Recherche & Sélection" at bounding box center [649, 83] width 999 height 1661
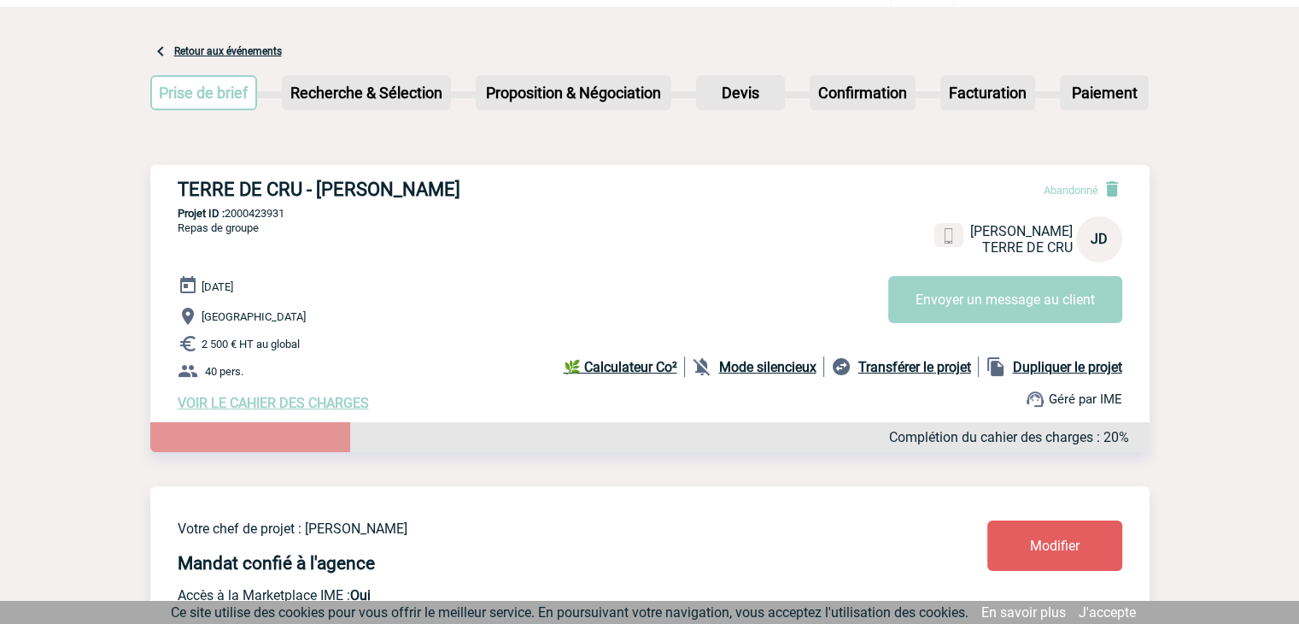
scroll to position [0, 0]
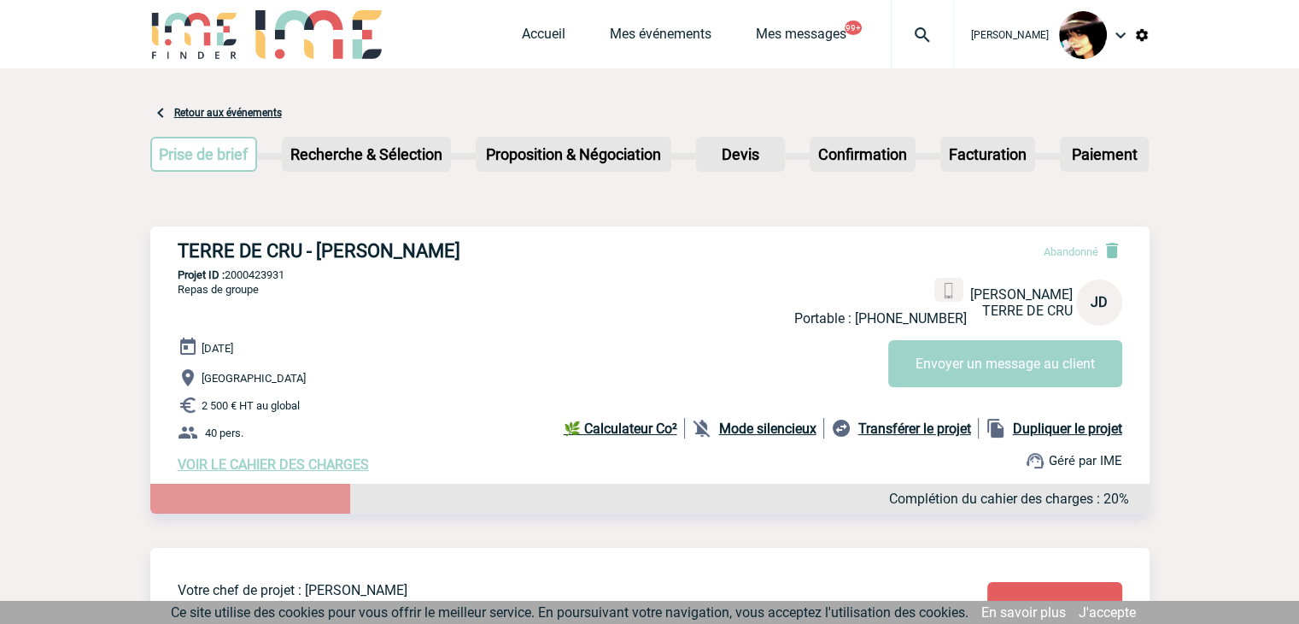
click at [905, 35] on img at bounding box center [922, 35] width 61 height 20
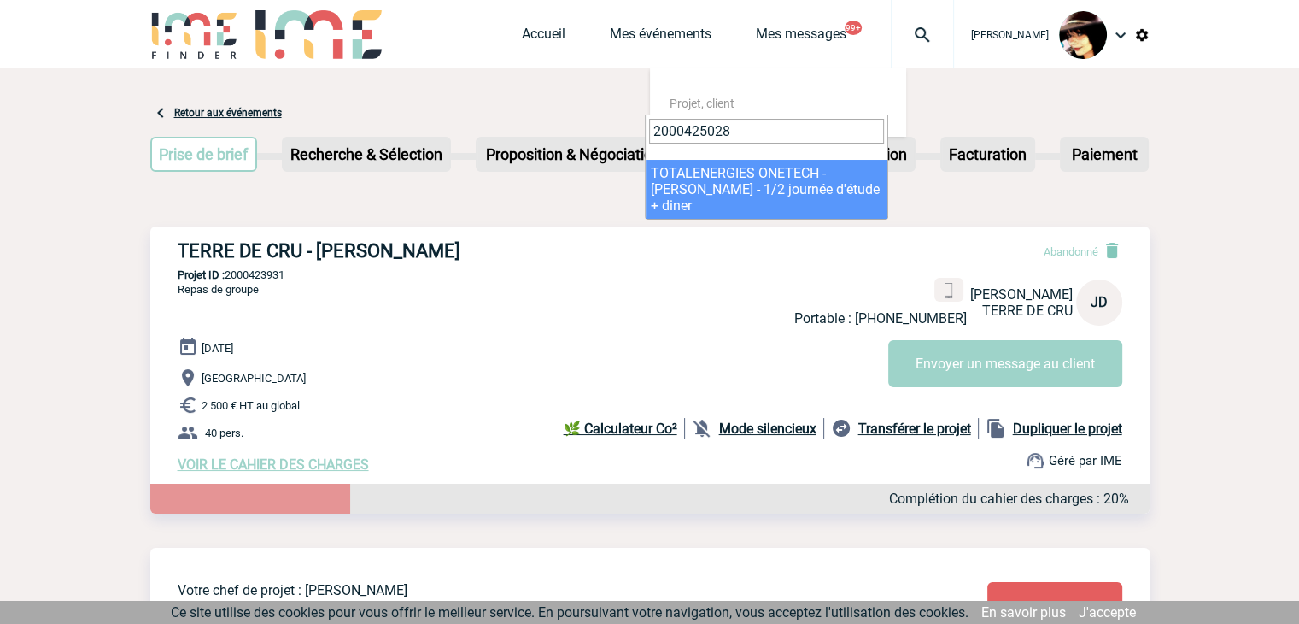
type input "2000425028"
select select "24529"
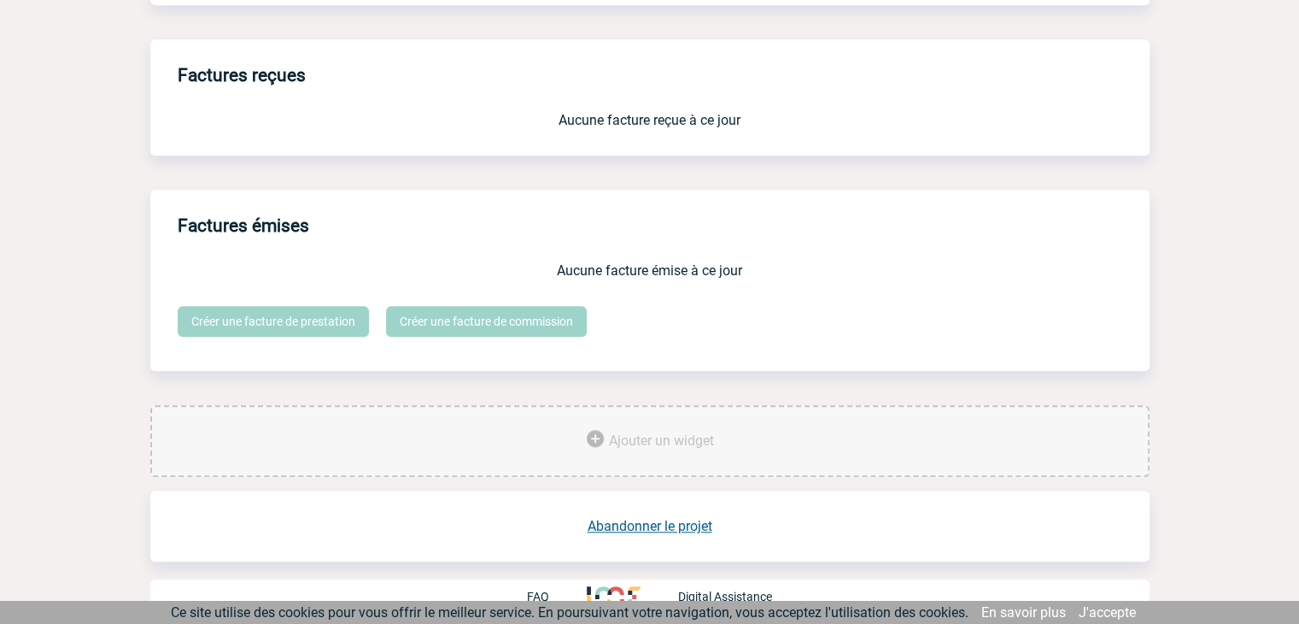
scroll to position [1412, 0]
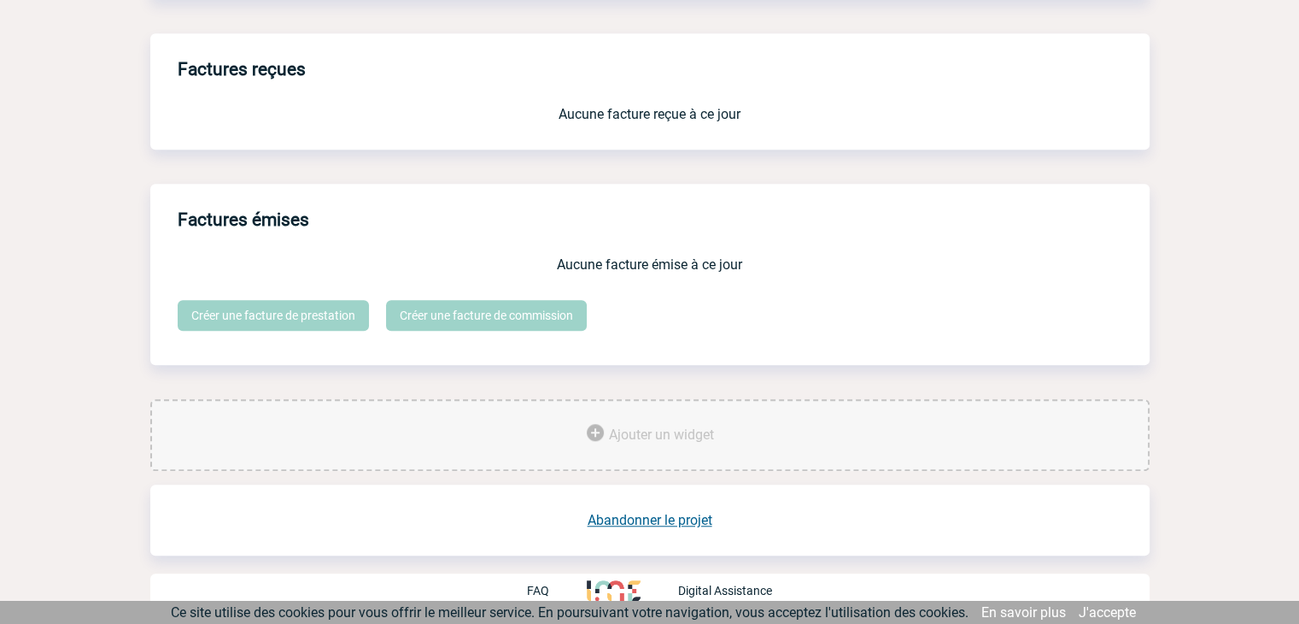
click at [653, 516] on link "Abandonner le projet" at bounding box center [650, 520] width 125 height 16
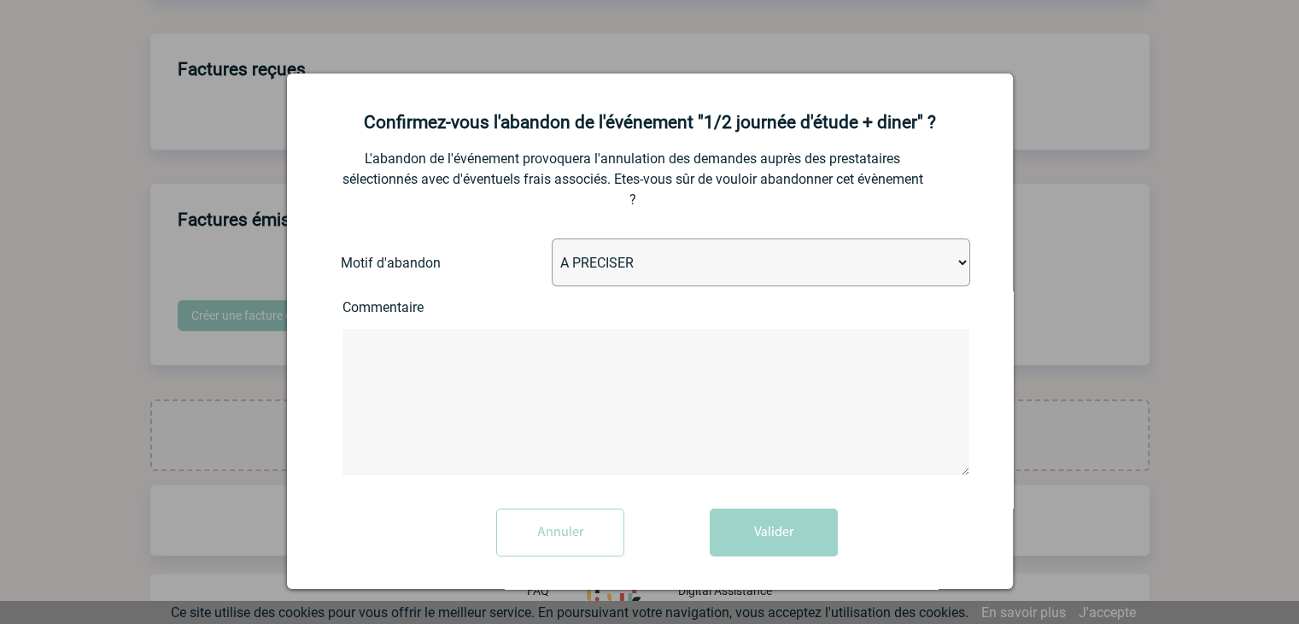
click at [577, 278] on select "A PRECISER Projet annulé Projet reporté Evénement organisé en interne A fait ap…" at bounding box center [761, 262] width 419 height 48
select select "ABANDON_PROJET_02"
click at [552, 240] on select "A PRECISER Projet annulé Projet reporté Evénement organisé en interne A fait ap…" at bounding box center [761, 262] width 419 height 48
click at [758, 542] on button "Valider" at bounding box center [774, 532] width 128 height 48
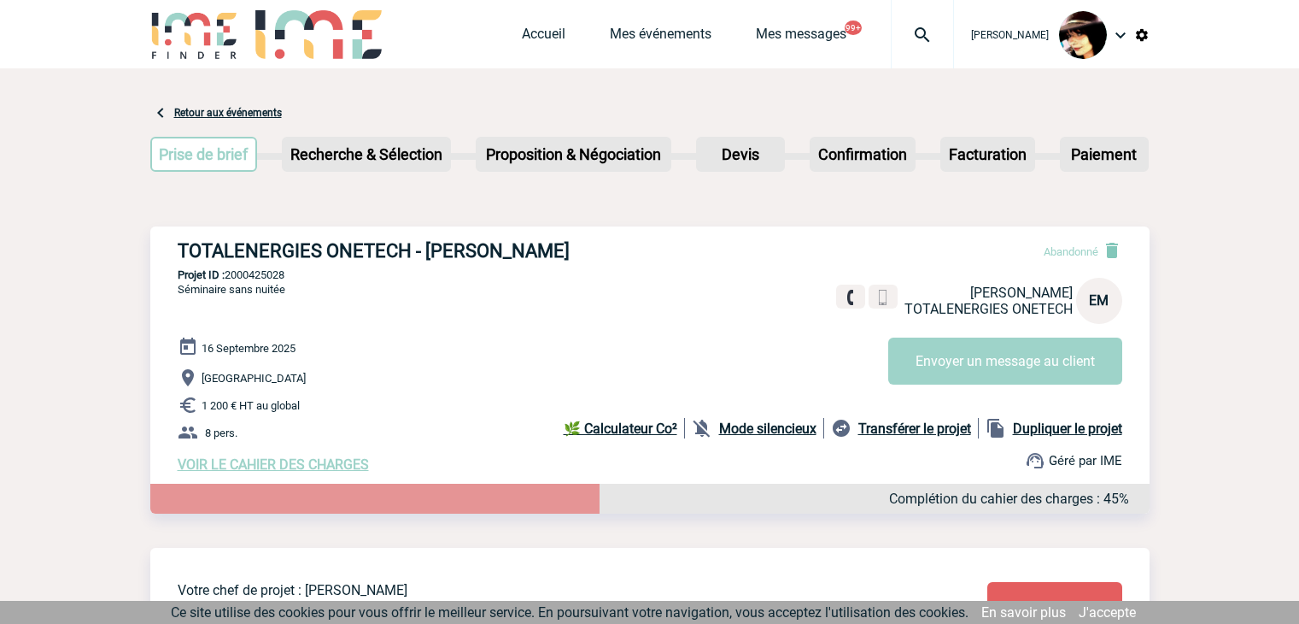
scroll to position [816, 0]
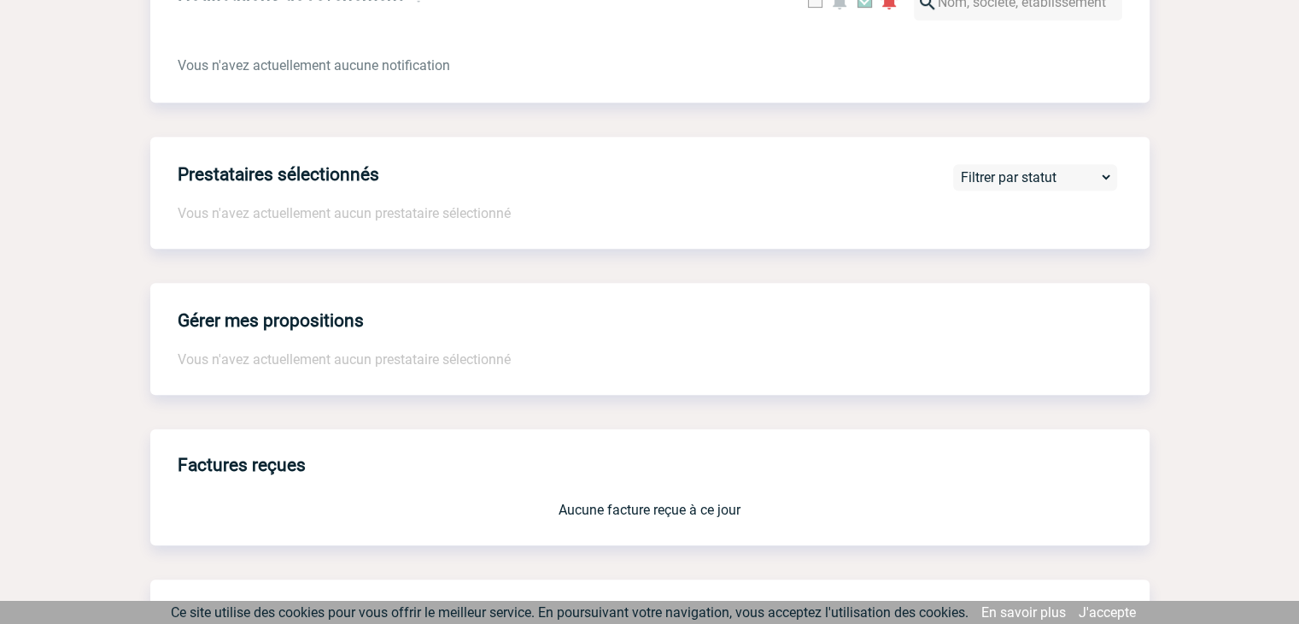
click at [1203, 168] on body "[PERSON_NAME] Accueil Mes événements 99+" at bounding box center [649, 49] width 1299 height 1730
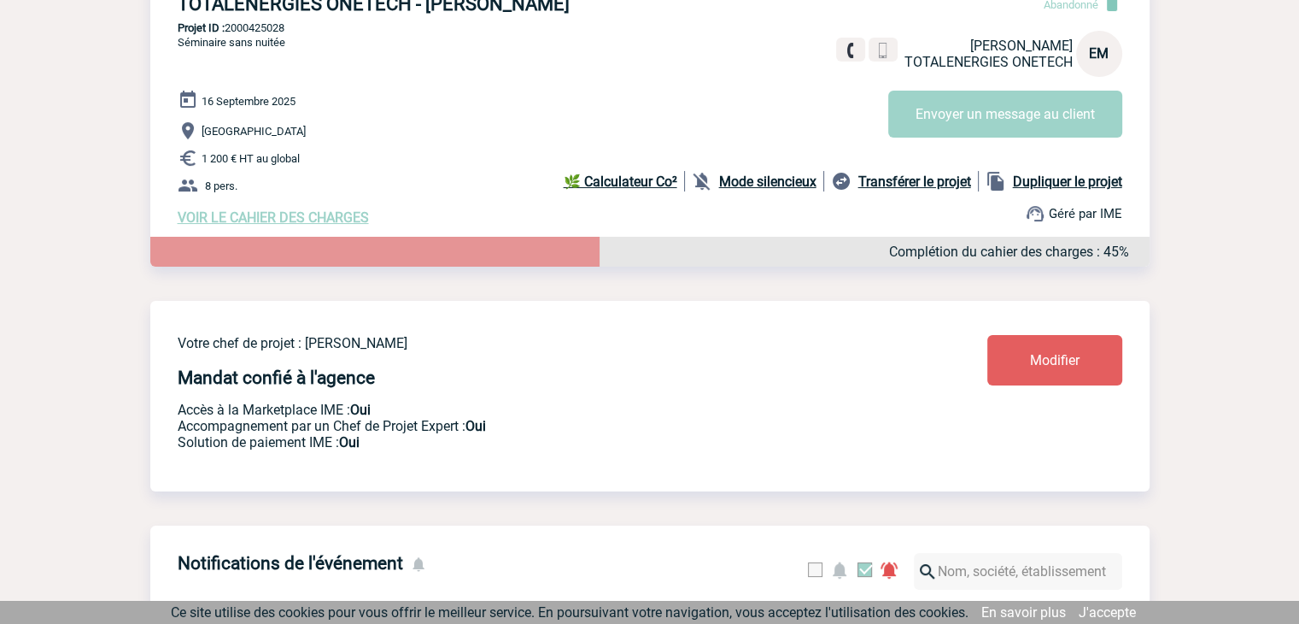
scroll to position [0, 0]
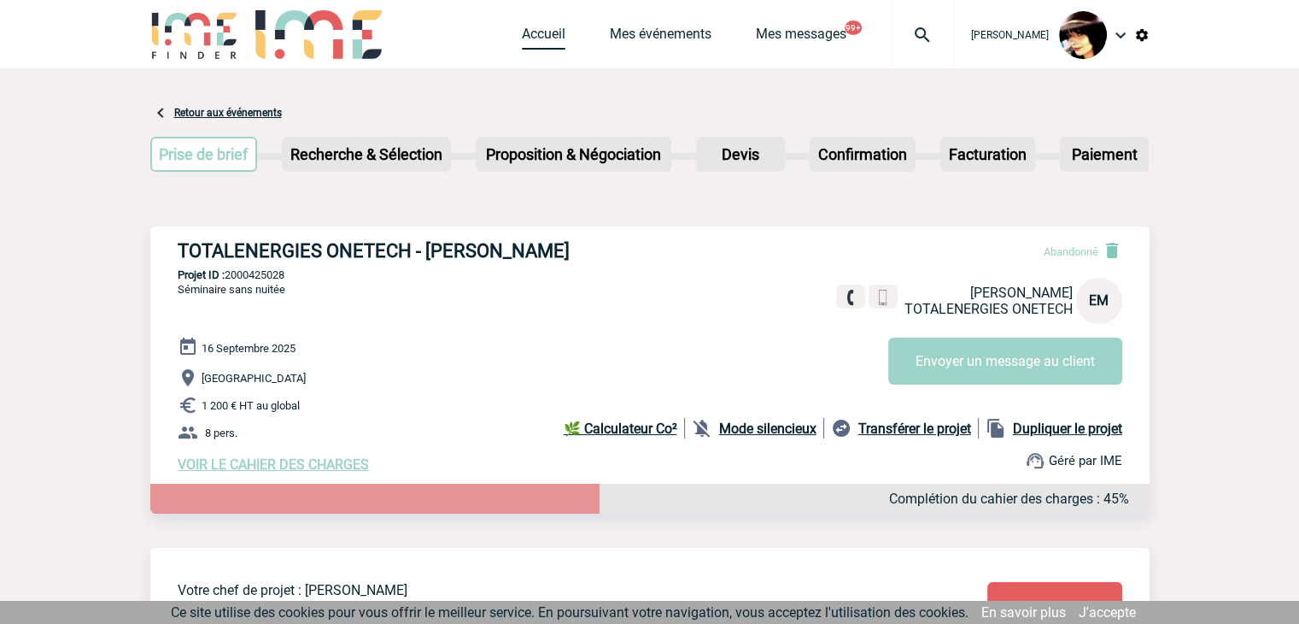
click at [534, 26] on link "Accueil" at bounding box center [544, 38] width 44 height 24
